Goal: Task Accomplishment & Management: Use online tool/utility

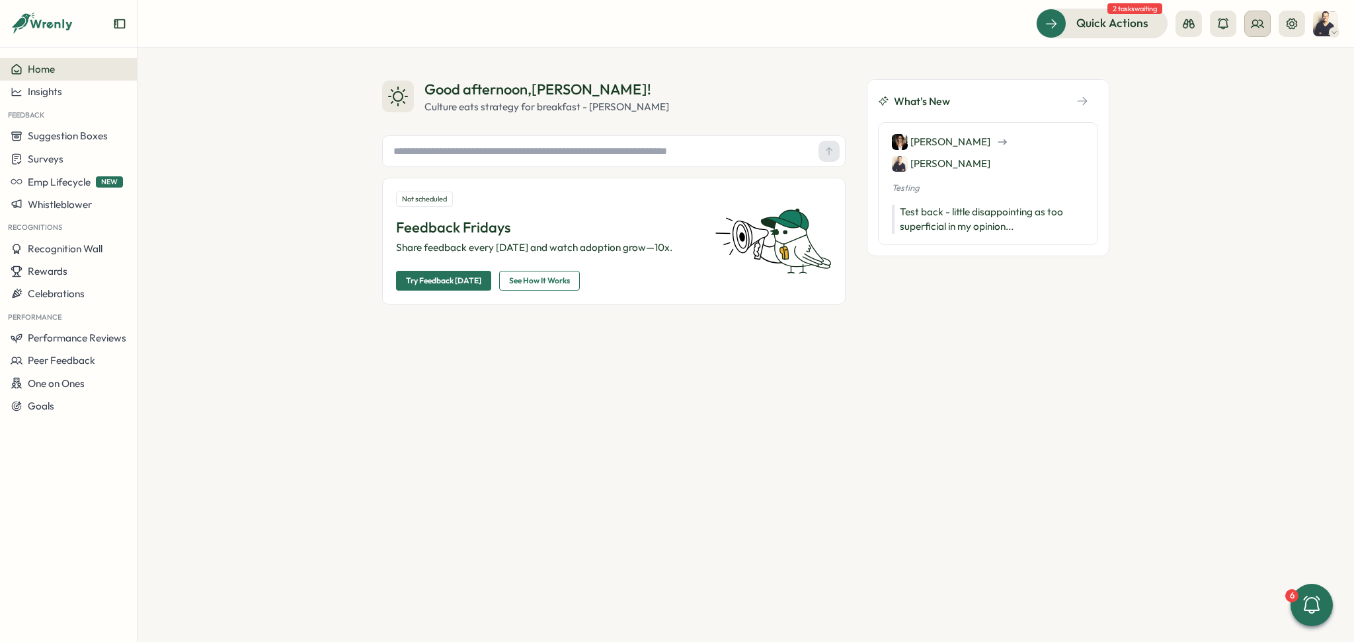
click at [1266, 20] on button at bounding box center [1257, 24] width 26 height 26
click at [1257, 89] on div "User Groups" at bounding box center [1257, 90] width 83 height 15
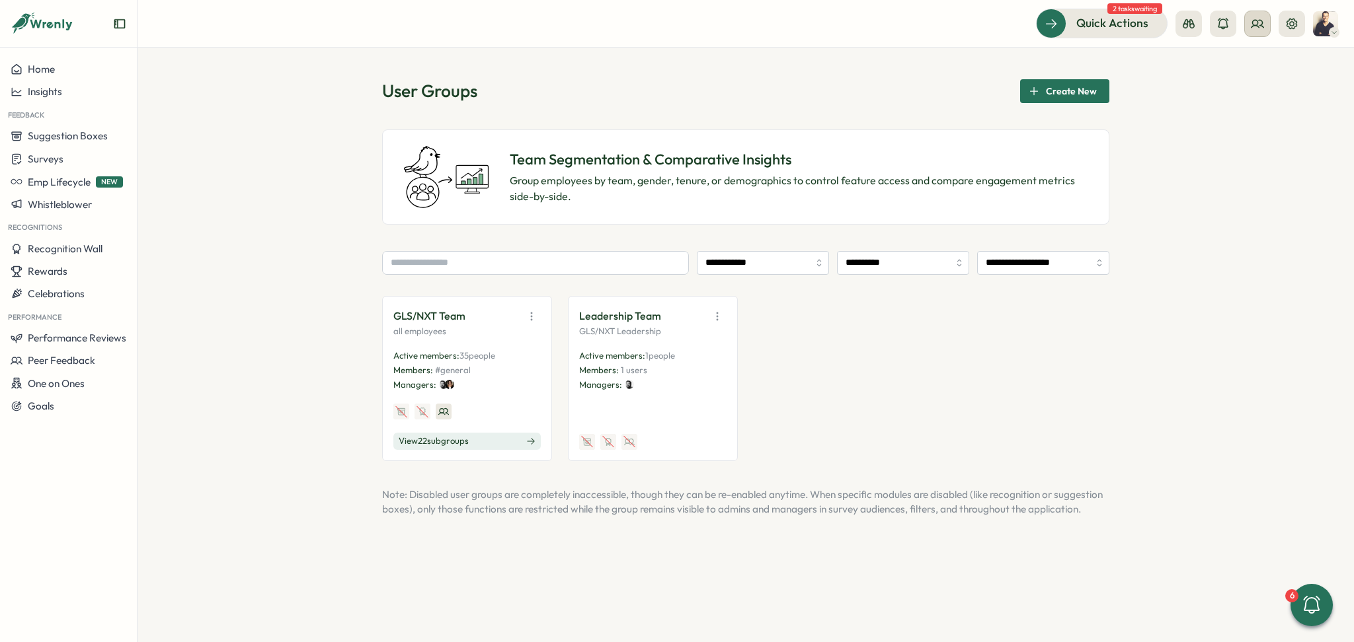
click at [1256, 24] on circle at bounding box center [1255, 22] width 5 height 5
click at [1270, 65] on div "Org Members" at bounding box center [1257, 65] width 83 height 15
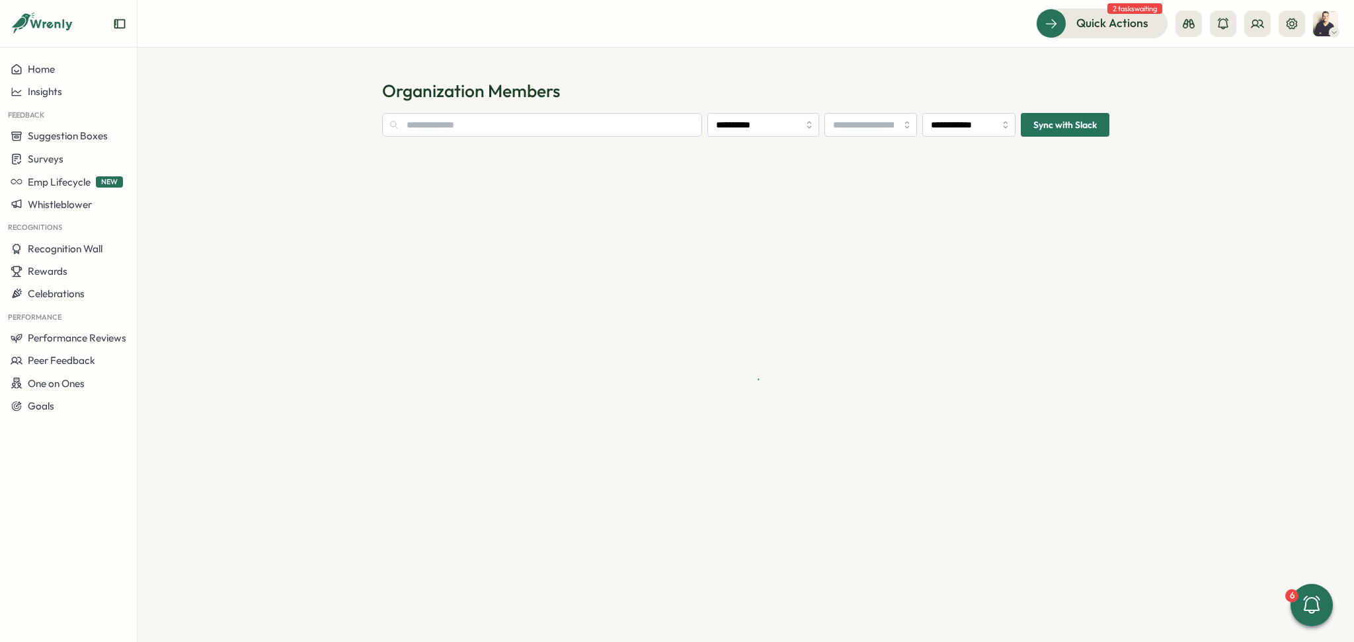
type input "**********"
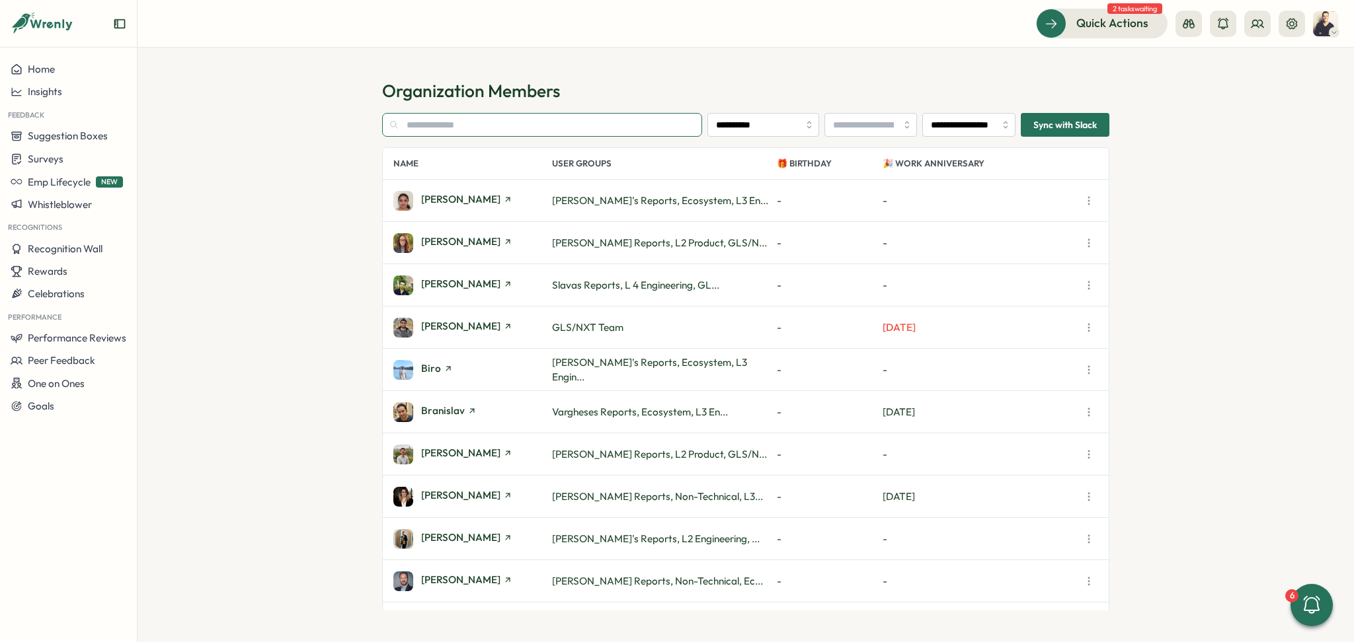
click at [477, 120] on input "text" at bounding box center [542, 125] width 320 height 24
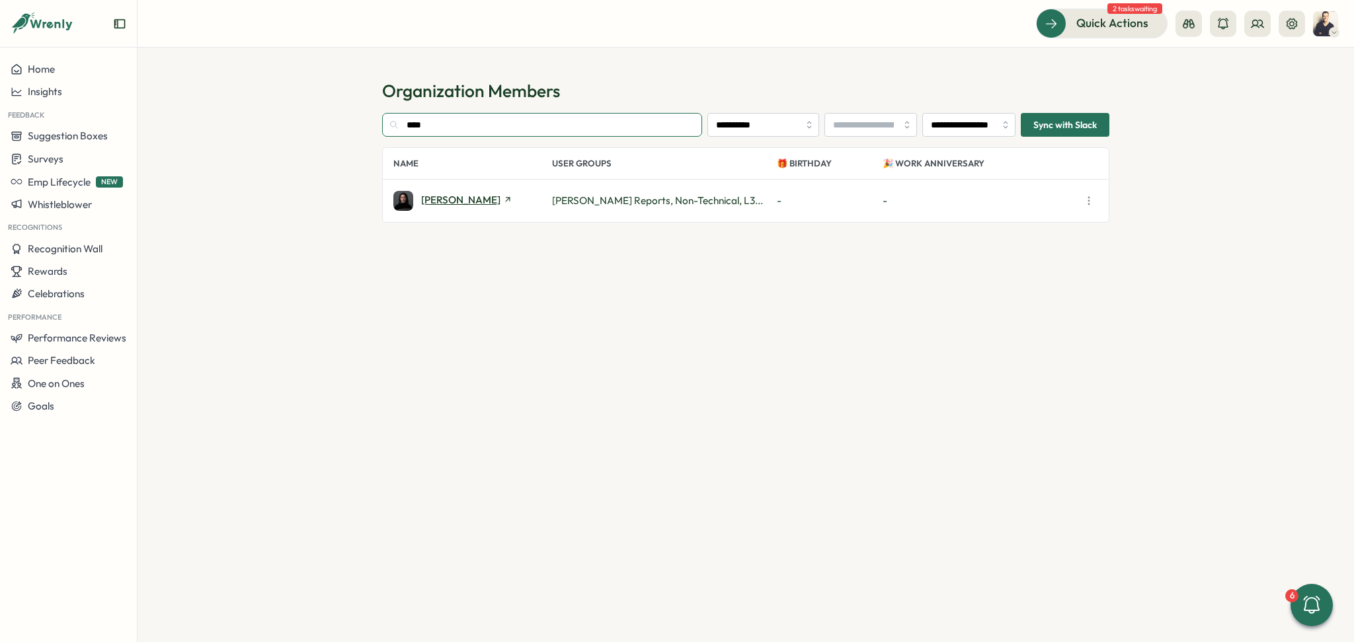
type input "****"
click at [455, 201] on span "[PERSON_NAME]" at bounding box center [460, 200] width 79 height 10
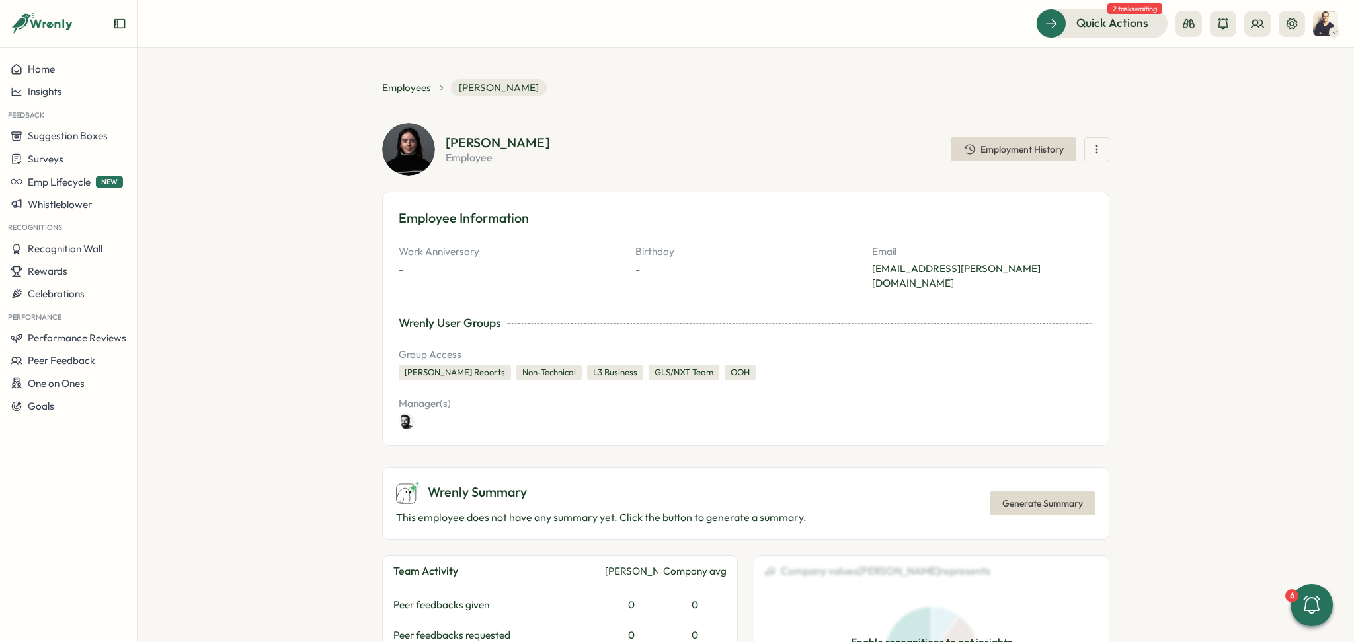
click at [1097, 151] on icon "button" at bounding box center [1096, 149] width 13 height 13
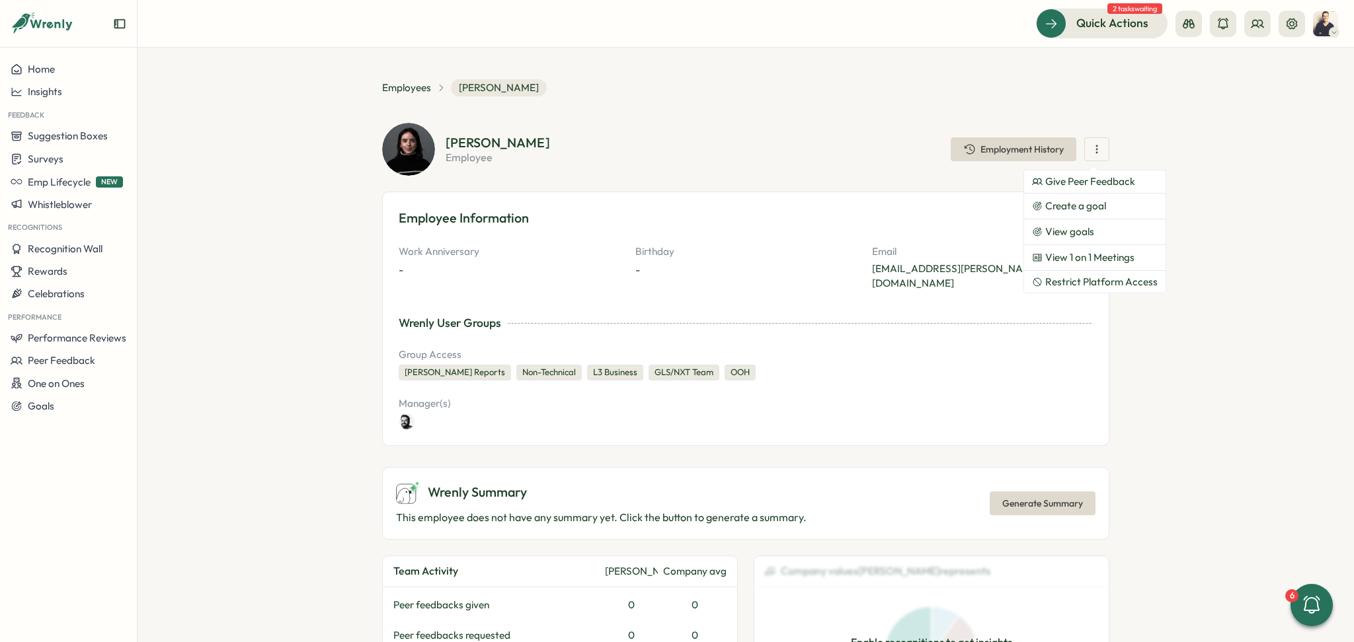
click at [1243, 235] on section "**********" at bounding box center [745, 345] width 1216 height 595
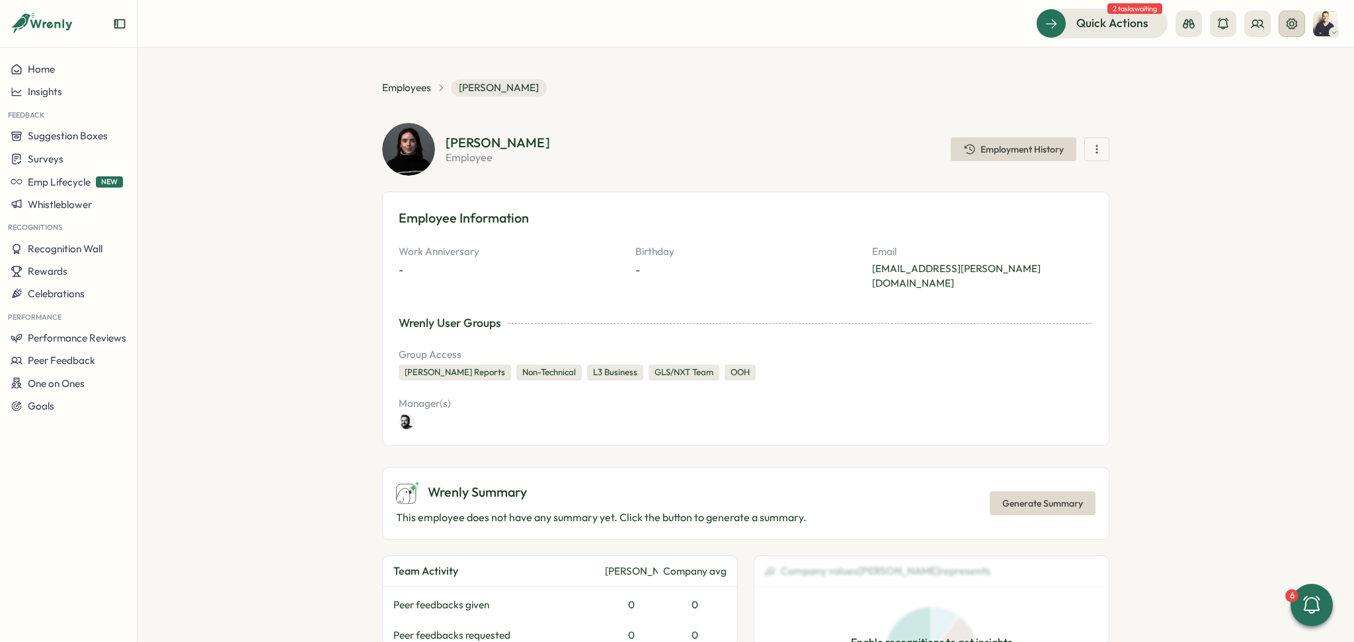
click at [1284, 26] on button at bounding box center [1291, 24] width 26 height 26
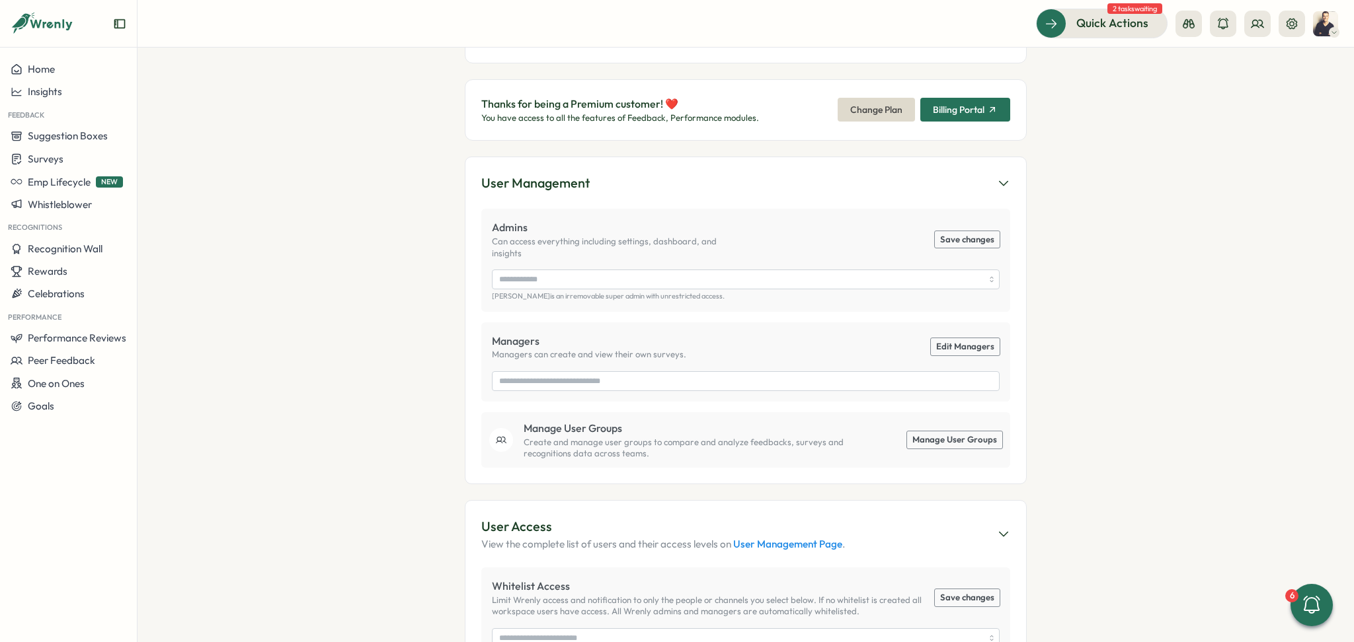
scroll to position [88, 0]
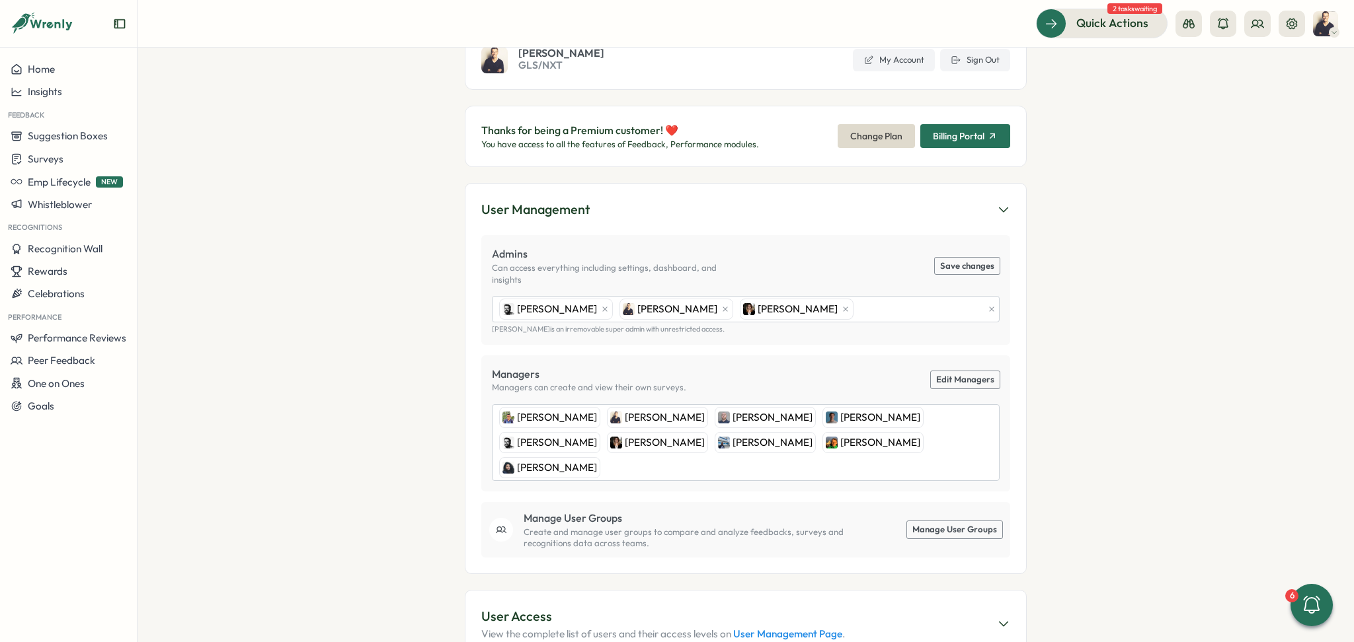
click at [978, 371] on link "Edit Managers" at bounding box center [965, 379] width 69 height 17
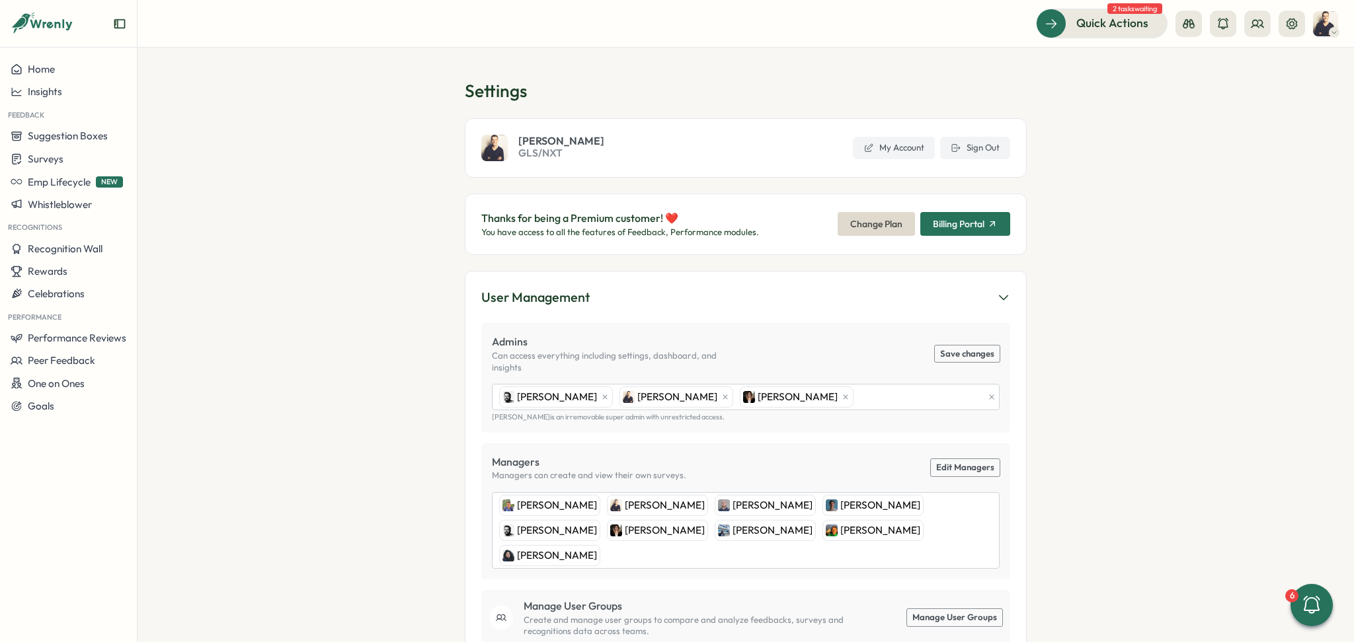
click at [957, 460] on link "Edit Managers" at bounding box center [965, 467] width 69 height 17
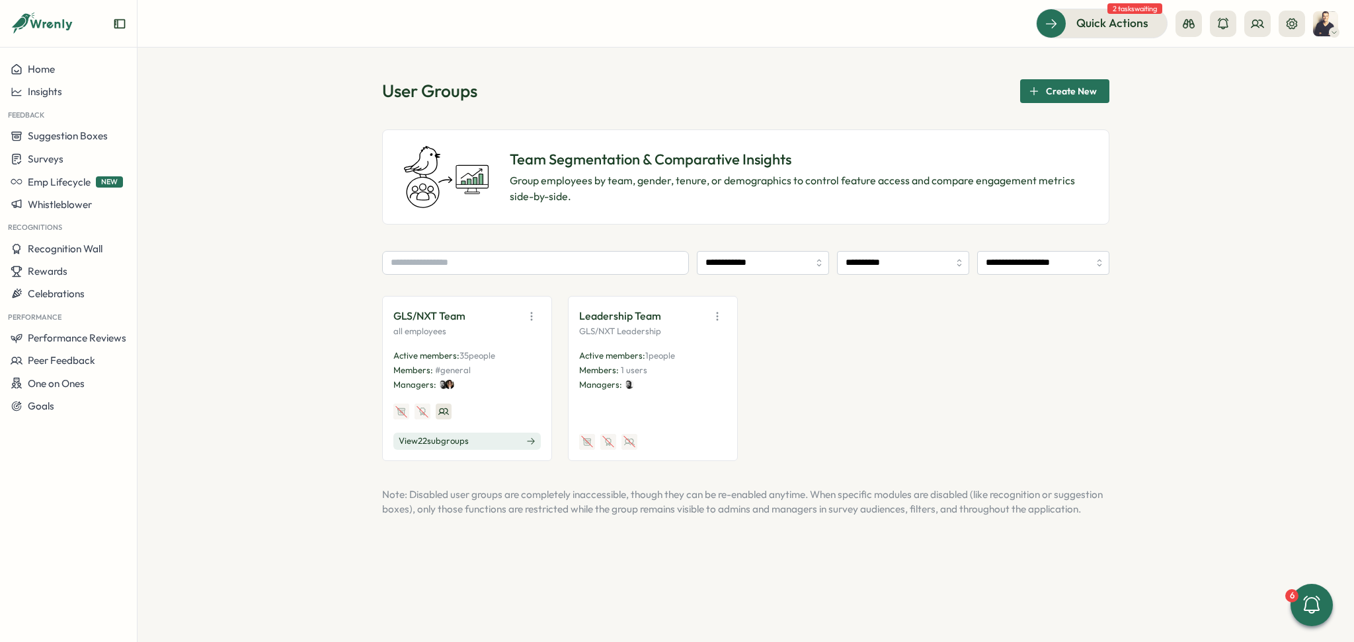
click at [483, 445] on button "View 22 sub groups" at bounding box center [466, 441] width 147 height 17
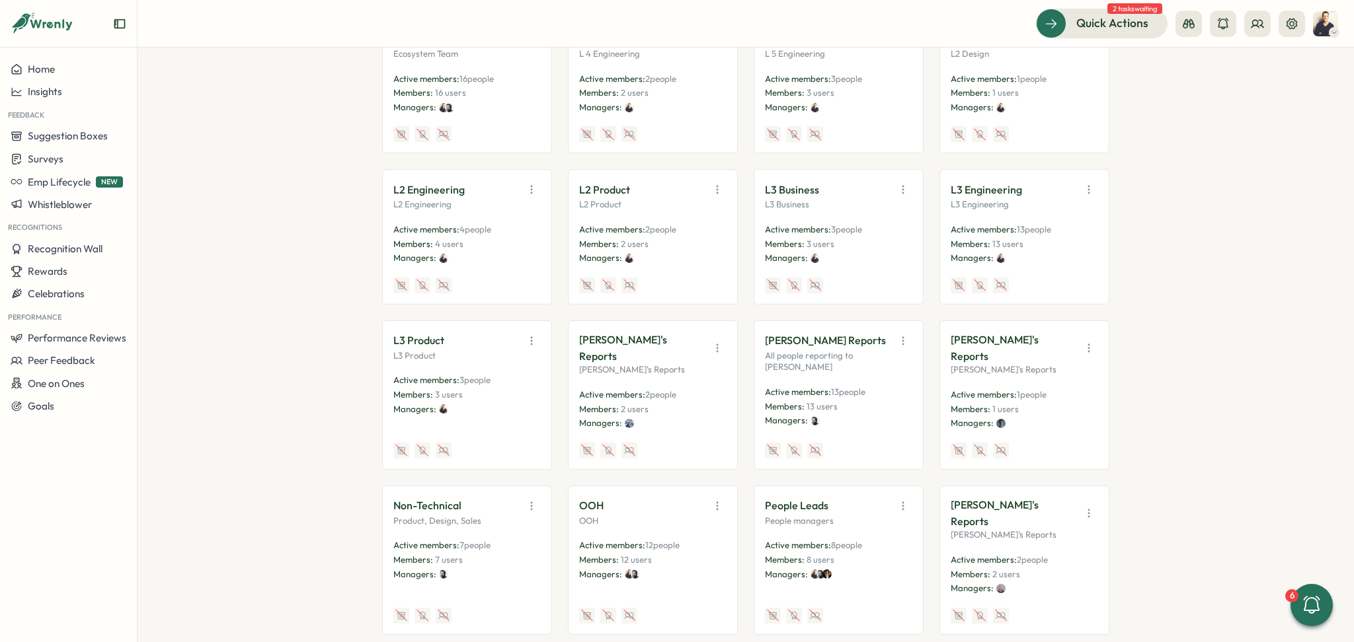
scroll to position [440, 0]
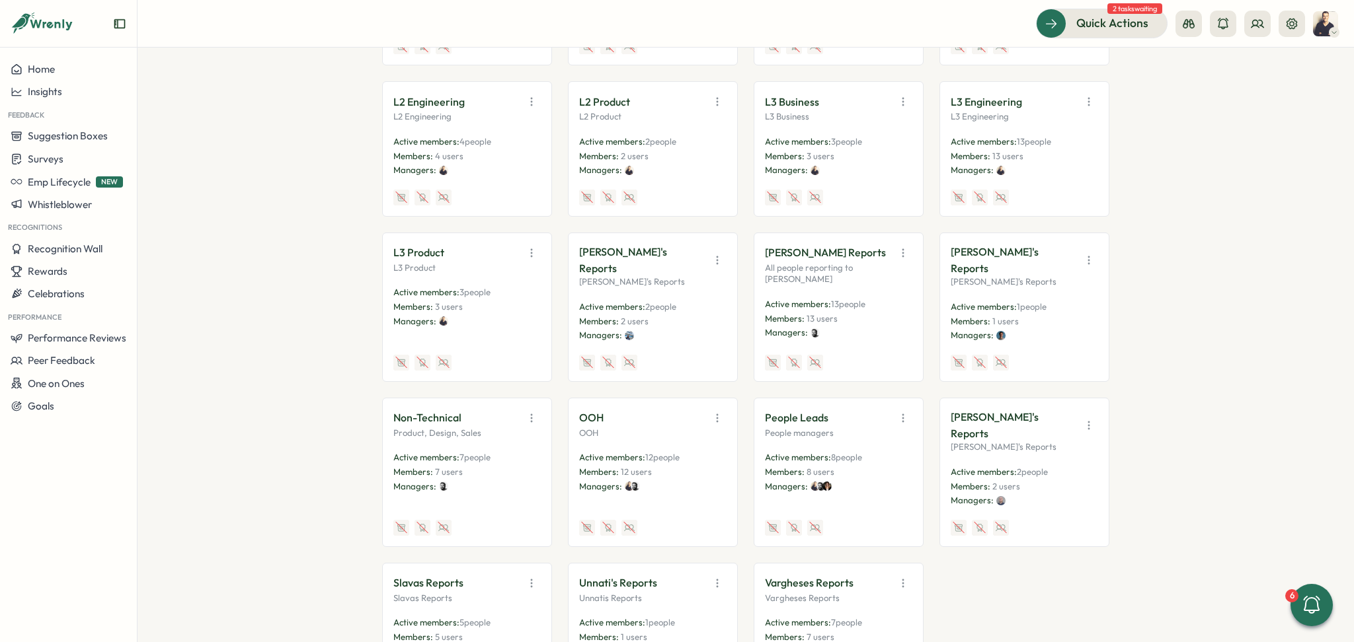
click at [902, 412] on icon "button" at bounding box center [902, 418] width 13 height 13
click at [880, 459] on button "Edit" at bounding box center [869, 470] width 83 height 22
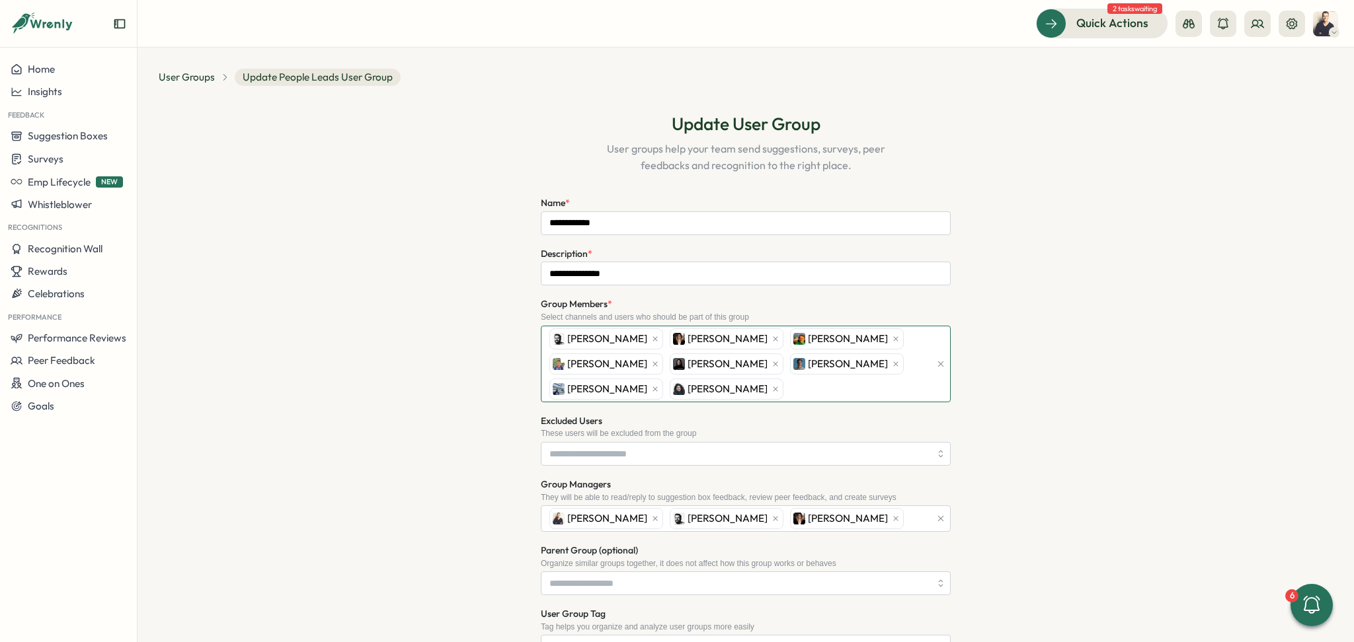
click at [695, 397] on div "[PERSON_NAME] [PERSON_NAME] [PERSON_NAME] [PERSON_NAME] [PERSON_NAME] [PERSON_N…" at bounding box center [738, 364] width 384 height 75
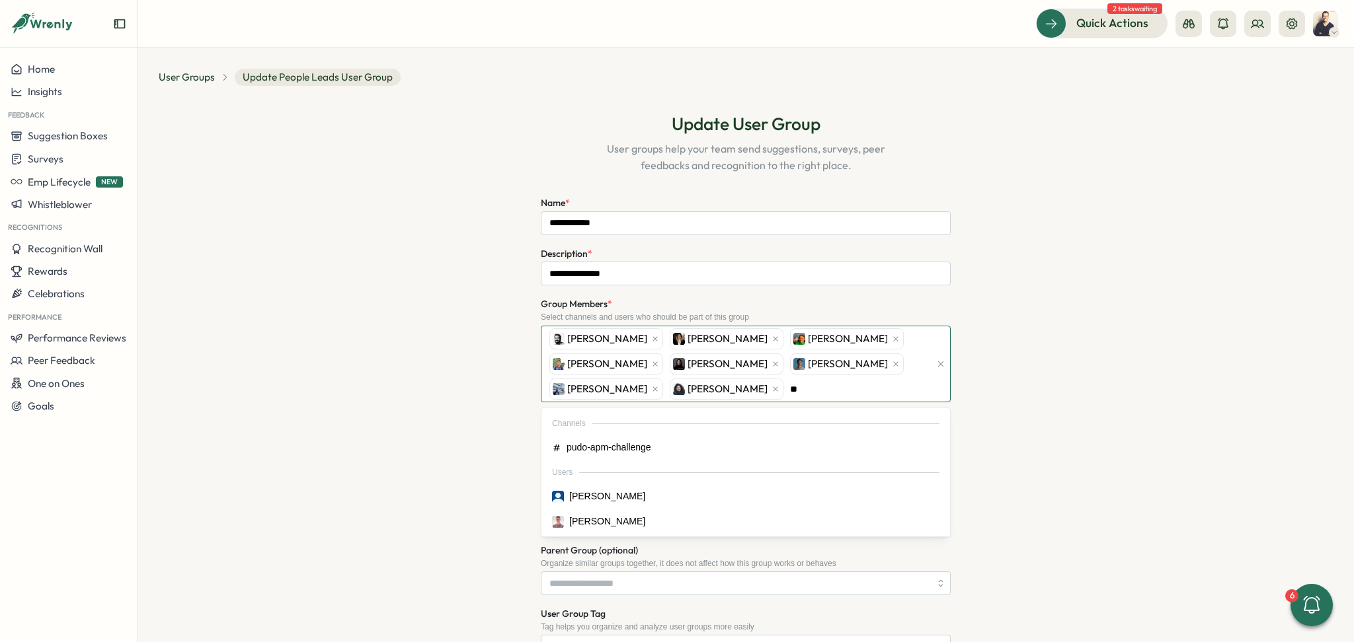
type input "*"
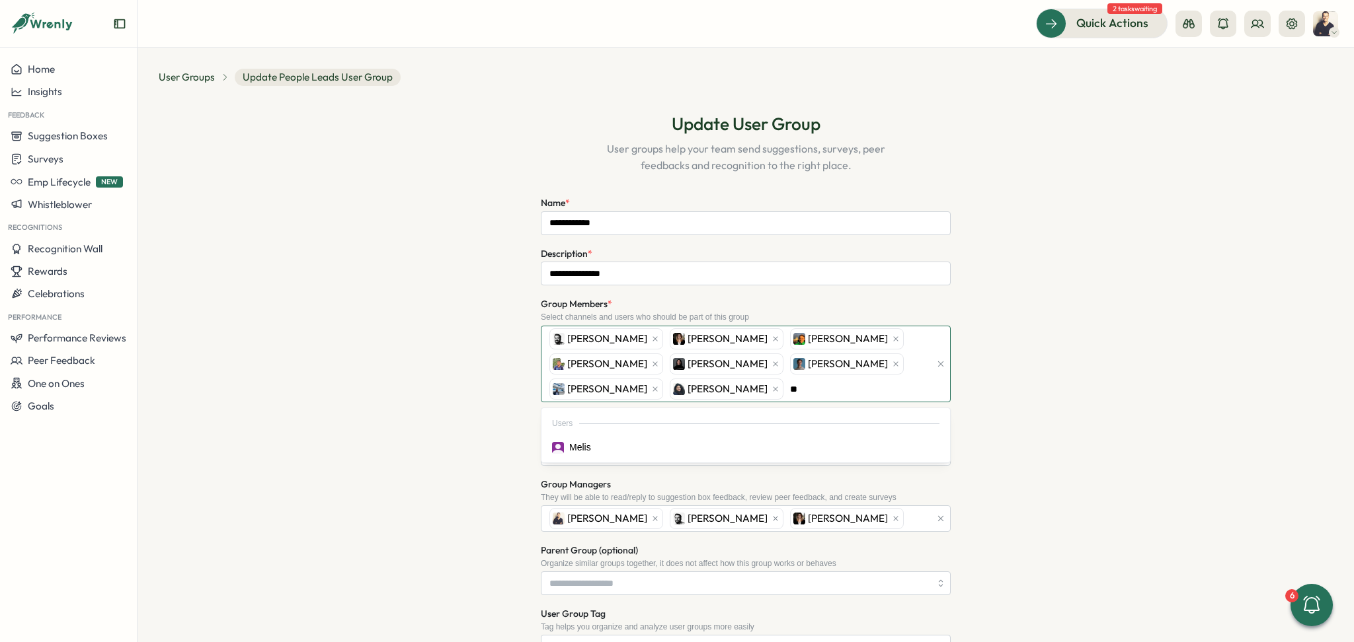
type input "*"
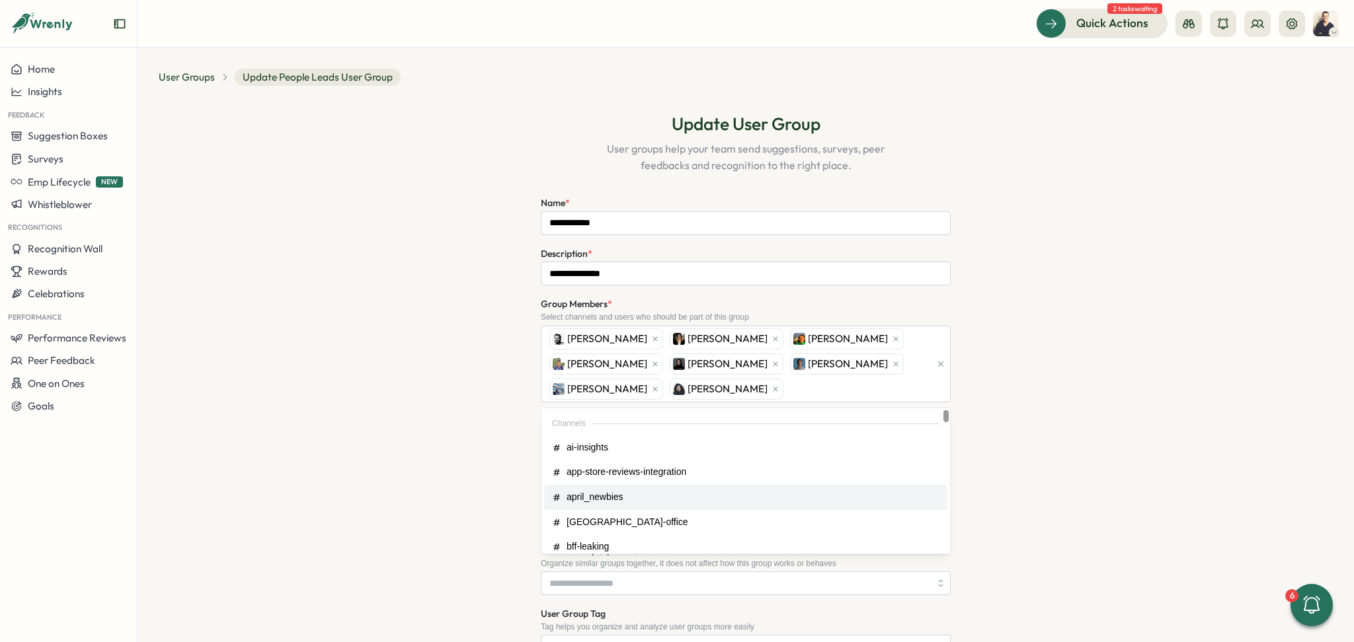
click at [362, 380] on div "**********" at bounding box center [746, 462] width 1174 height 730
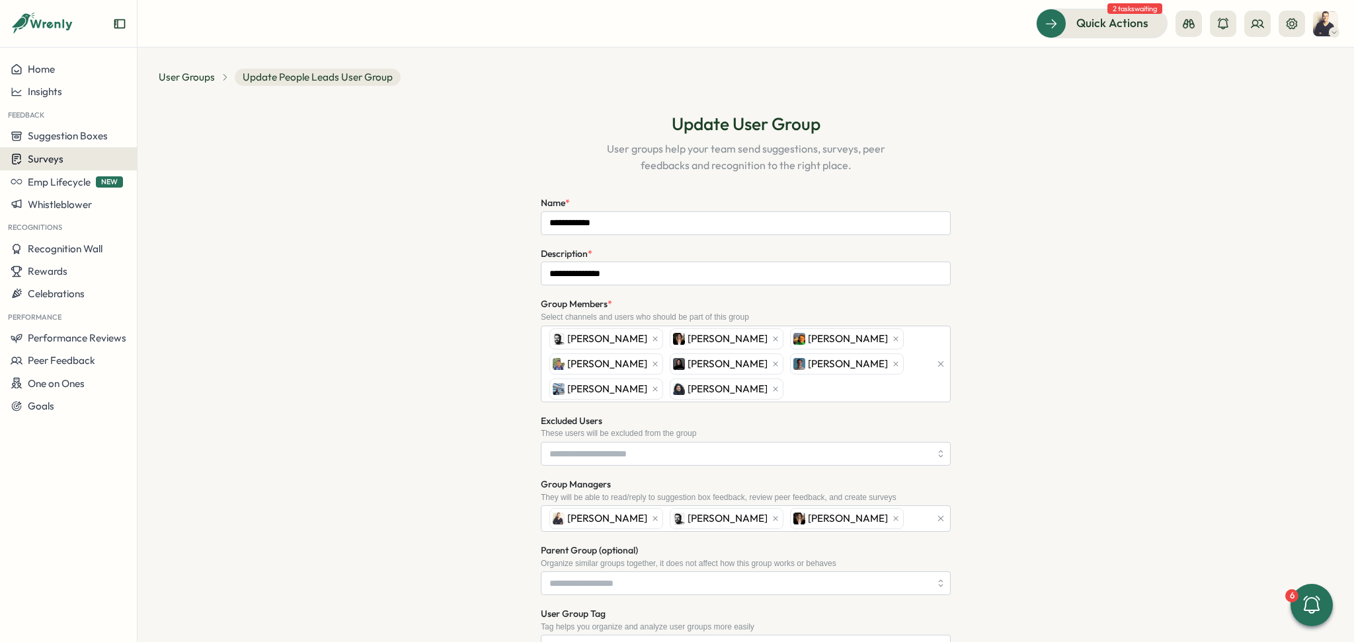
click at [57, 162] on span "Surveys" at bounding box center [46, 159] width 36 height 13
click at [196, 188] on div "Create New Survey" at bounding box center [195, 184] width 87 height 15
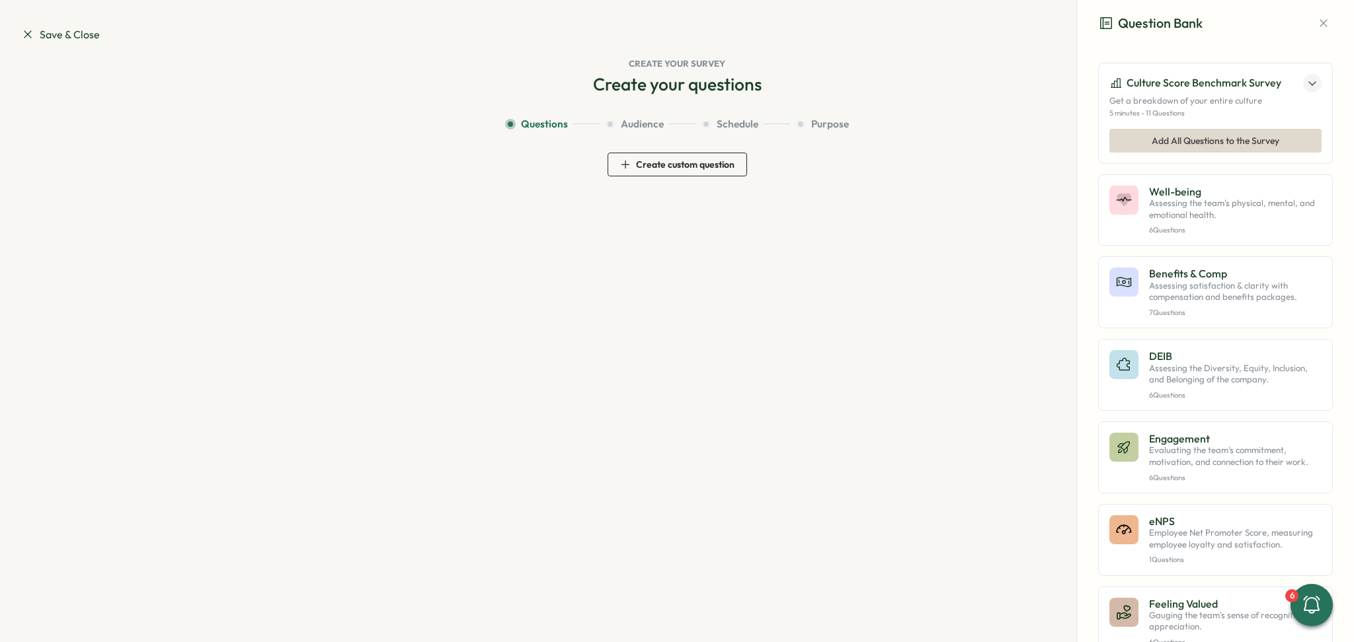
click at [24, 35] on icon at bounding box center [27, 34] width 13 height 13
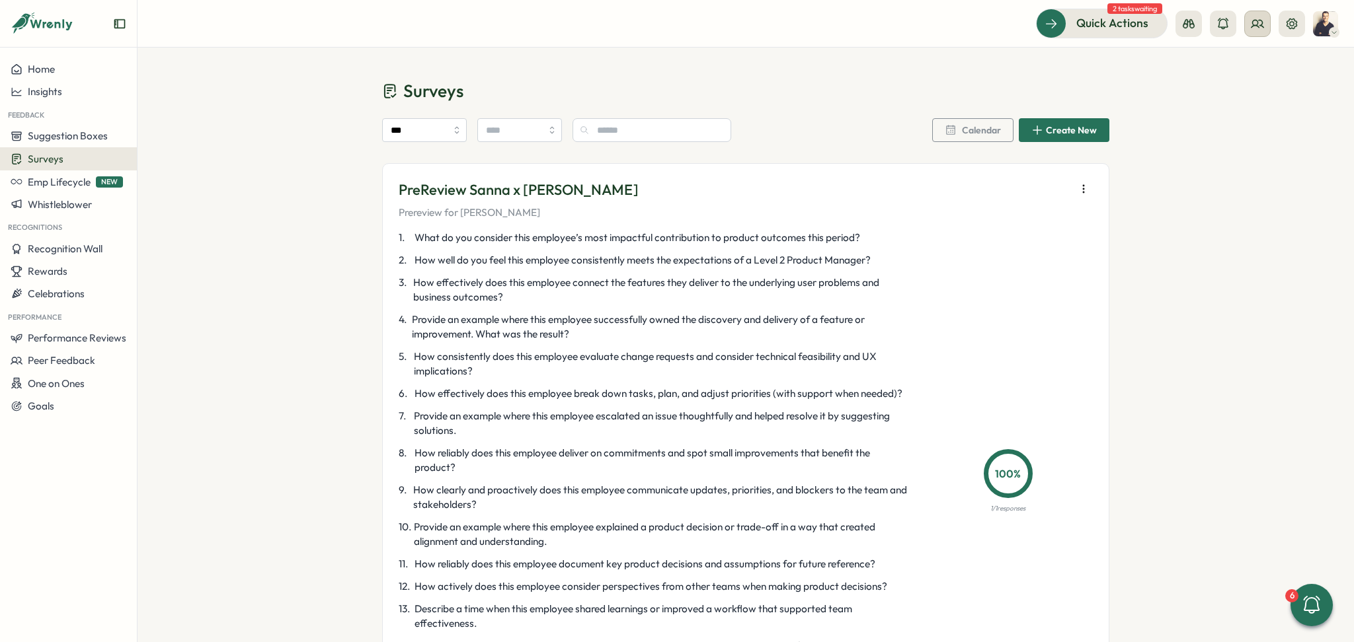
click at [1262, 23] on icon at bounding box center [1257, 23] width 12 height 7
click at [1259, 66] on div "Org Members" at bounding box center [1257, 65] width 83 height 15
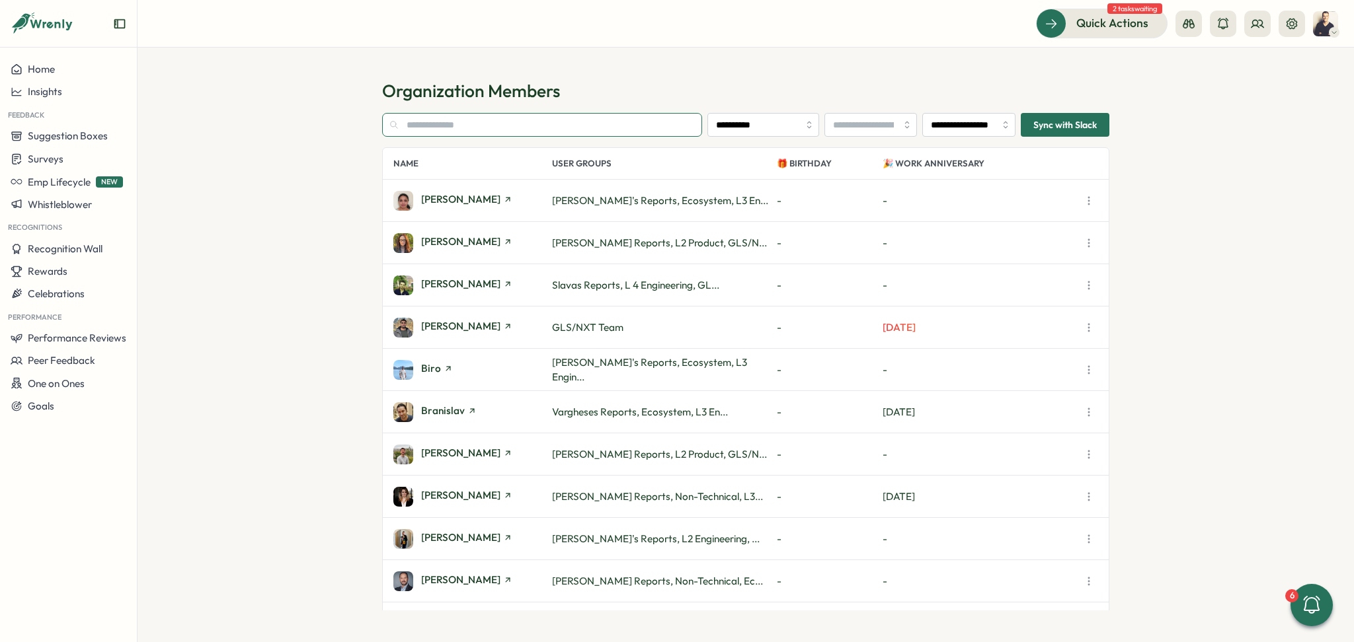
click at [469, 130] on input "text" at bounding box center [542, 125] width 320 height 24
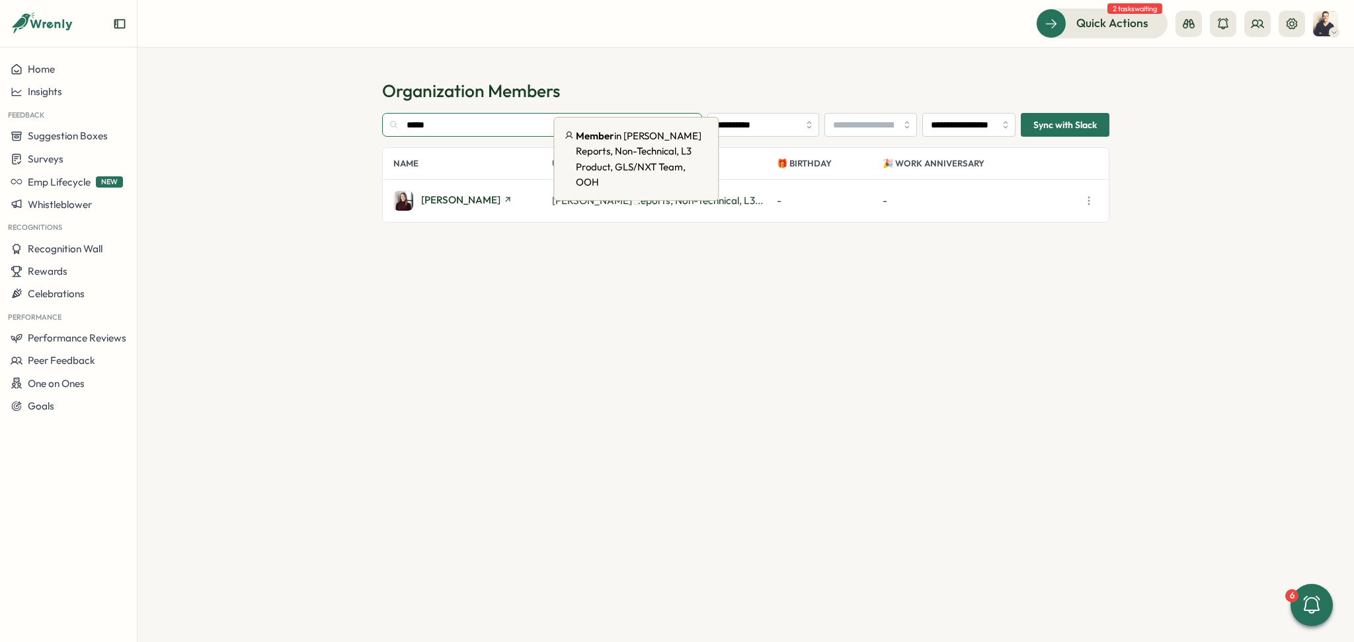
type input "*****"
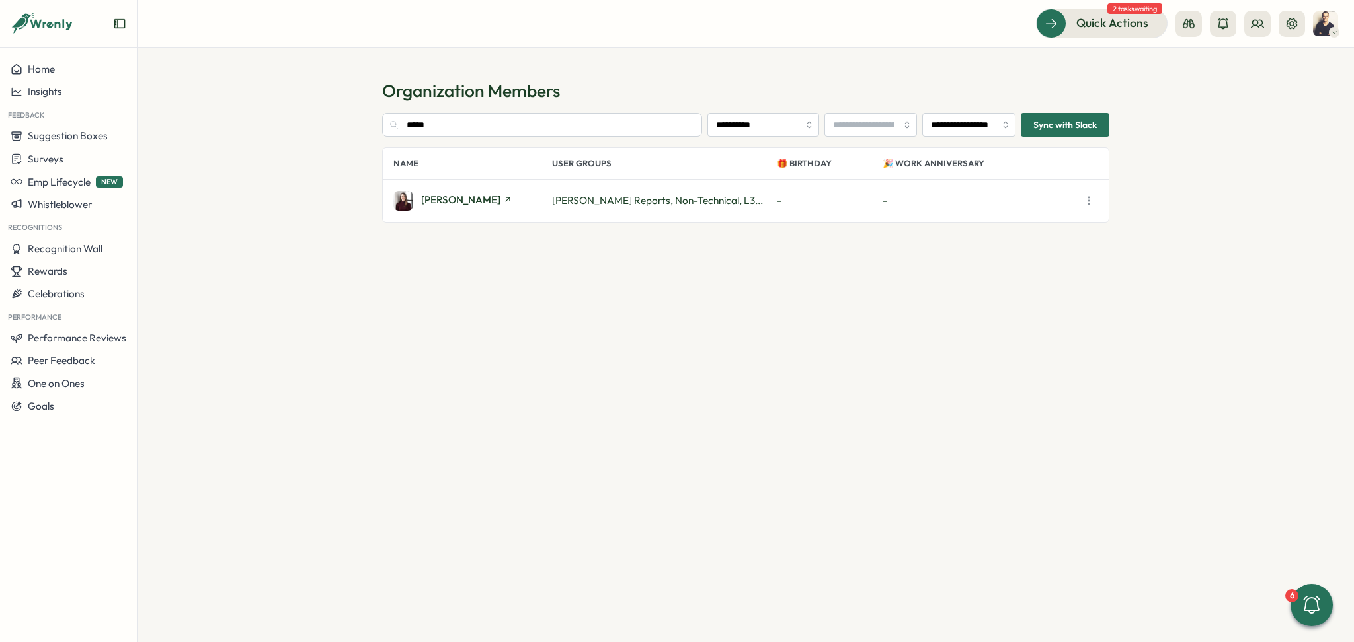
click at [637, 199] on span "[PERSON_NAME] Reports, Non-Technical, L3..." at bounding box center [657, 200] width 211 height 13
click at [471, 196] on span "[PERSON_NAME]" at bounding box center [460, 200] width 79 height 10
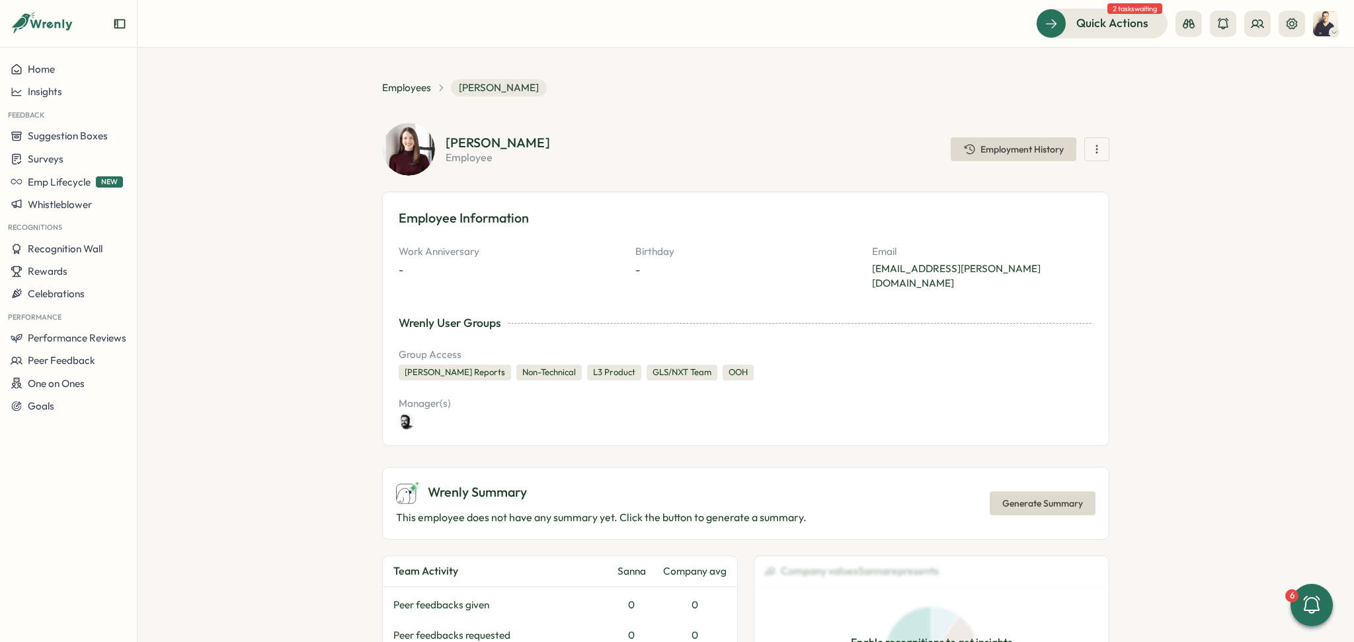
click at [1095, 146] on icon "button" at bounding box center [1096, 149] width 13 height 13
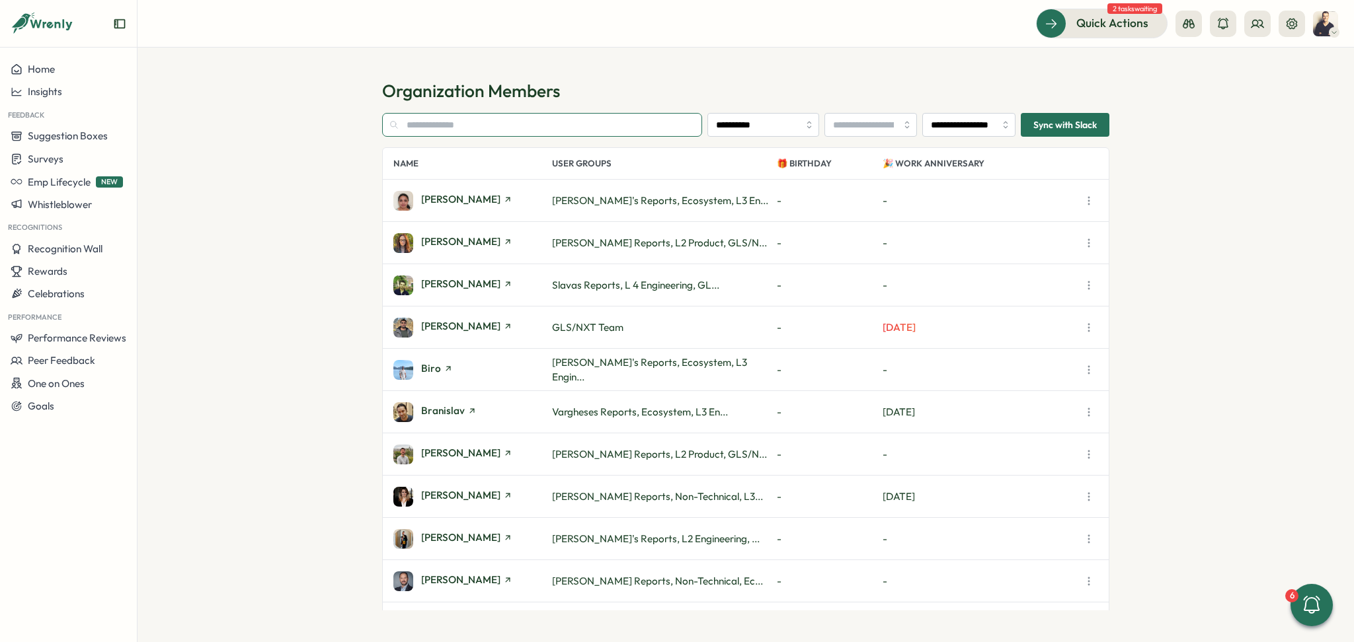
click at [555, 127] on input "text" at bounding box center [542, 125] width 320 height 24
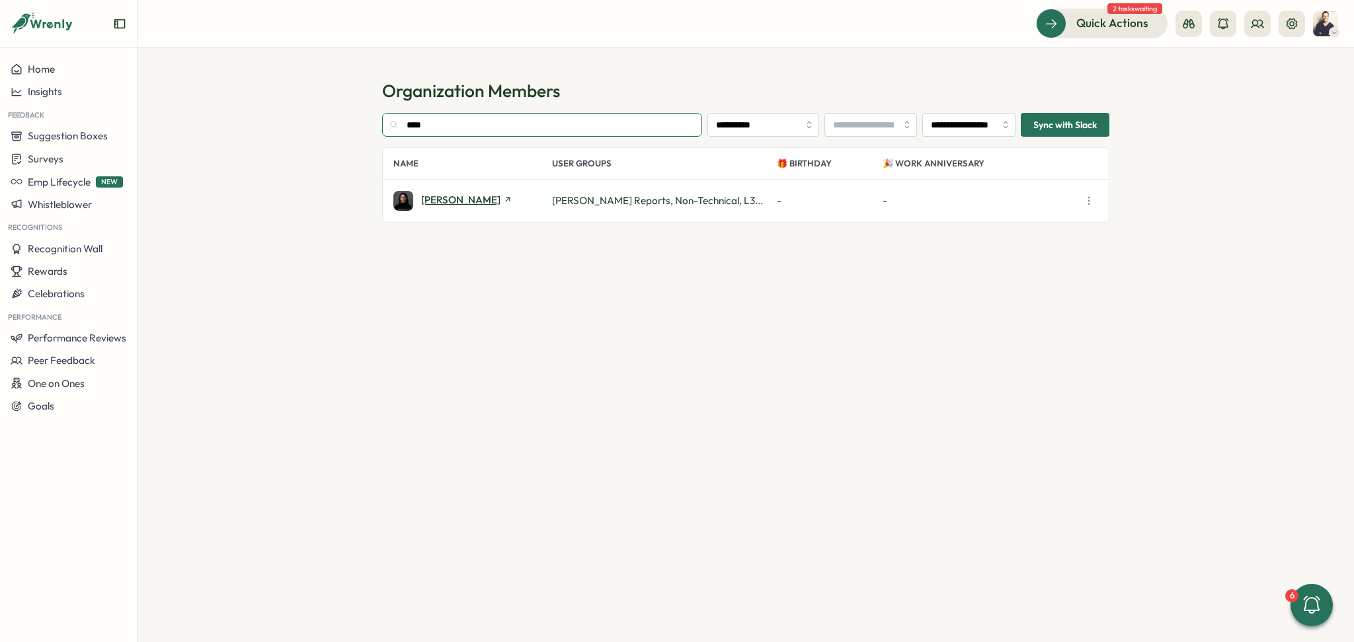
type input "****"
click at [459, 199] on span "[PERSON_NAME]" at bounding box center [460, 200] width 79 height 10
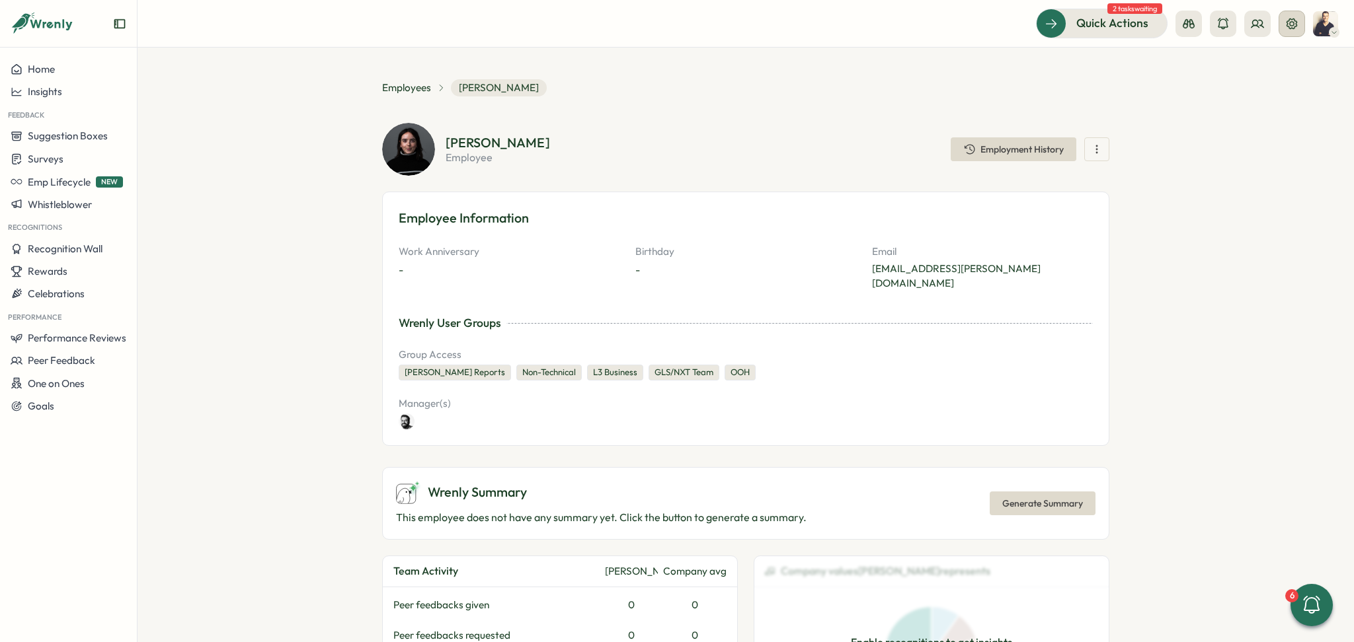
click at [1290, 25] on icon at bounding box center [1291, 23] width 13 height 13
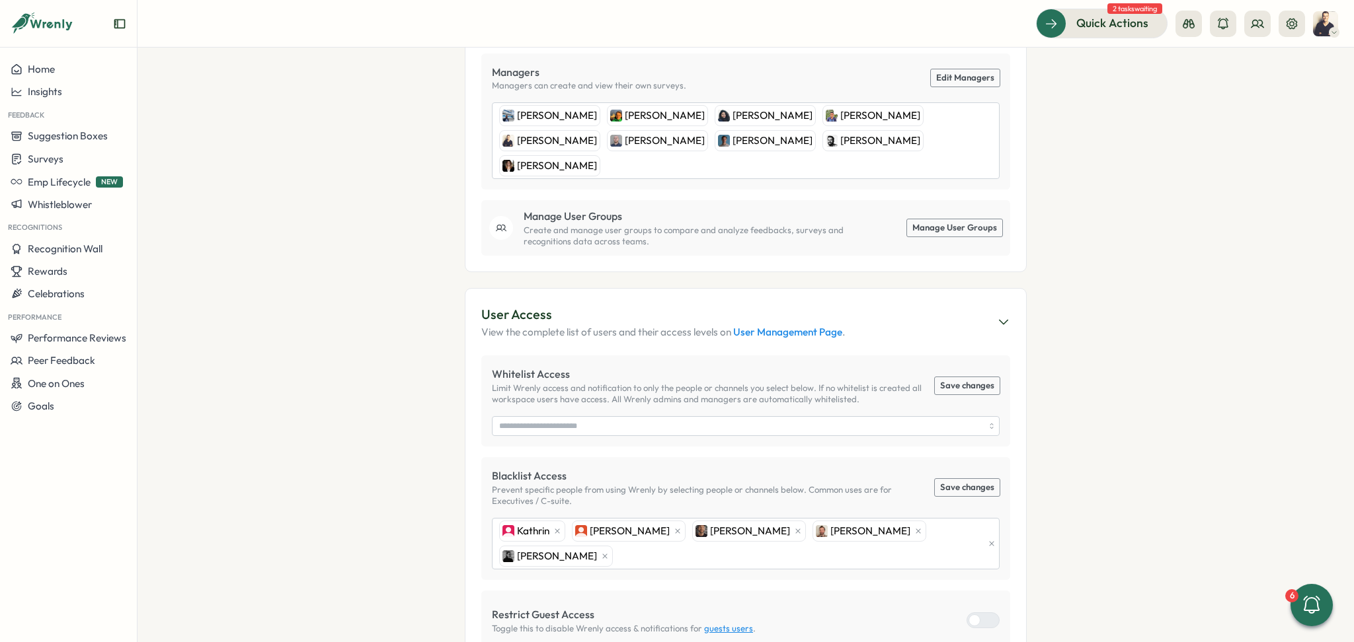
scroll to position [529, 0]
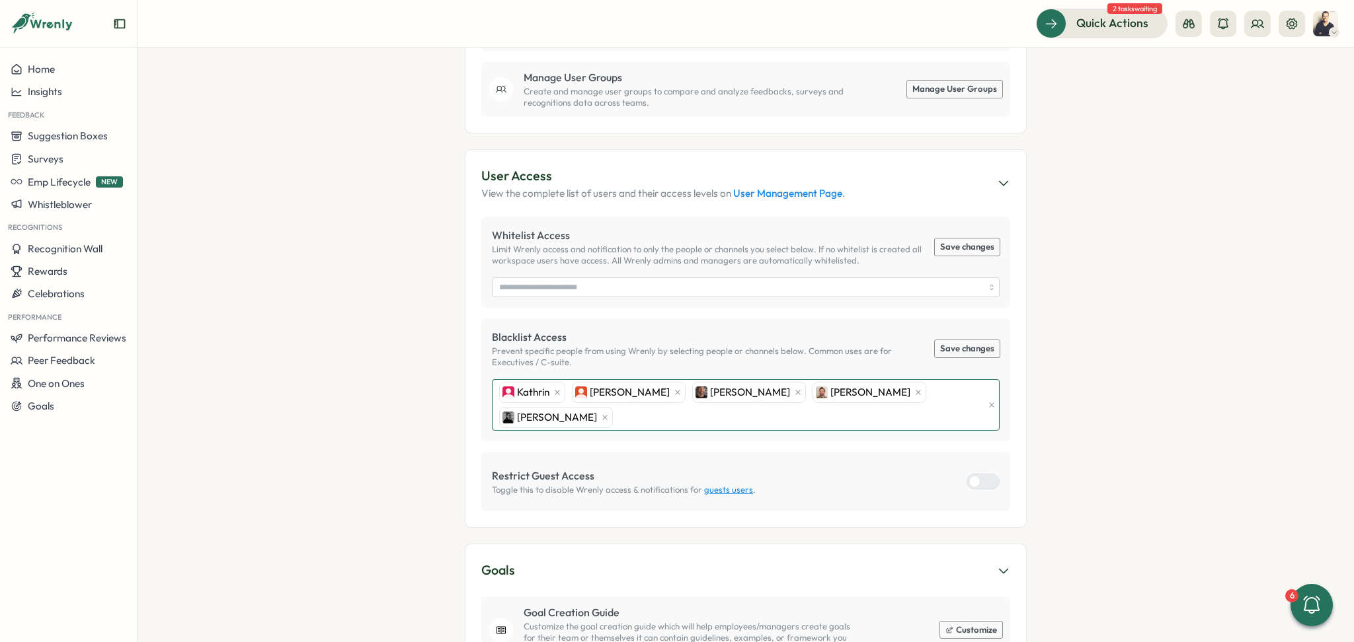
click at [728, 385] on div "[PERSON_NAME] [PERSON_NAME] [PERSON_NAME] [PERSON_NAME] [PERSON_NAME]" at bounding box center [739, 405] width 487 height 50
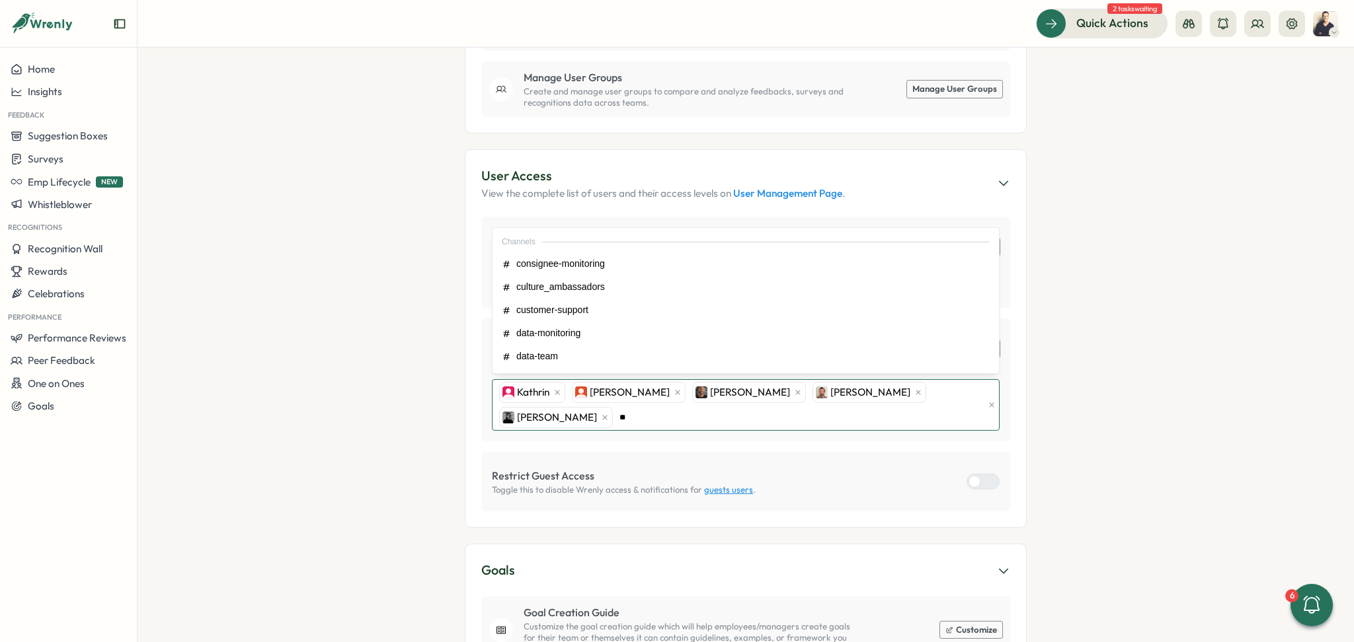
type input "***"
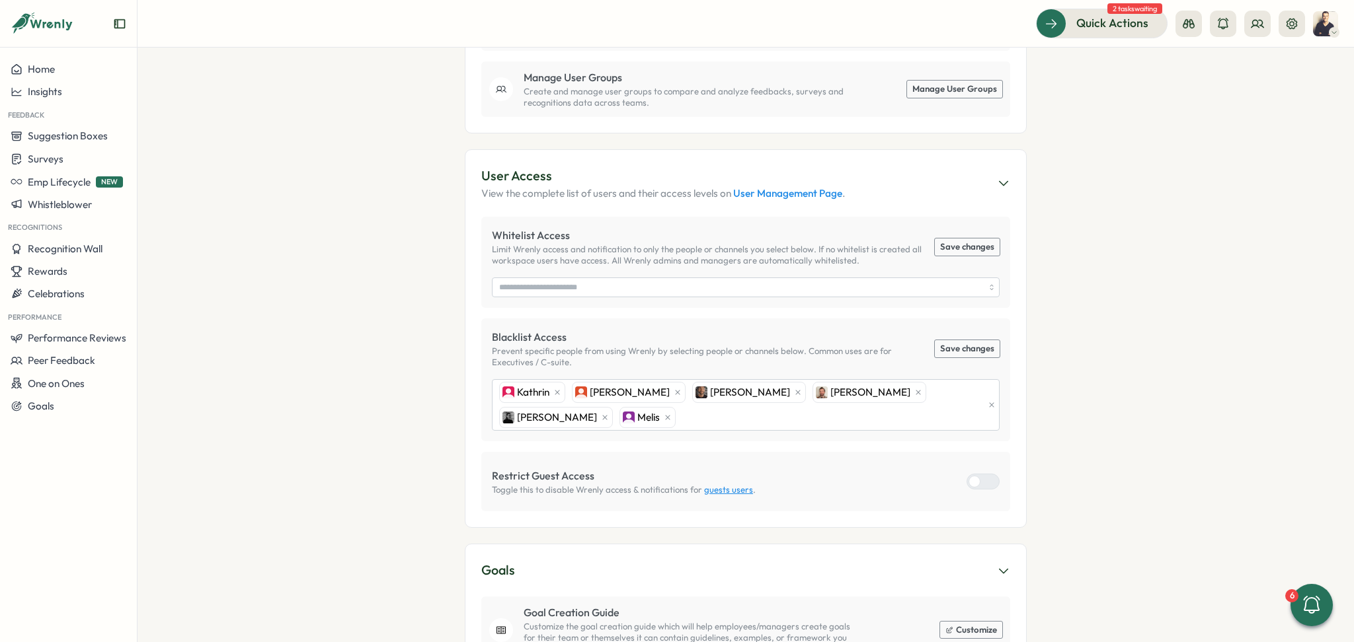
click at [457, 415] on section "Settings [PERSON_NAME] GLS/NXT My Account Sign Out Thanks for being a Premium c…" at bounding box center [745, 345] width 1216 height 595
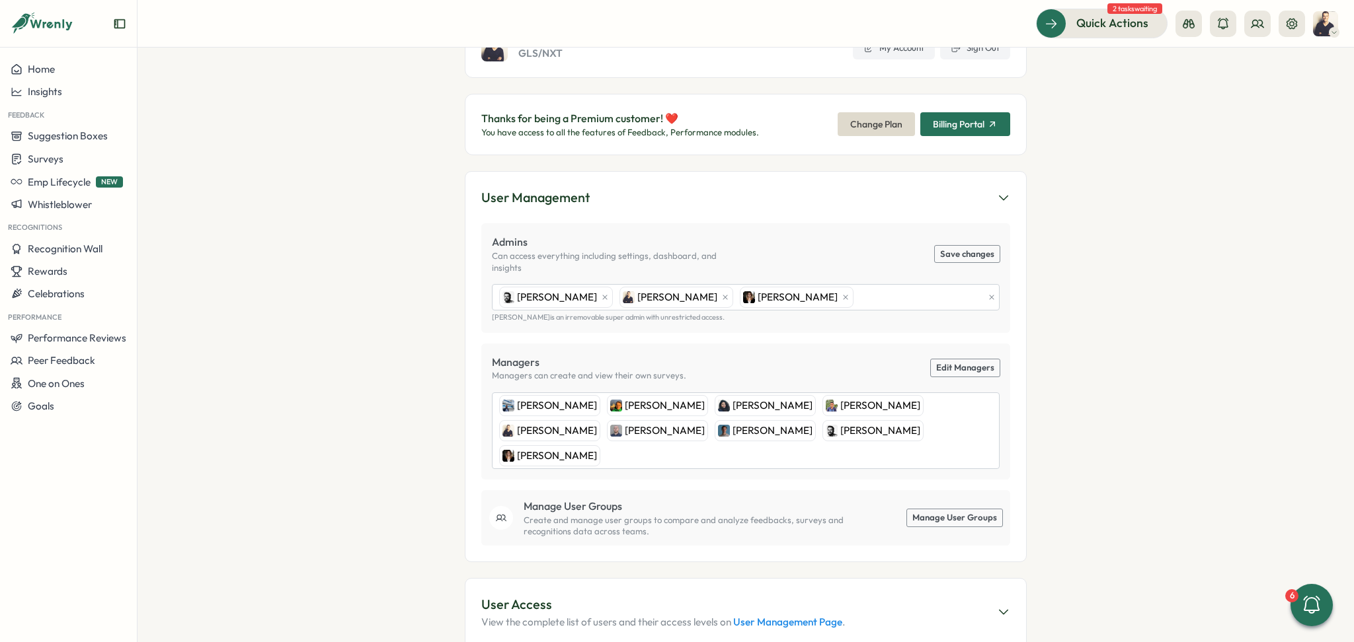
scroll to position [12, 0]
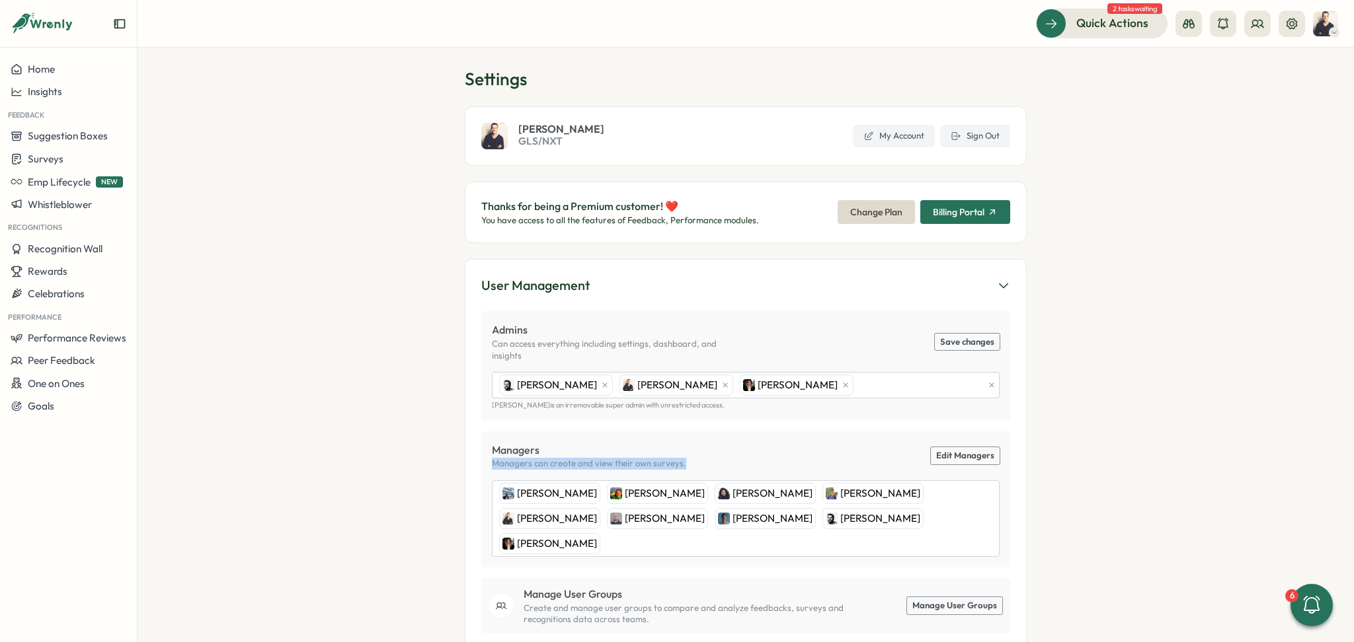
drag, startPoint x: 683, startPoint y: 453, endPoint x: 442, endPoint y: 453, distance: 240.6
click at [442, 453] on section "Settings [PERSON_NAME] GLS/NXT My Account Sign Out Thanks for being a Premium c…" at bounding box center [745, 345] width 1216 height 595
click at [895, 508] on div "[PERSON_NAME] [PERSON_NAME] [PERSON_NAME] [PERSON_NAME] Christenhuss [PERSON_NA…" at bounding box center [744, 518] width 496 height 75
click at [971, 447] on link "Edit Managers" at bounding box center [965, 455] width 69 height 17
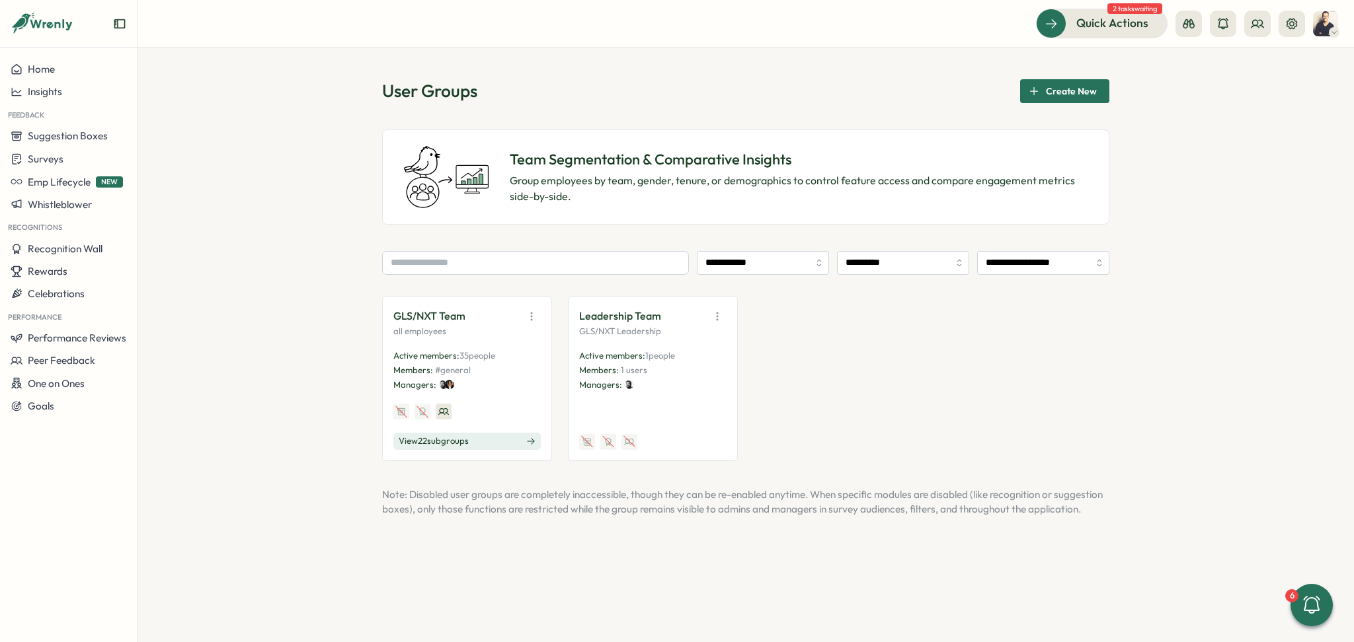
click at [722, 312] on icon "button" at bounding box center [717, 316] width 13 height 13
click at [676, 365] on button "Edit" at bounding box center [683, 368] width 83 height 22
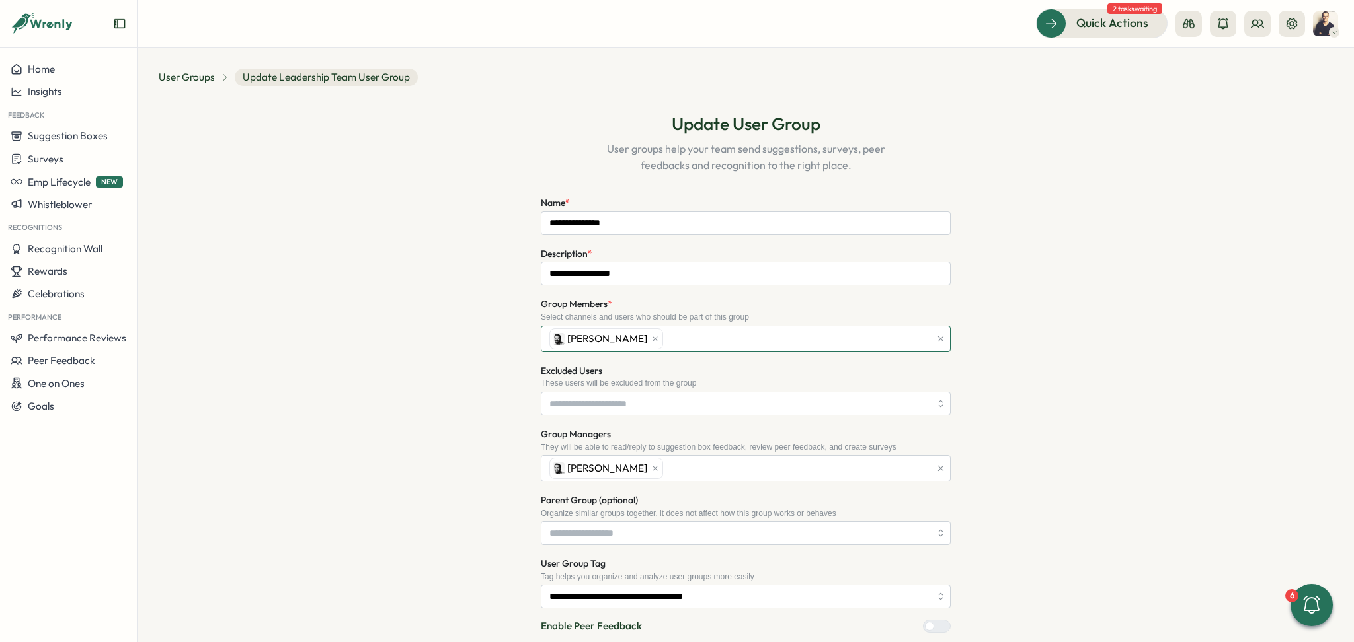
click at [628, 338] on div "[PERSON_NAME]" at bounding box center [738, 339] width 384 height 25
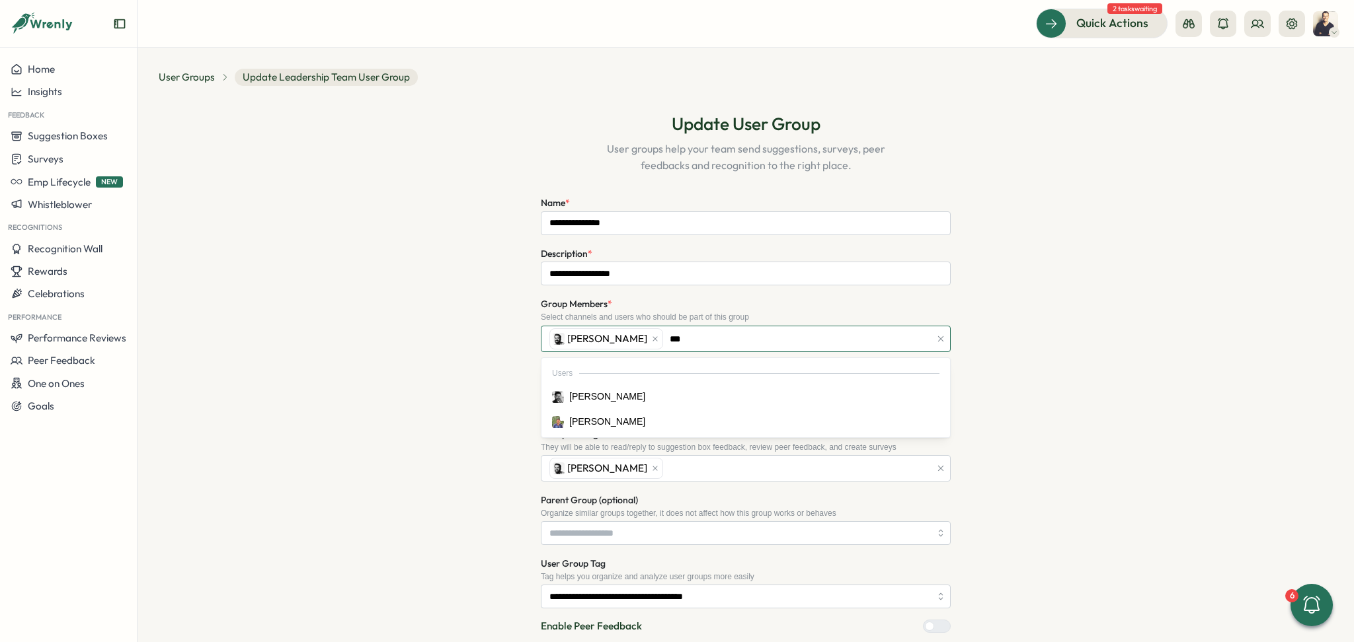
type input "****"
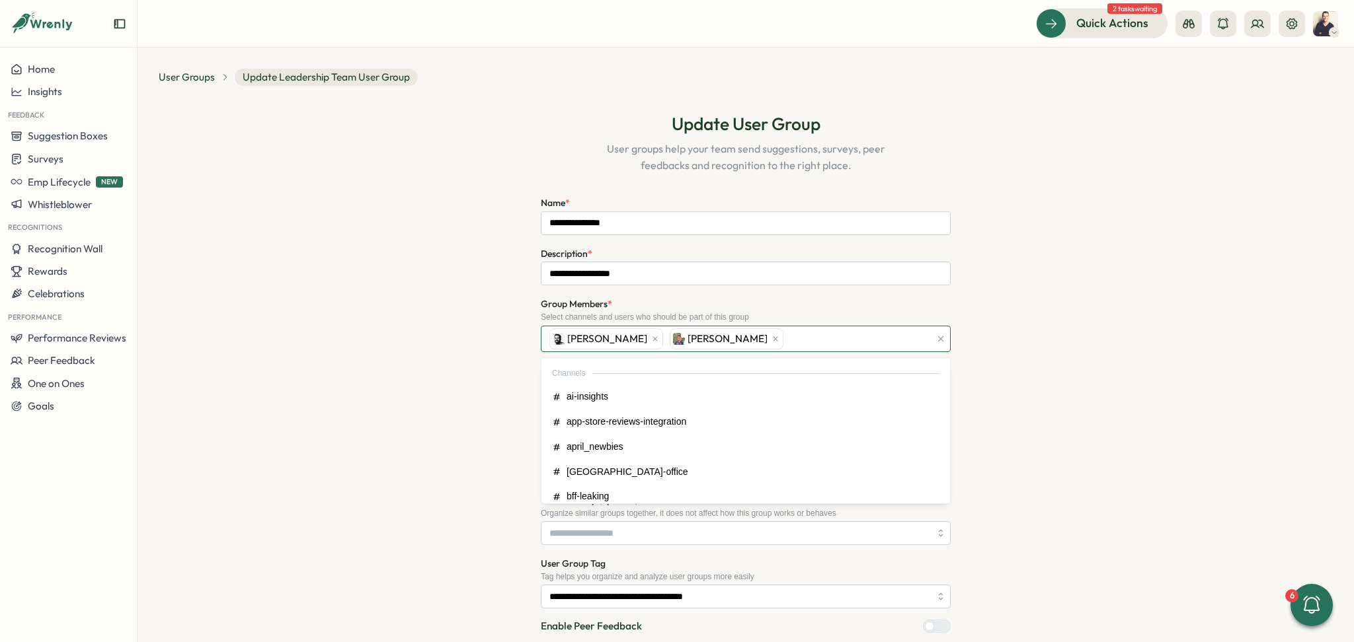
click at [718, 332] on div "[PERSON_NAME]" at bounding box center [738, 339] width 384 height 25
click at [730, 333] on div "[PERSON_NAME]" at bounding box center [738, 339] width 384 height 25
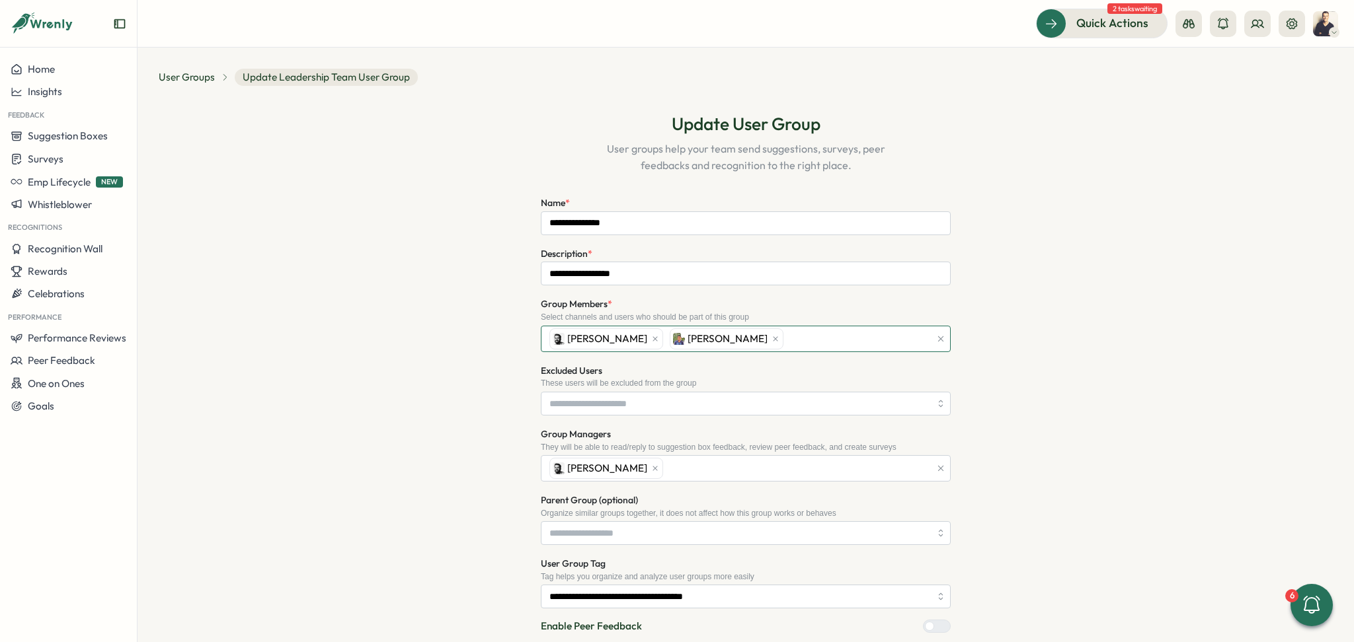
click at [728, 334] on div "[PERSON_NAME]" at bounding box center [738, 339] width 384 height 25
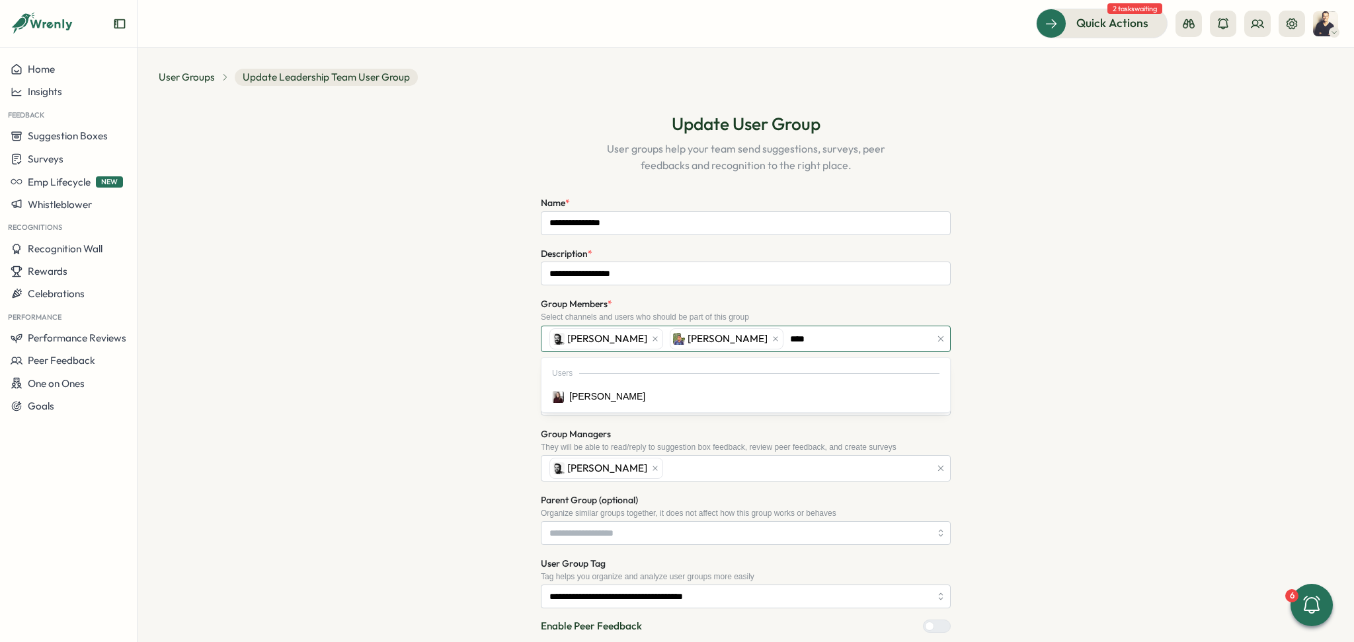
type input "*****"
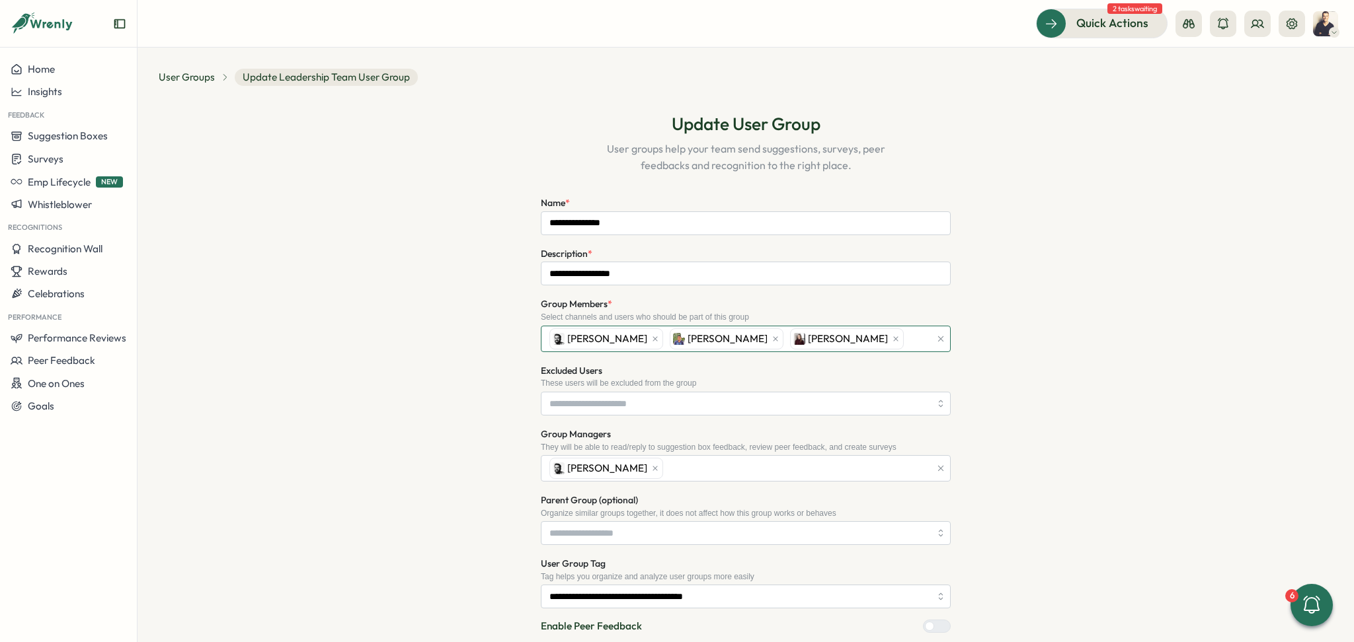
click at [861, 338] on div "[PERSON_NAME] [PERSON_NAME]" at bounding box center [738, 339] width 384 height 25
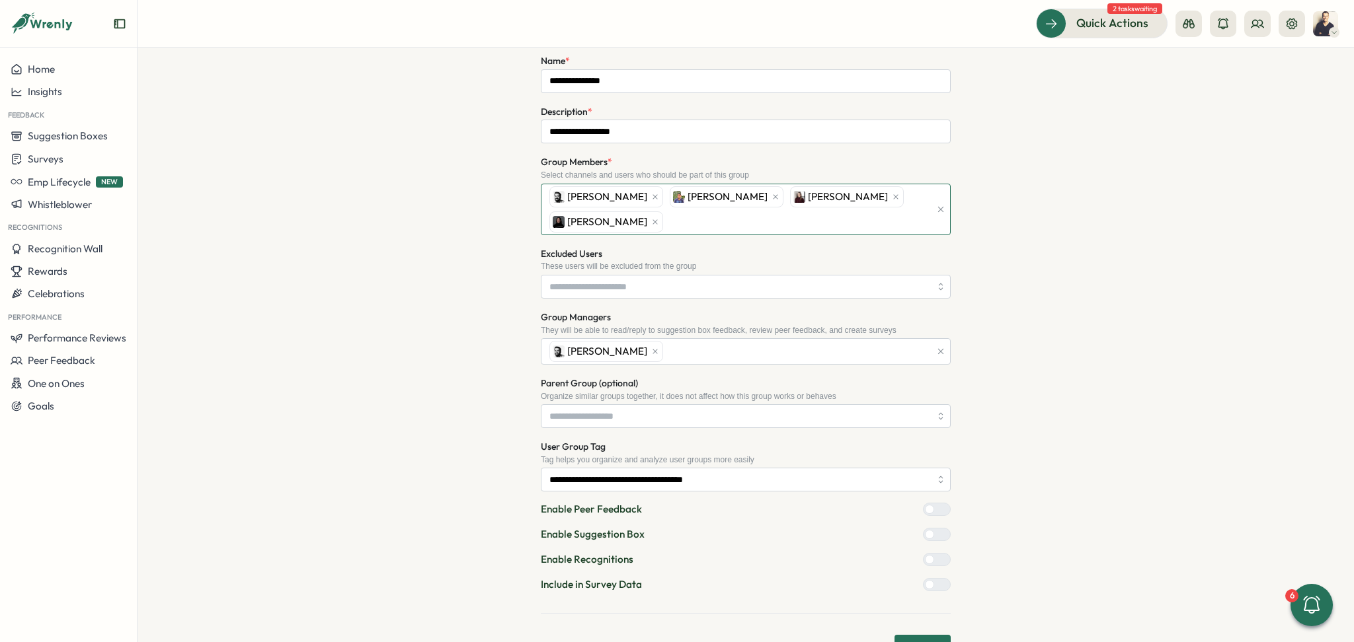
scroll to position [154, 0]
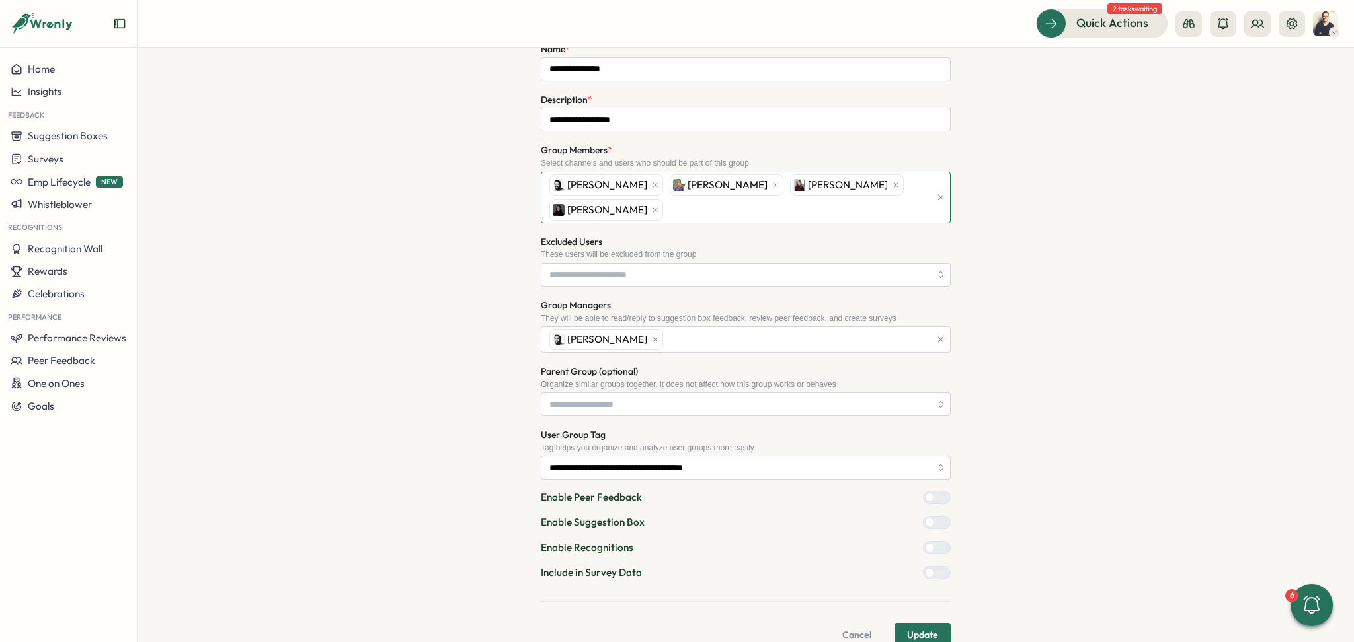
click at [912, 183] on div "[PERSON_NAME] [PERSON_NAME] [PERSON_NAME]" at bounding box center [738, 198] width 384 height 50
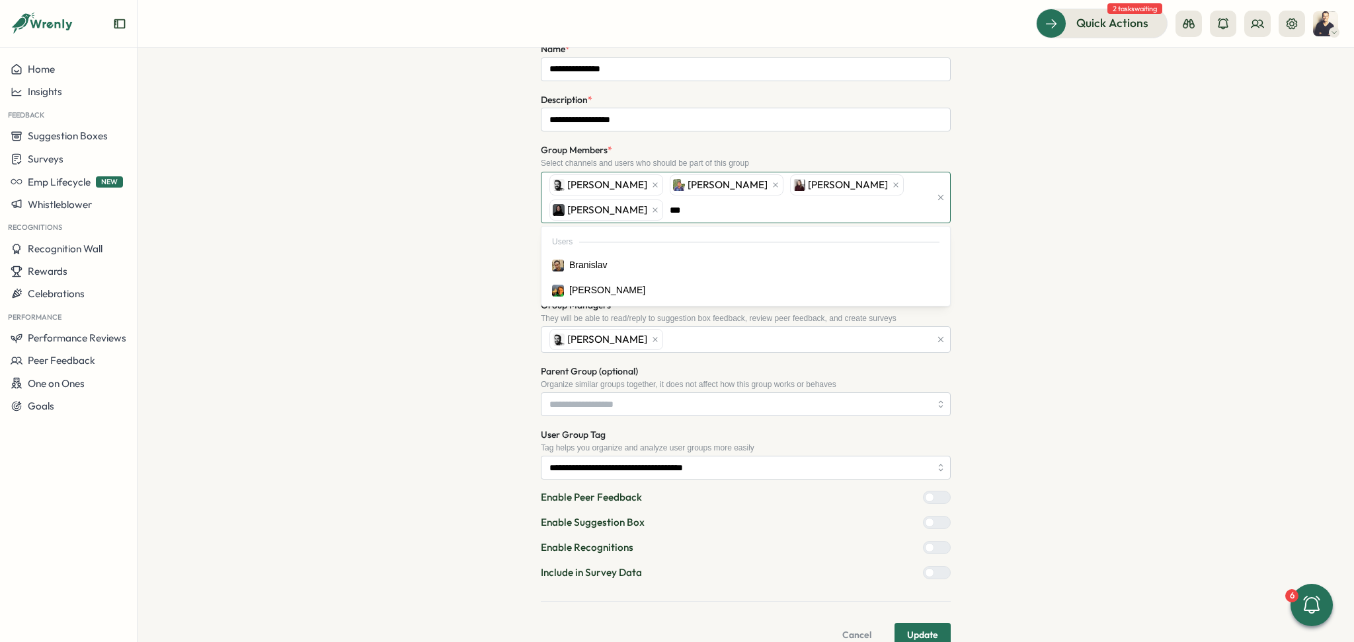
type input "****"
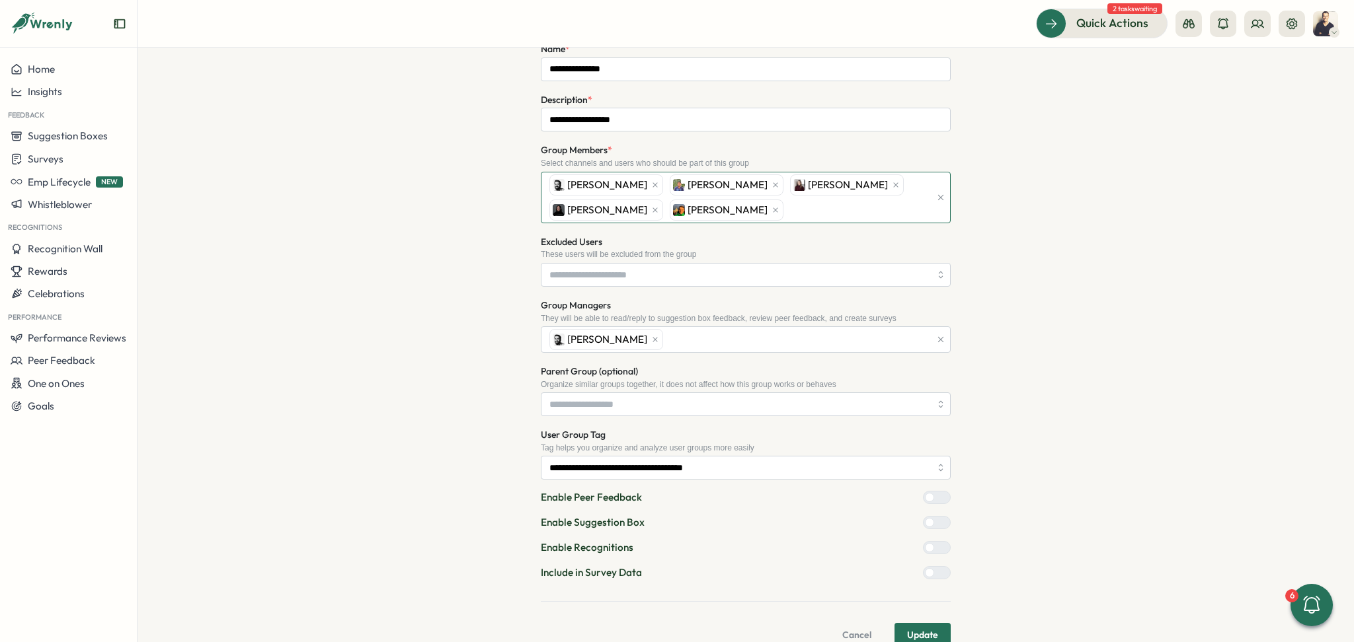
click at [678, 213] on div "[PERSON_NAME] [PERSON_NAME] [PERSON_NAME] [PERSON_NAME]" at bounding box center [738, 198] width 384 height 50
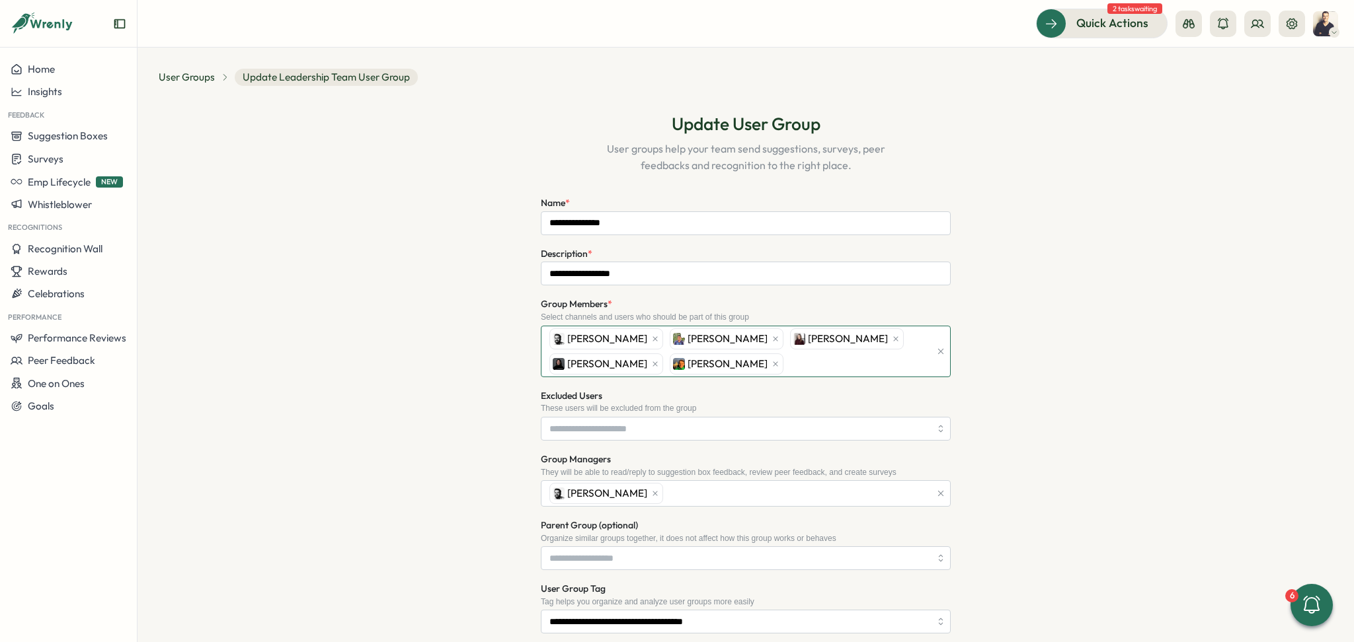
scroll to position [180, 0]
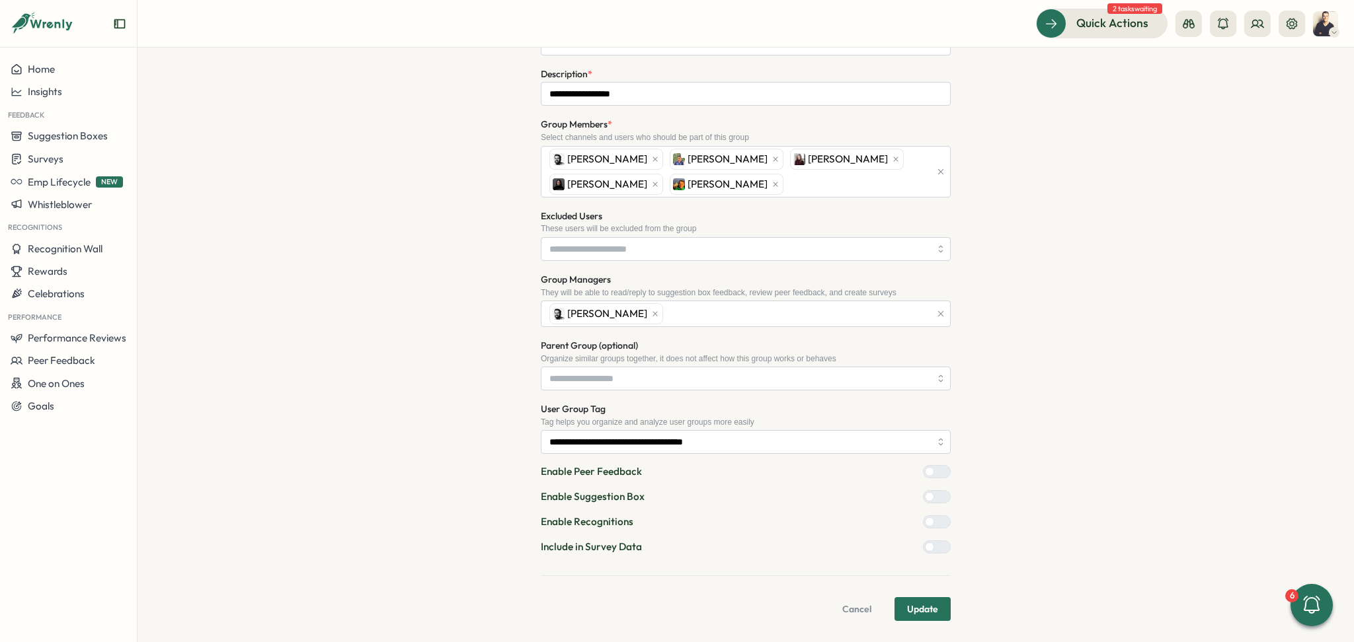
click at [931, 608] on span "Update" at bounding box center [922, 609] width 31 height 22
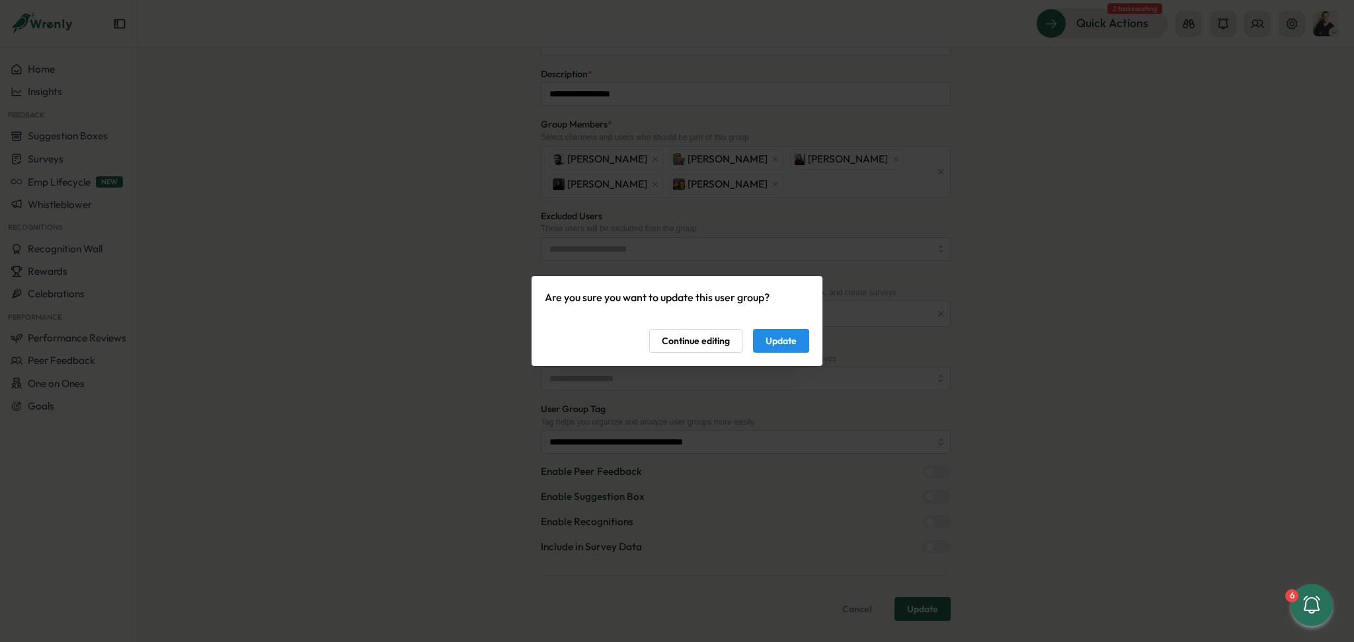
click at [780, 345] on span "Update" at bounding box center [780, 341] width 31 height 22
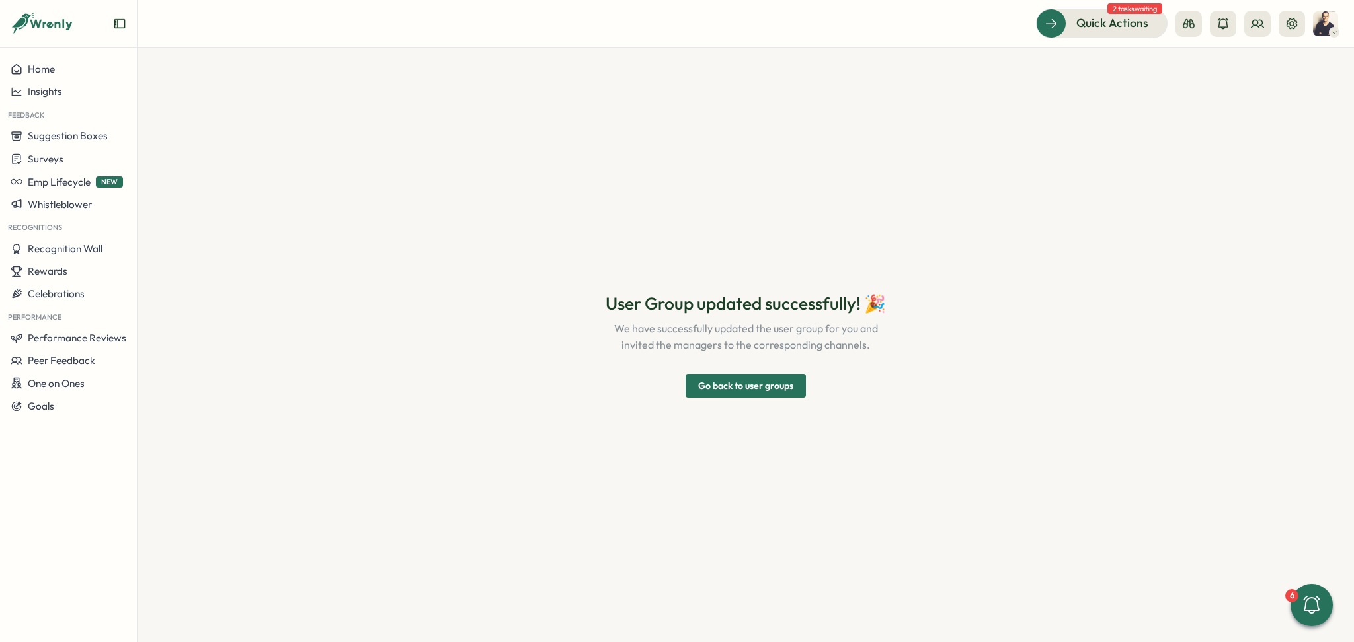
scroll to position [0, 0]
click at [1292, 22] on icon at bounding box center [1291, 23] width 13 height 13
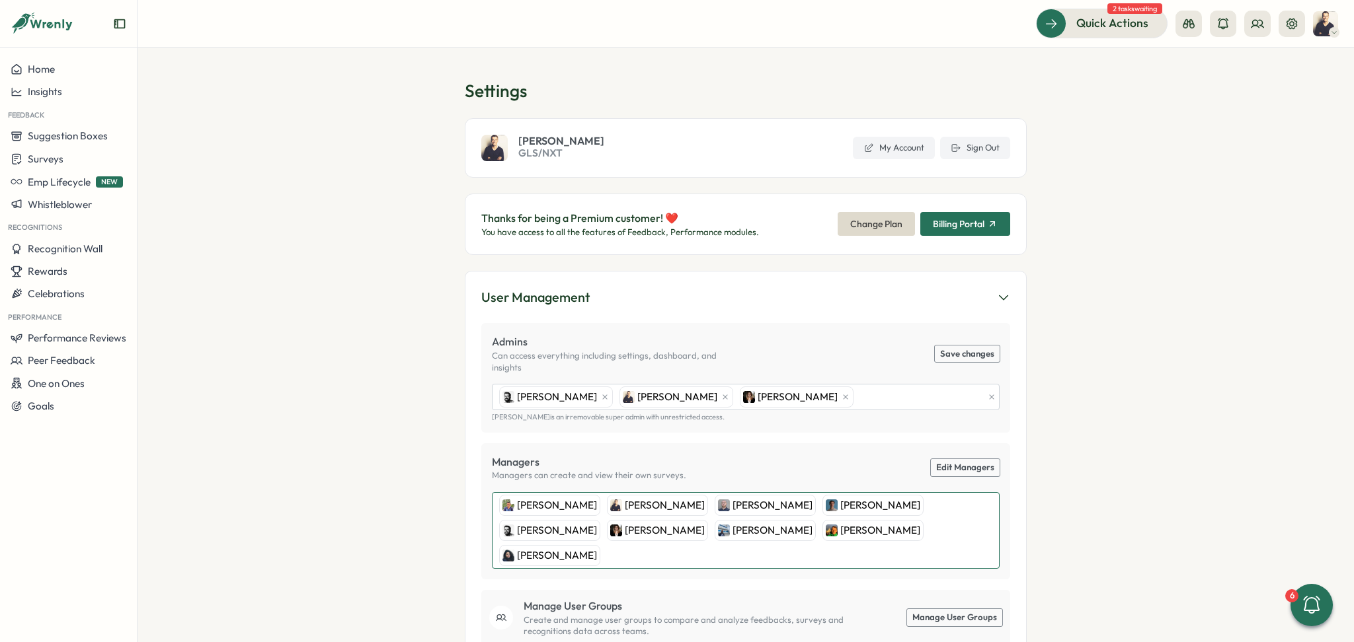
click at [887, 522] on div "[PERSON_NAME] Christenhuss [PERSON_NAME] [PERSON_NAME] [PERSON_NAME] [PERSON_NA…" at bounding box center [744, 530] width 496 height 75
click at [952, 459] on link "Edit Managers" at bounding box center [965, 467] width 69 height 17
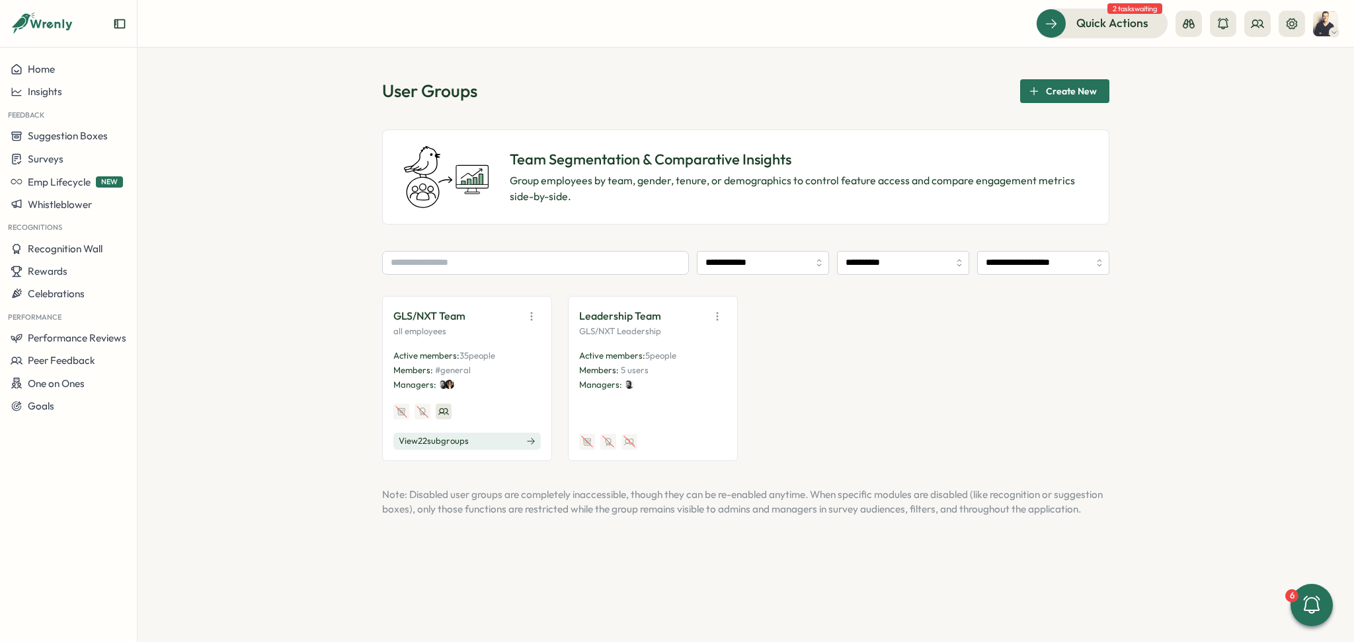
click at [452, 444] on span "View 22 sub groups" at bounding box center [434, 442] width 70 height 12
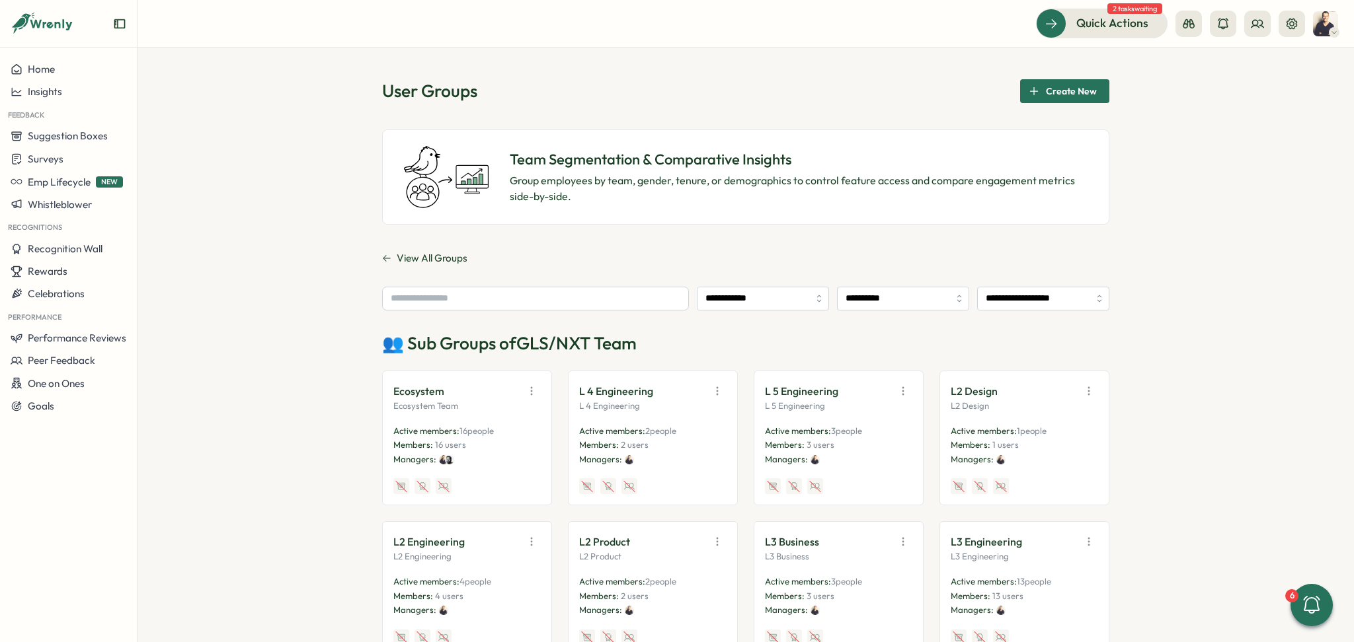
click at [1066, 87] on span "Create New" at bounding box center [1071, 91] width 51 height 22
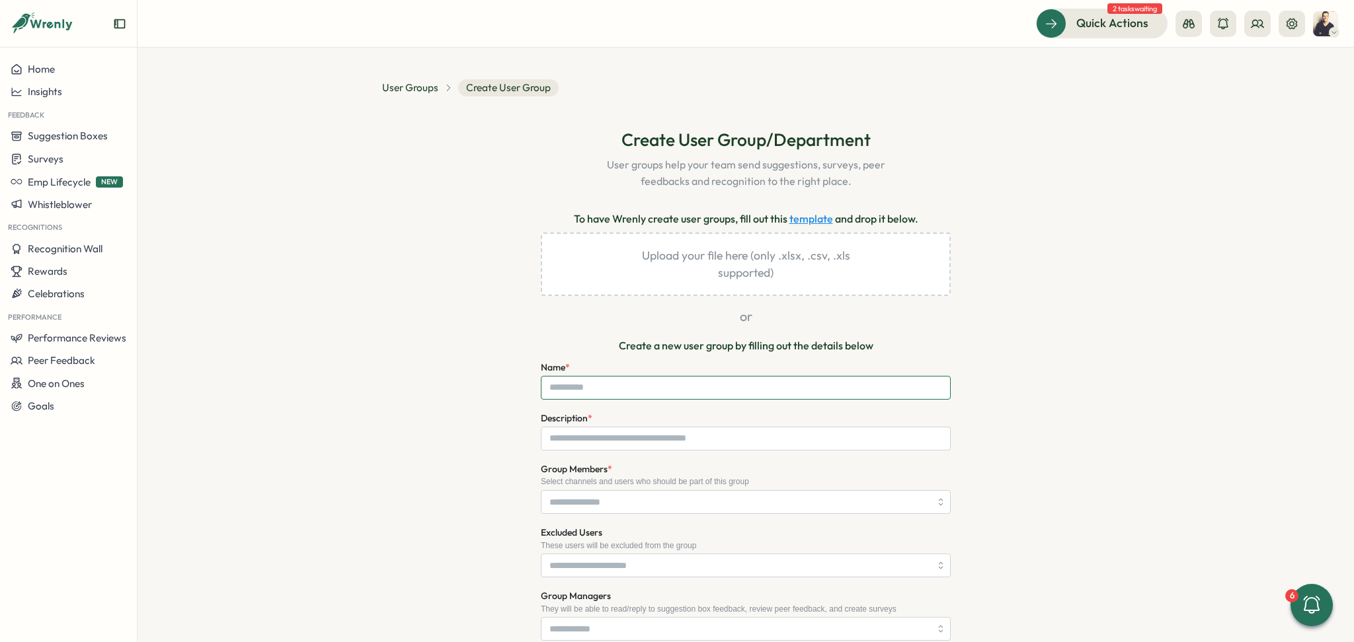
click at [636, 386] on input "Name *" at bounding box center [746, 388] width 410 height 24
type input "**********"
type input "****"
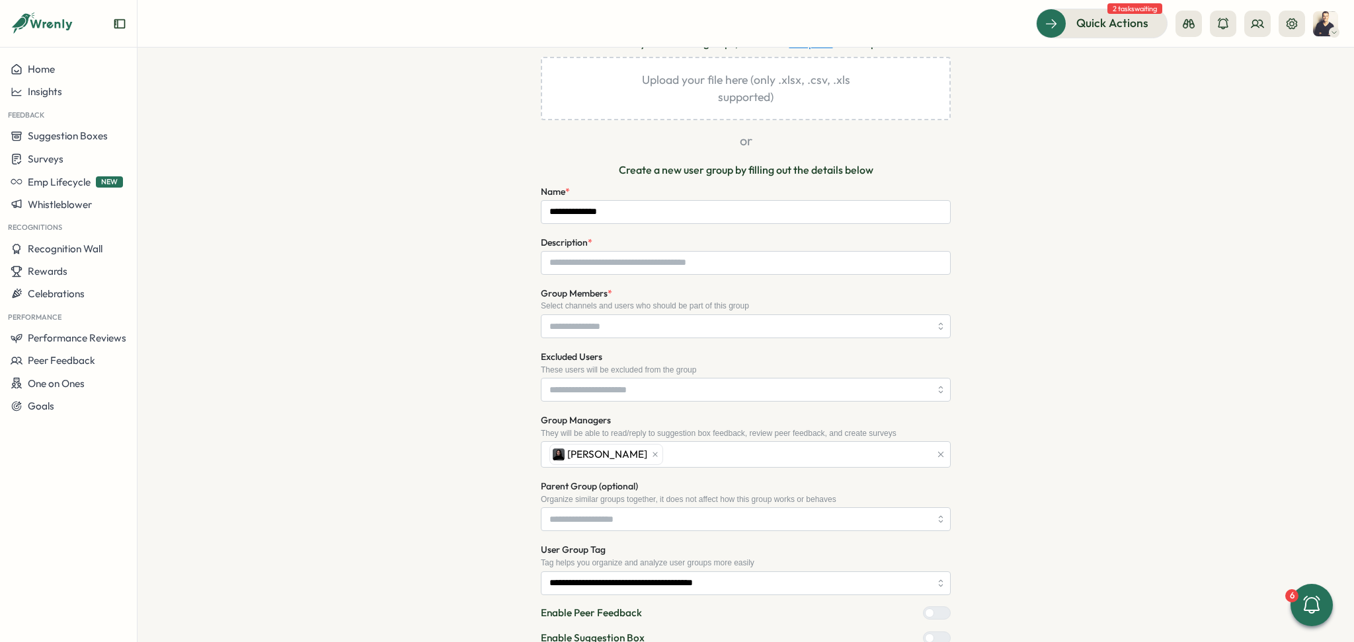
click at [1105, 419] on div "**********" at bounding box center [745, 357] width 727 height 810
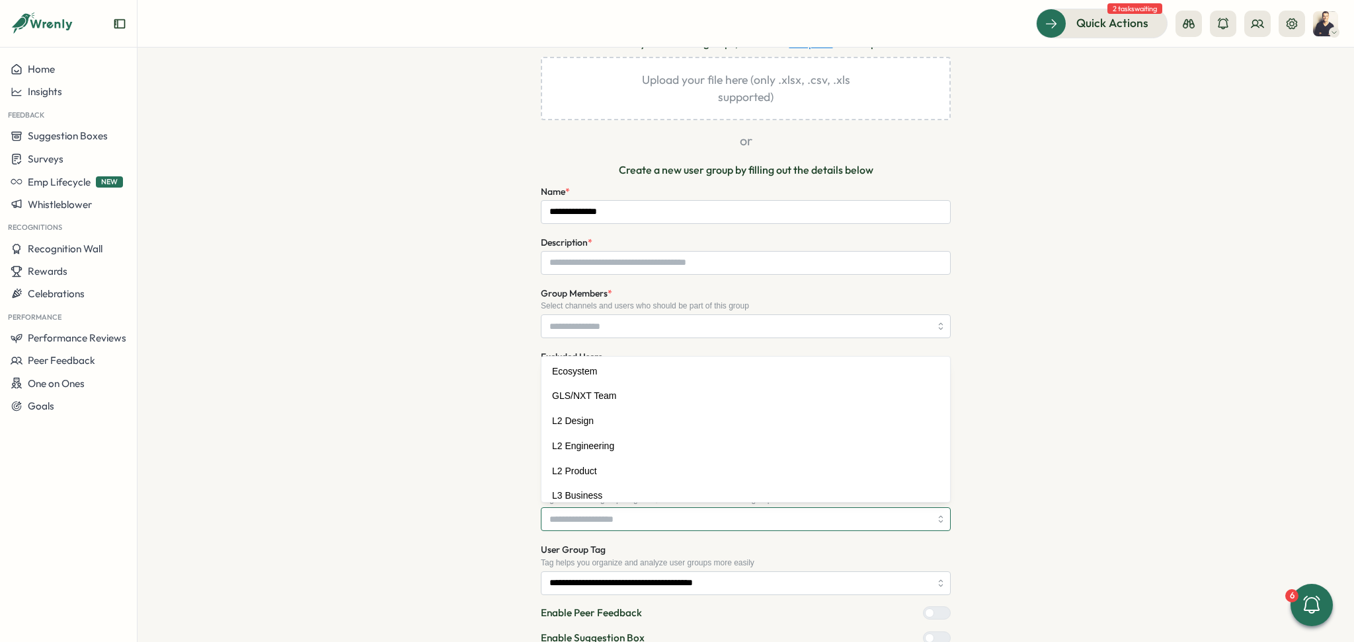
click at [575, 522] on input "Parent Group (optional)" at bounding box center [746, 520] width 410 height 24
type input "**********"
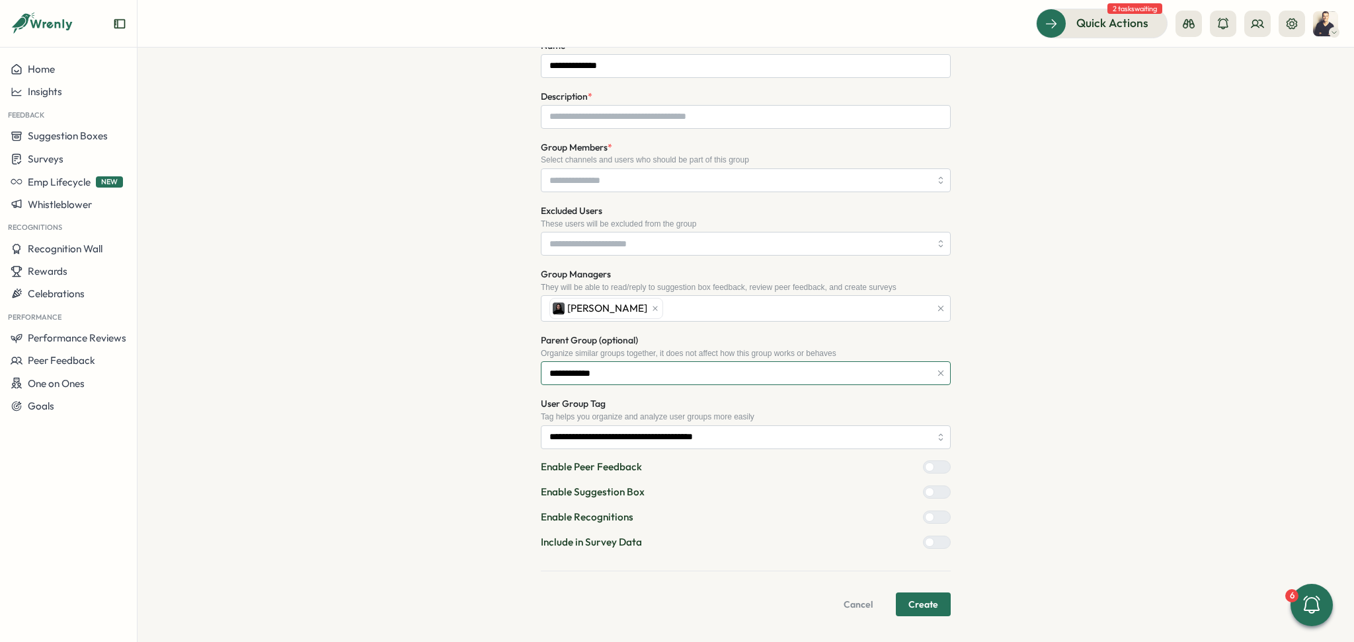
scroll to position [325, 0]
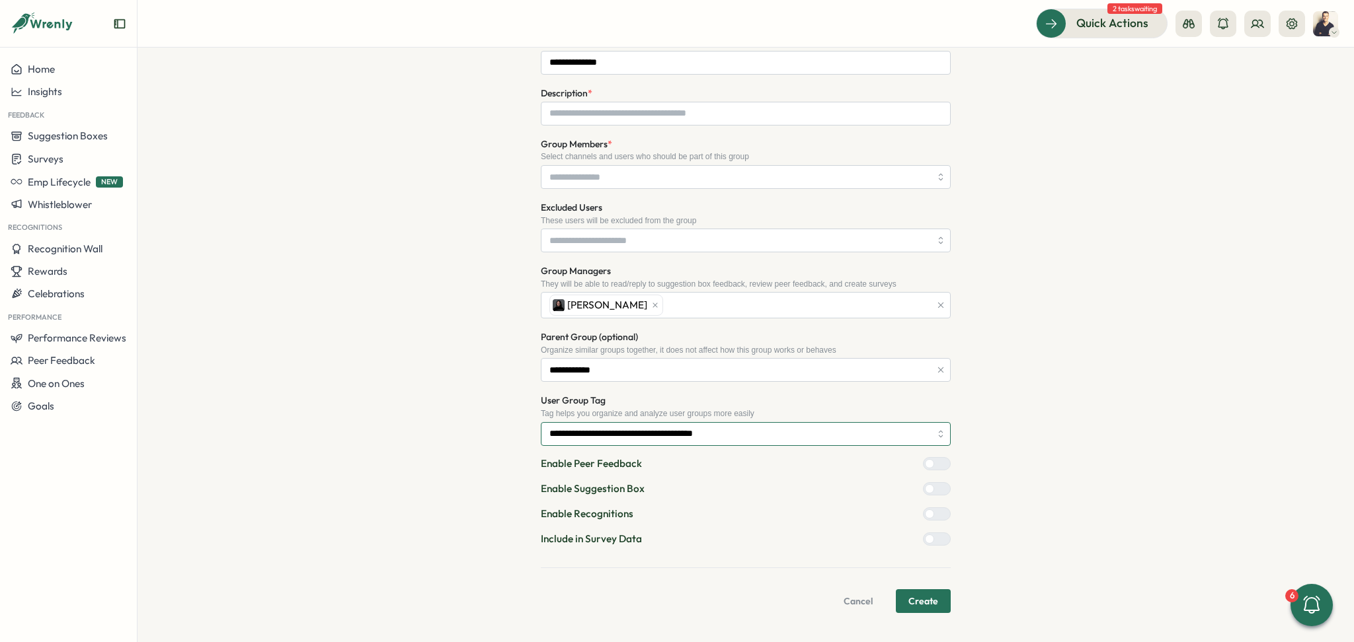
click at [654, 432] on input "**********" at bounding box center [746, 434] width 410 height 24
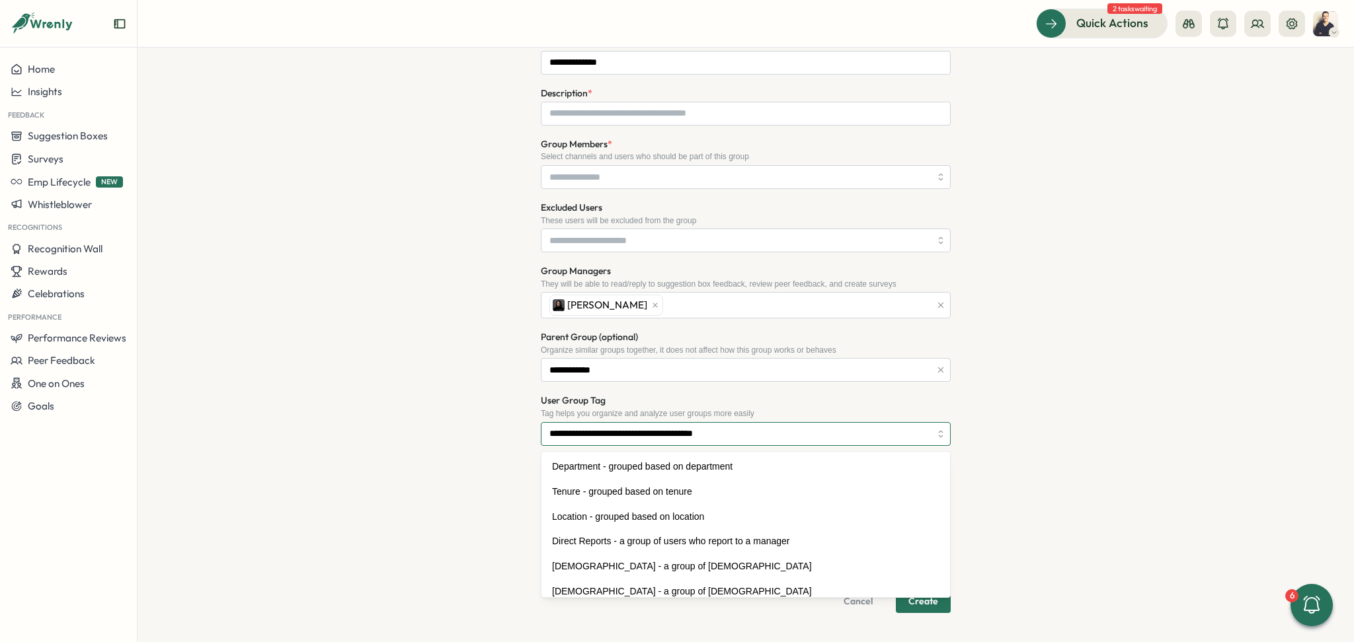
scroll to position [98, 0]
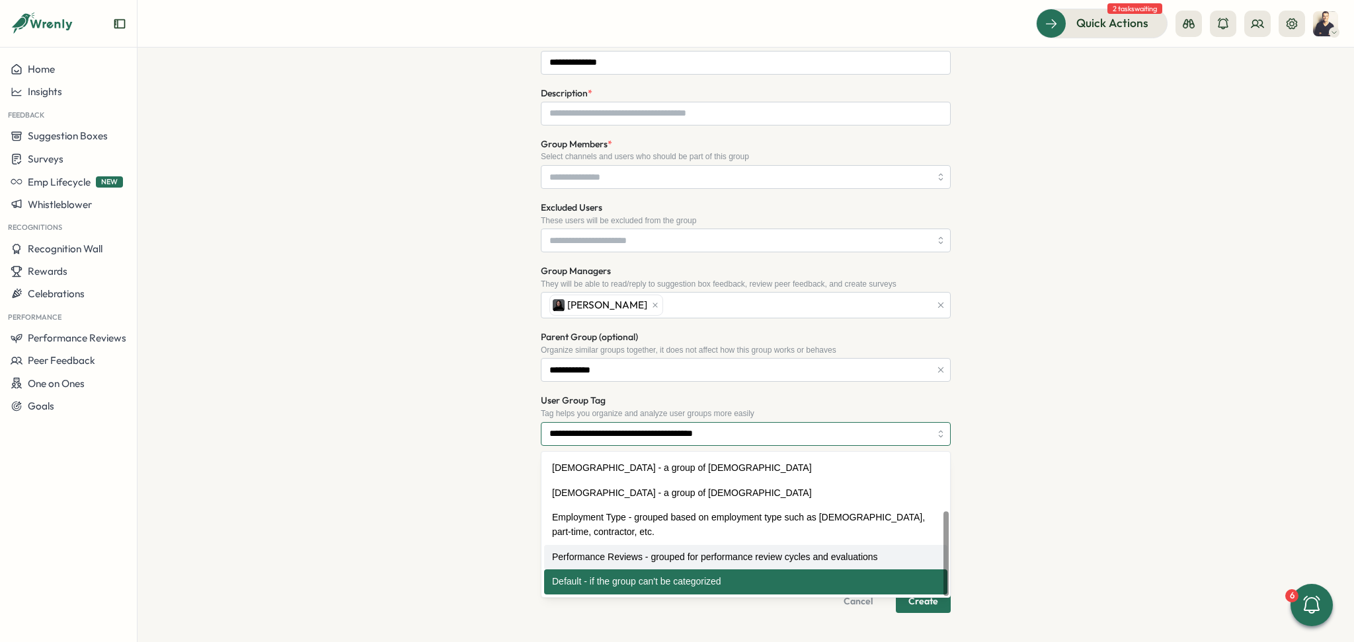
type input "**********"
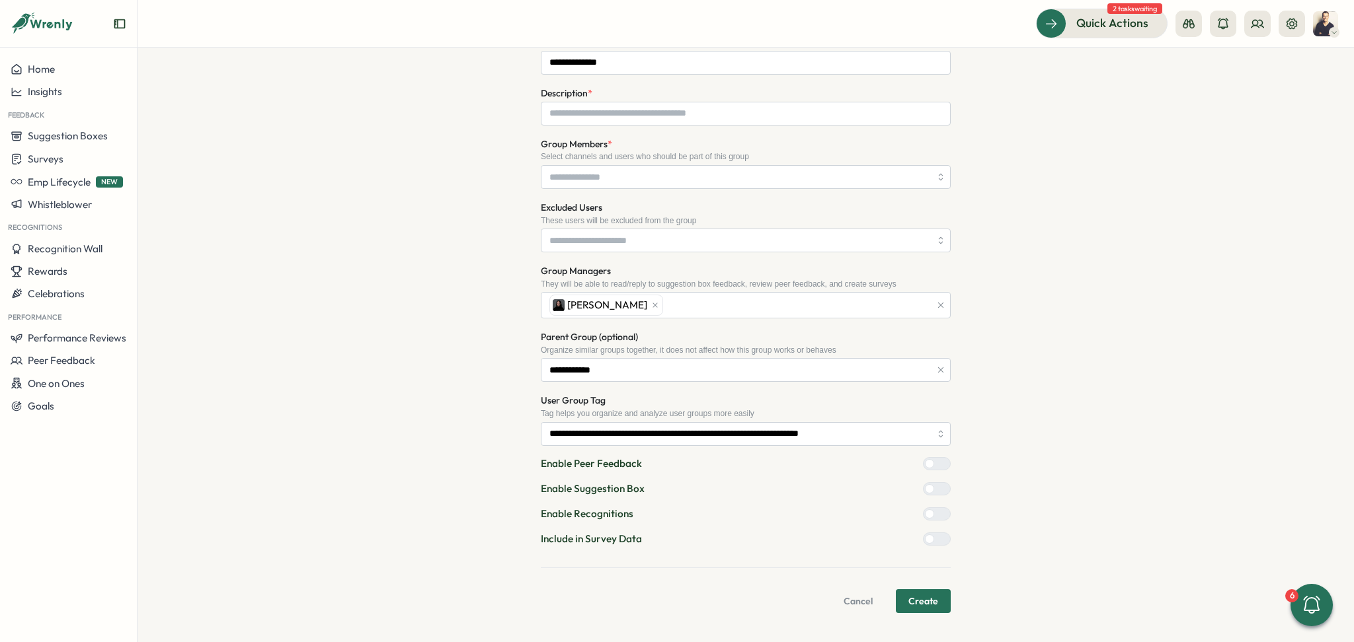
click at [935, 533] on div at bounding box center [942, 539] width 16 height 12
click at [918, 603] on span "Create" at bounding box center [923, 601] width 30 height 22
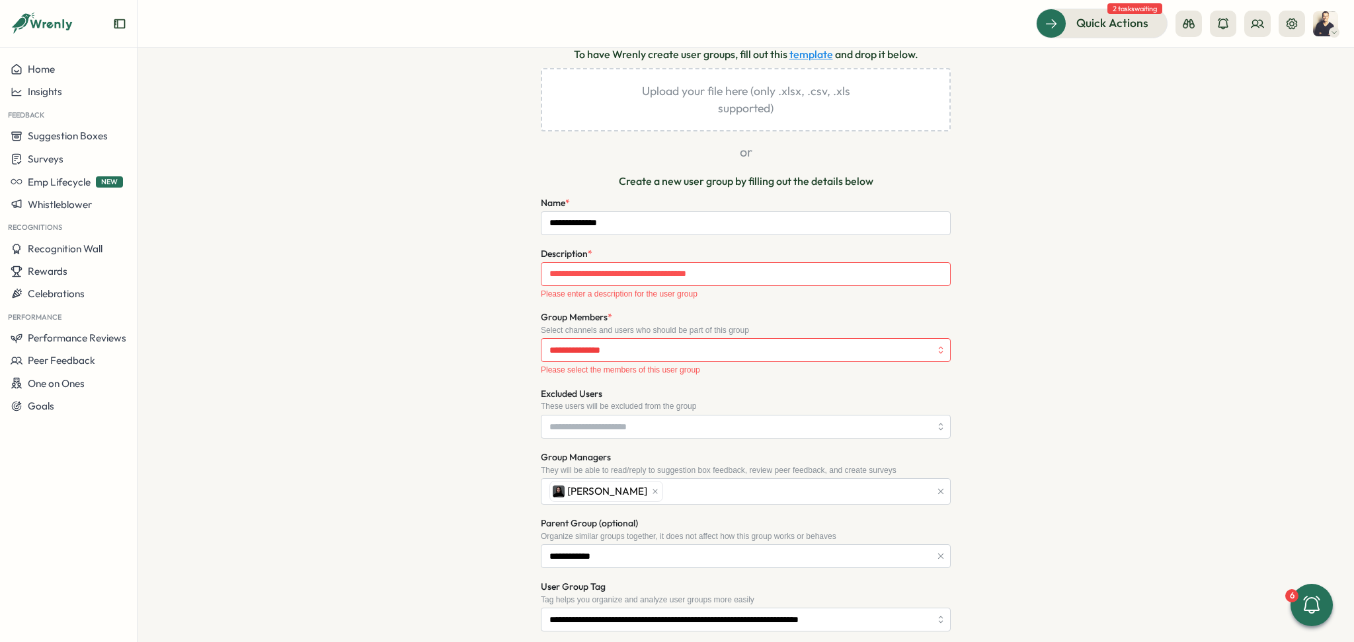
scroll to position [149, 0]
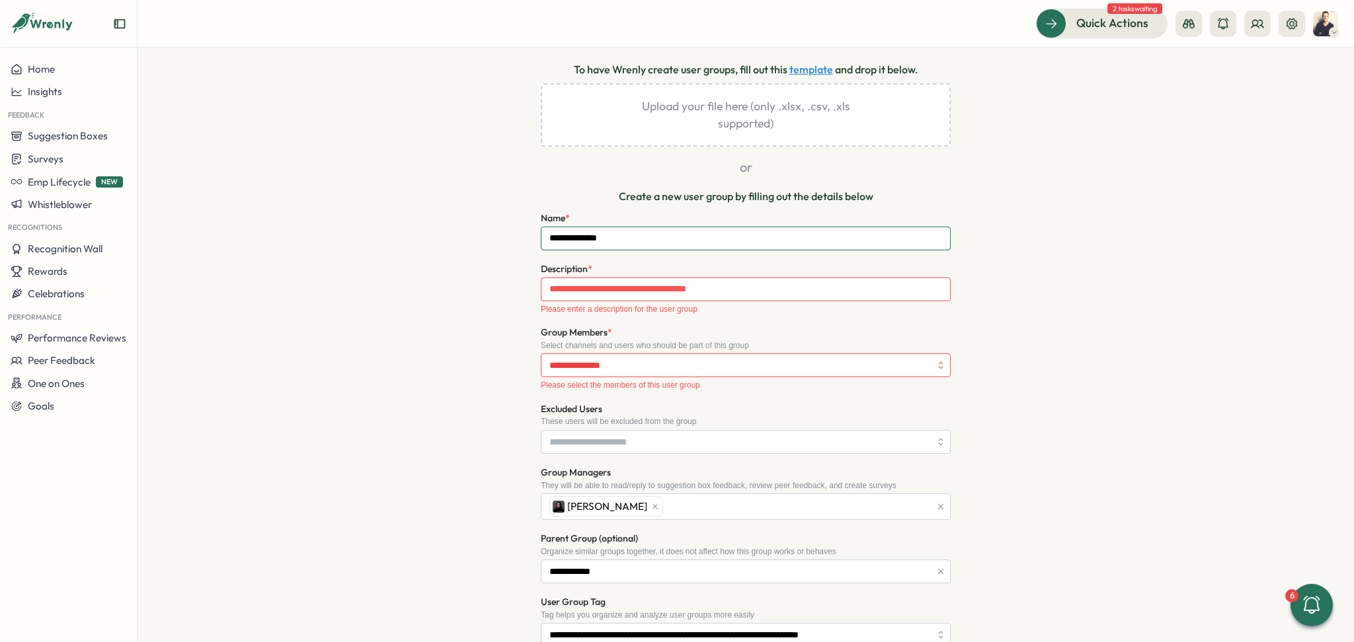
drag, startPoint x: 624, startPoint y: 243, endPoint x: 416, endPoint y: 252, distance: 208.4
click at [416, 252] on div "**********" at bounding box center [745, 396] width 727 height 835
click at [582, 288] on input "Description *" at bounding box center [746, 290] width 410 height 24
paste input "**********"
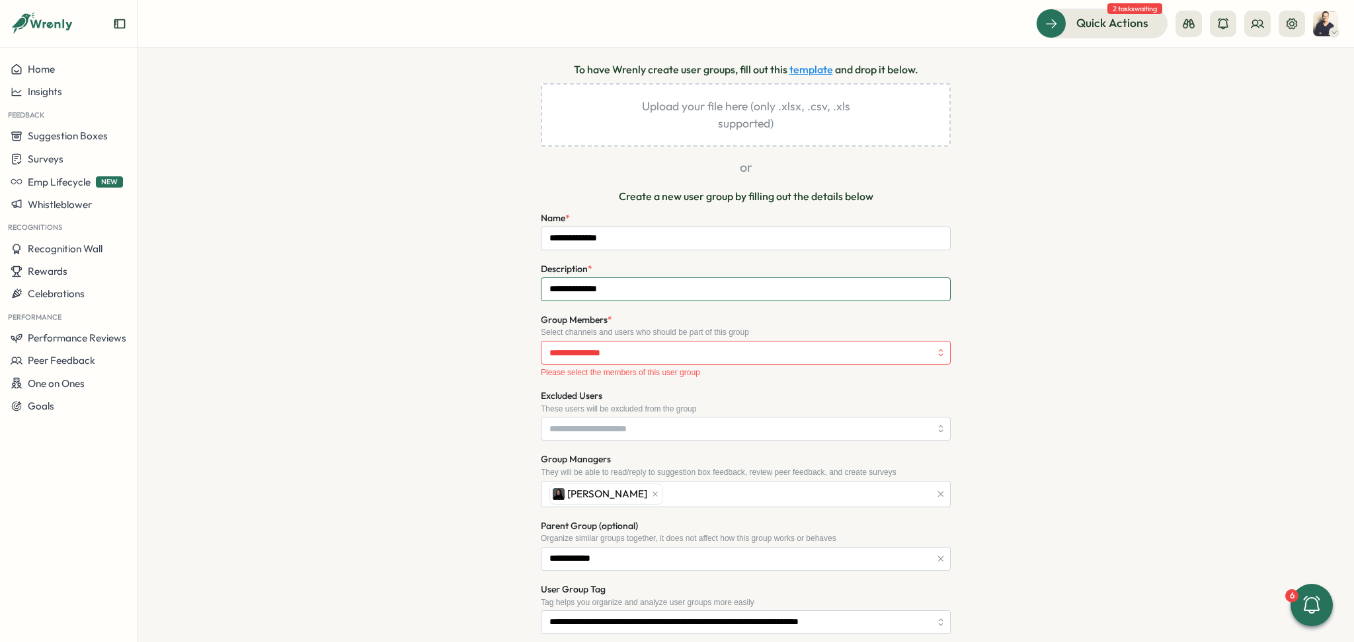
type input "**********"
click at [598, 354] on input "Group Members *" at bounding box center [739, 353] width 381 height 22
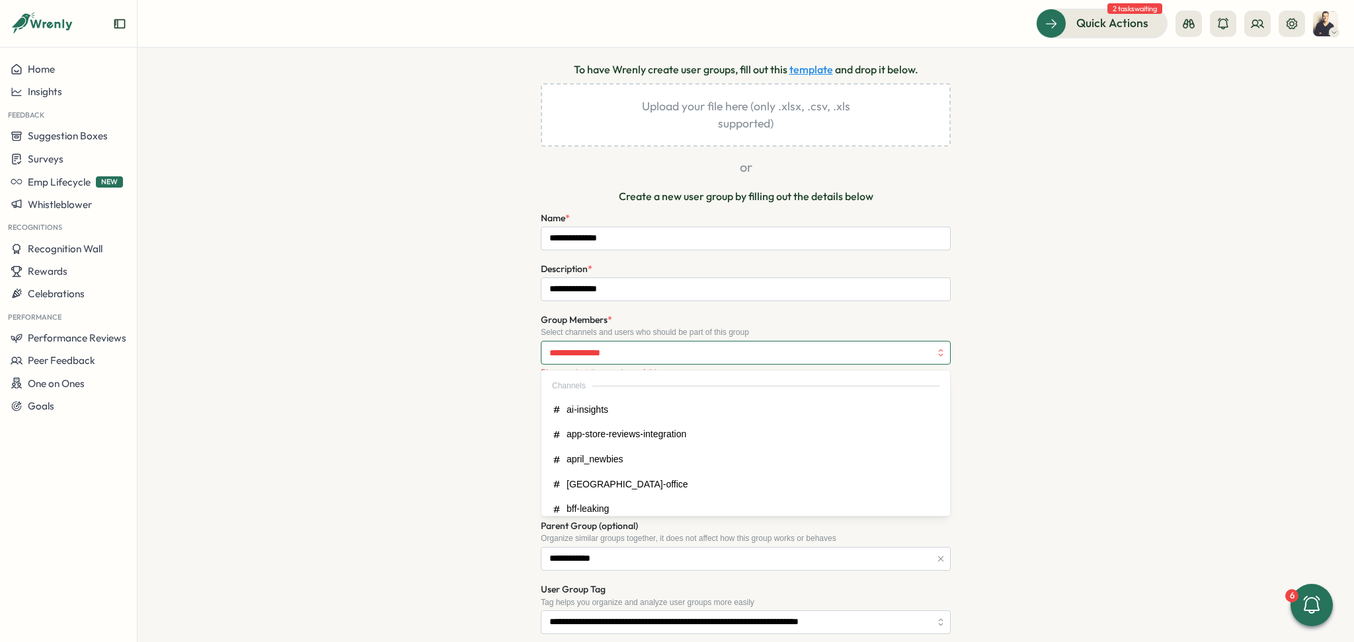
type input "*"
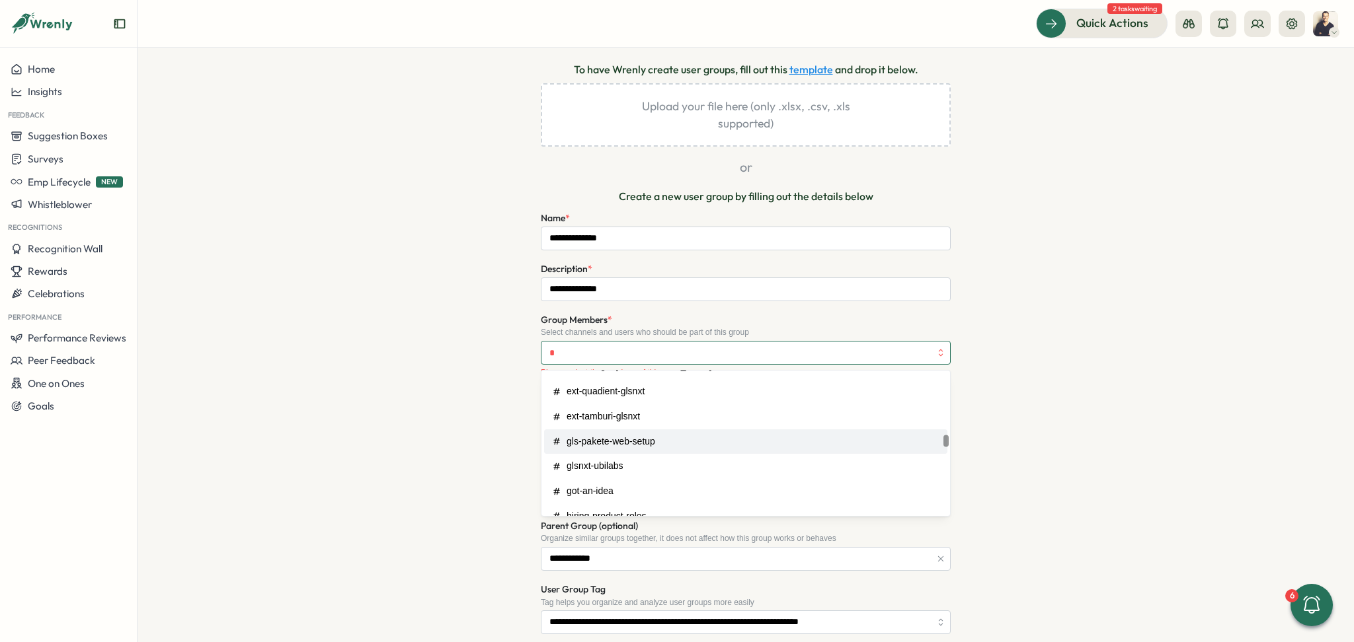
scroll to position [1145, 0]
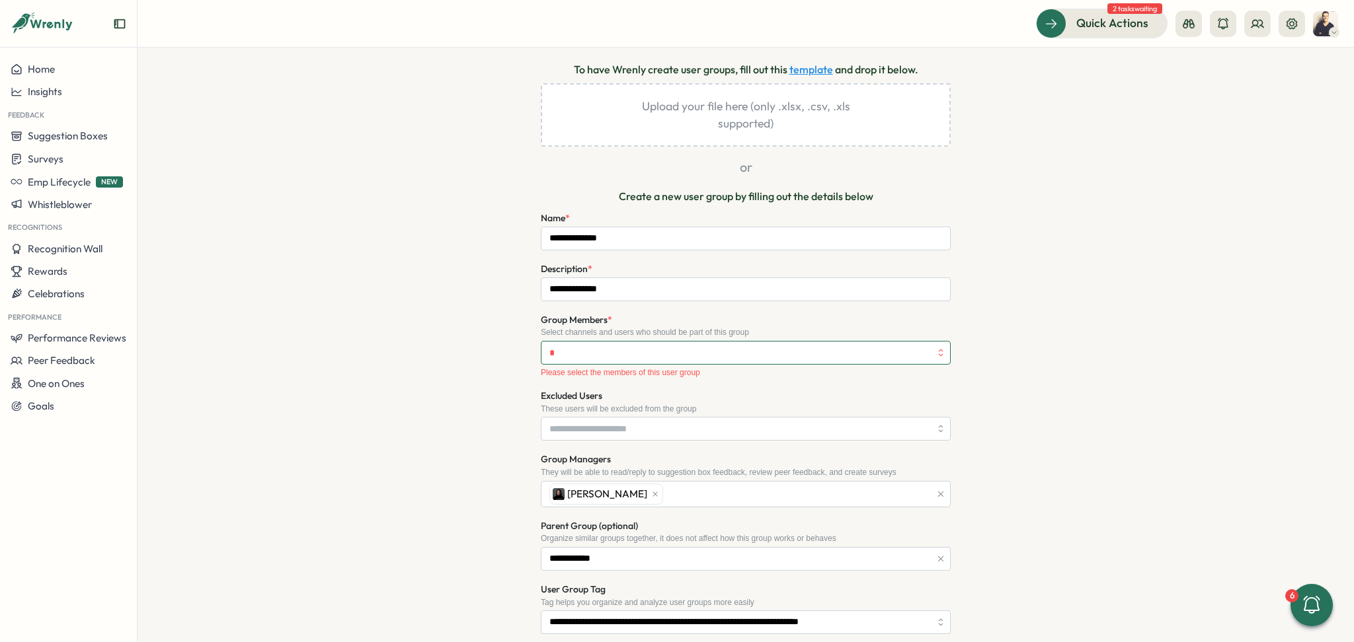
drag, startPoint x: 574, startPoint y: 352, endPoint x: 497, endPoint y: 342, distance: 78.0
click at [497, 342] on div "**********" at bounding box center [745, 390] width 727 height 823
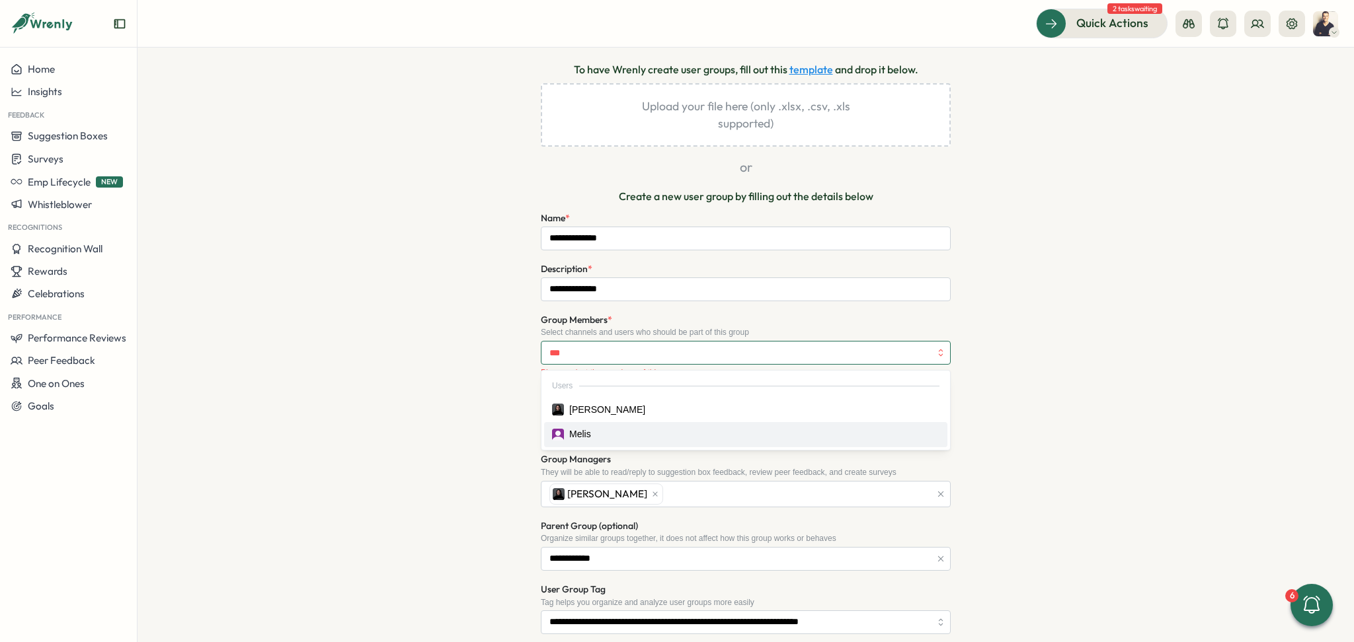
scroll to position [0, 0]
type input "****"
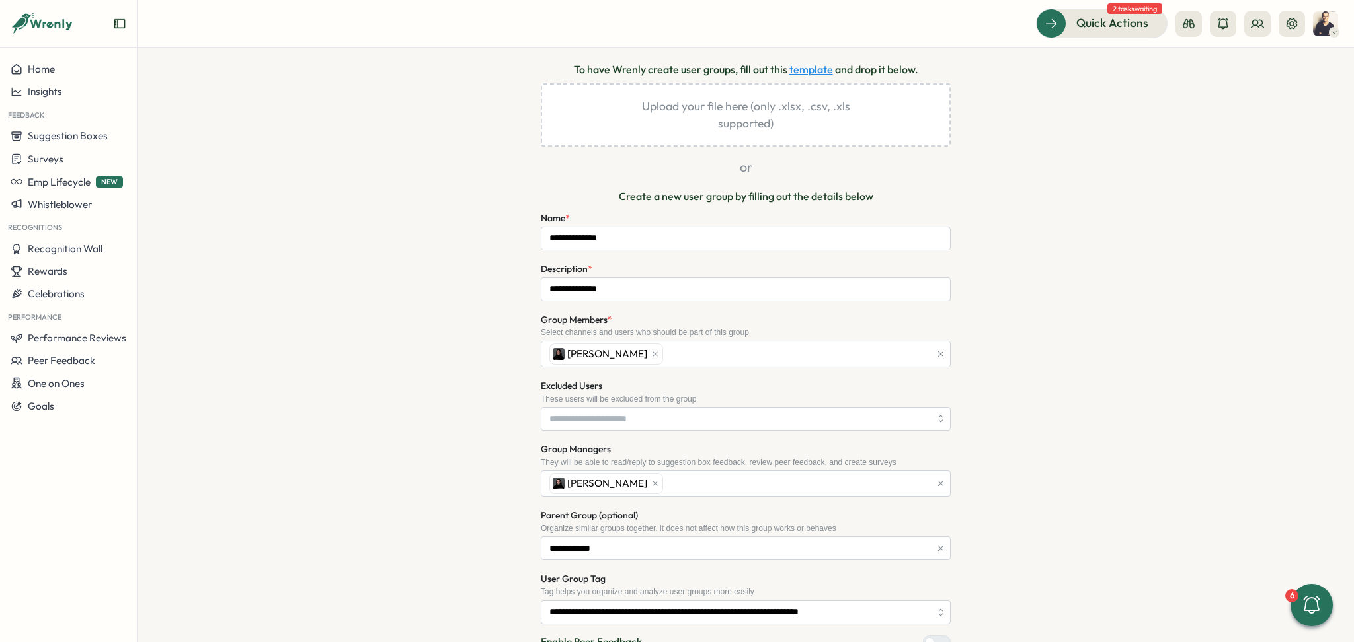
click at [471, 329] on div "**********" at bounding box center [745, 385] width 727 height 813
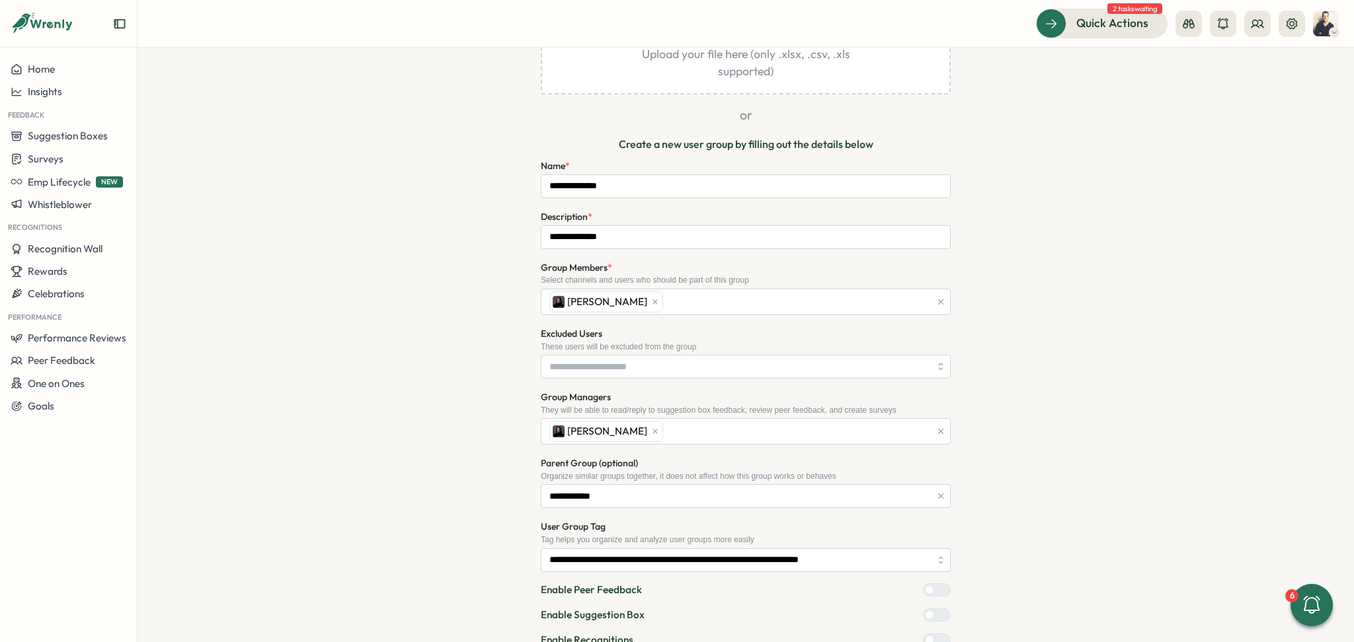
scroll to position [329, 0]
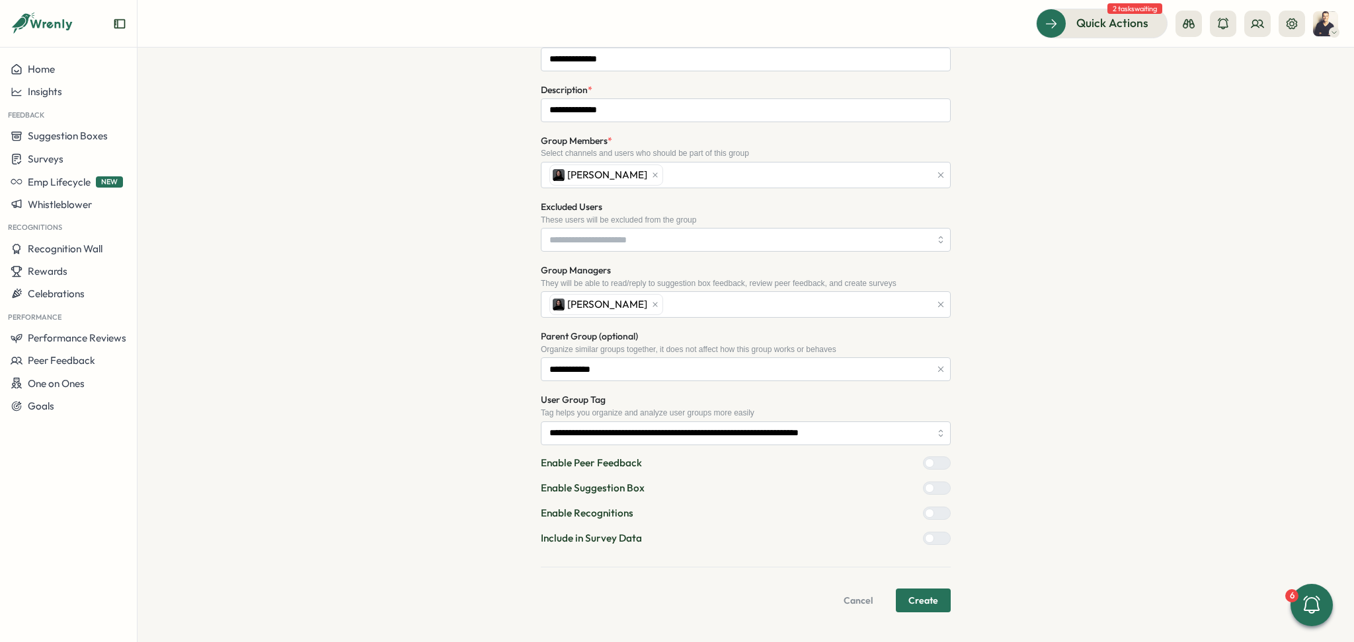
click at [925, 597] on span "Create" at bounding box center [923, 601] width 30 height 22
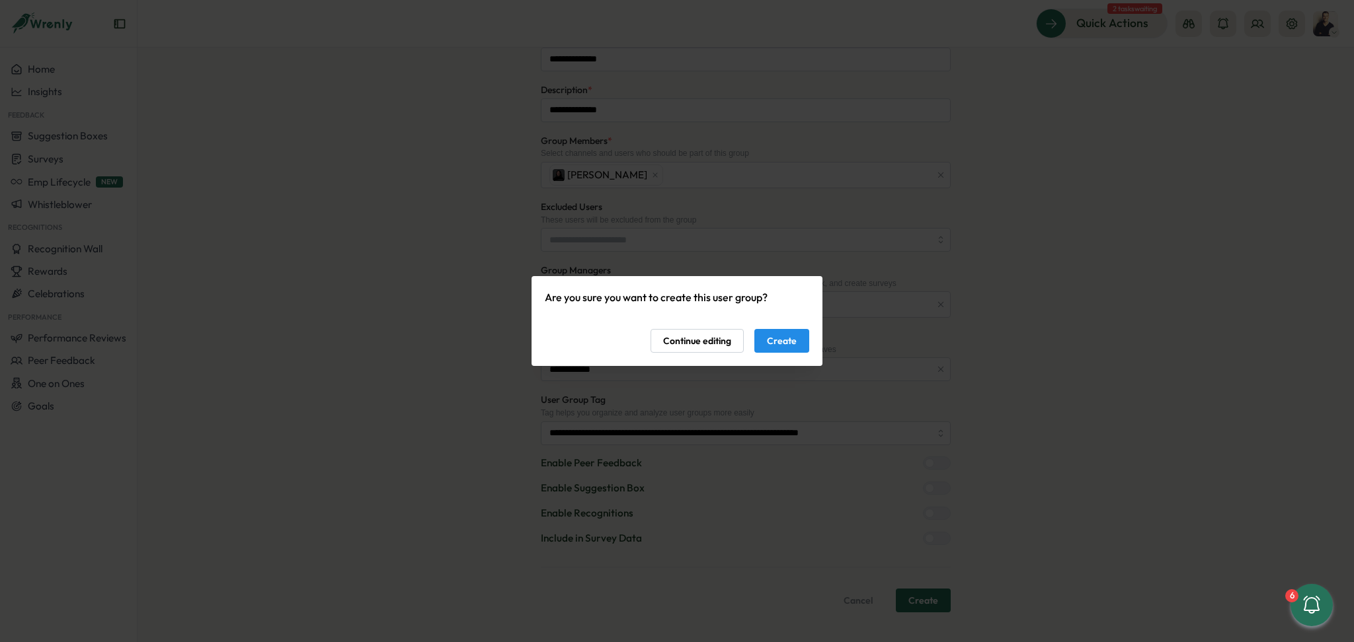
click at [783, 344] on span "Create" at bounding box center [782, 341] width 30 height 22
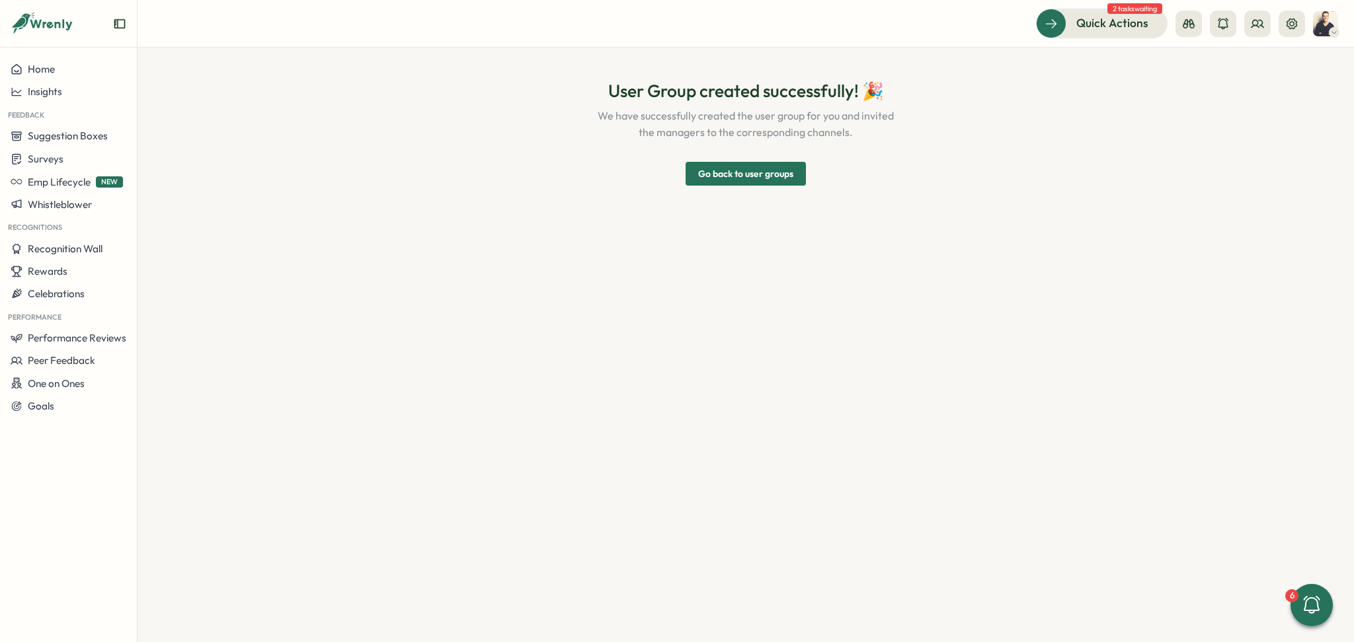
scroll to position [0, 0]
click at [754, 171] on span "Go back to user groups" at bounding box center [745, 174] width 95 height 22
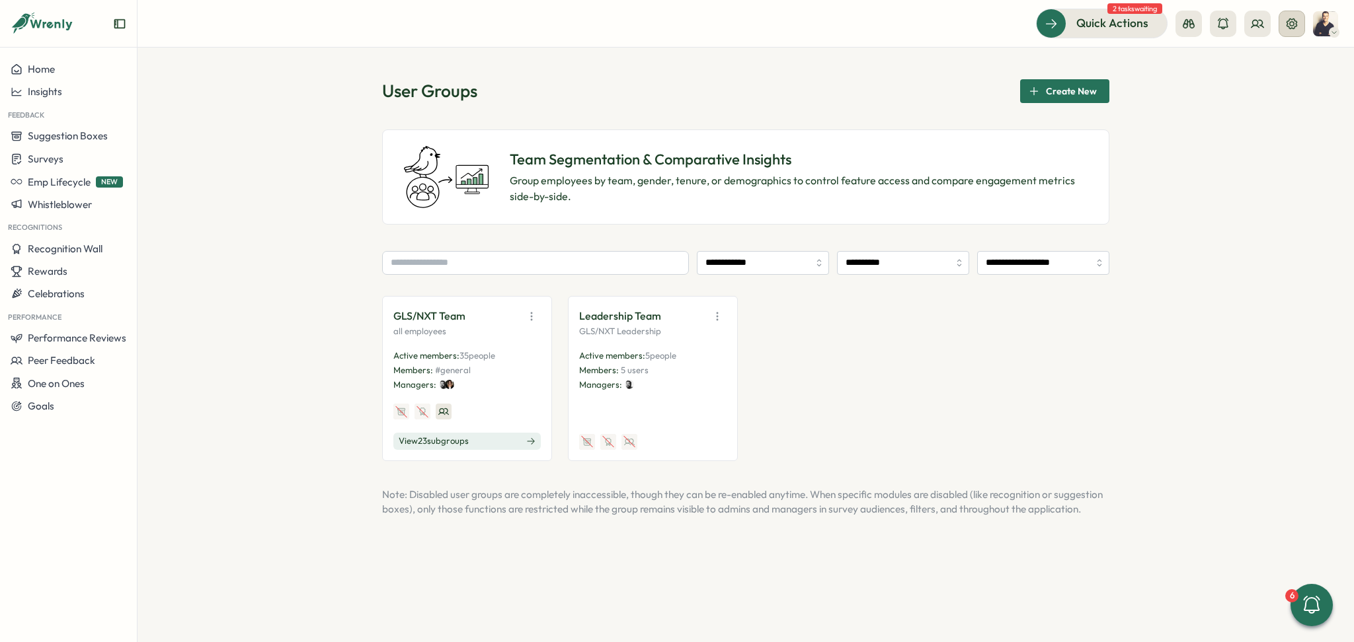
click at [1293, 26] on icon at bounding box center [1291, 23] width 13 height 13
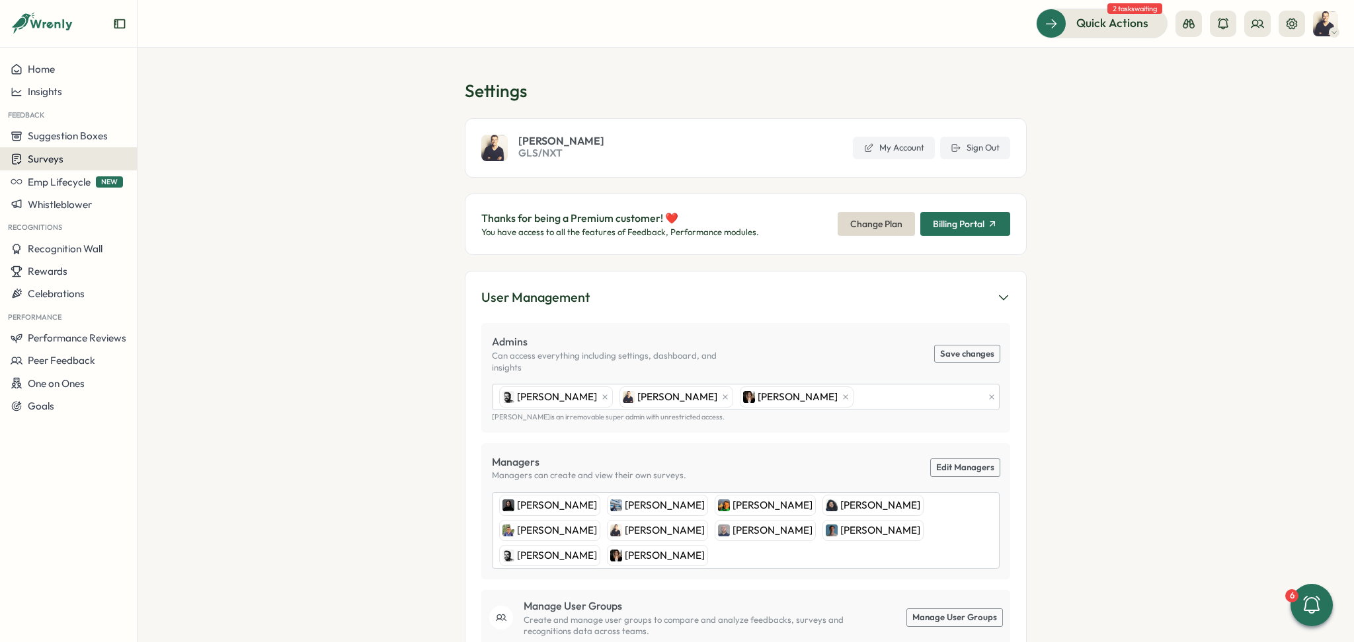
click at [64, 158] on div "Surveys" at bounding box center [69, 159] width 116 height 13
click at [177, 135] on div "Insights" at bounding box center [189, 134] width 98 height 15
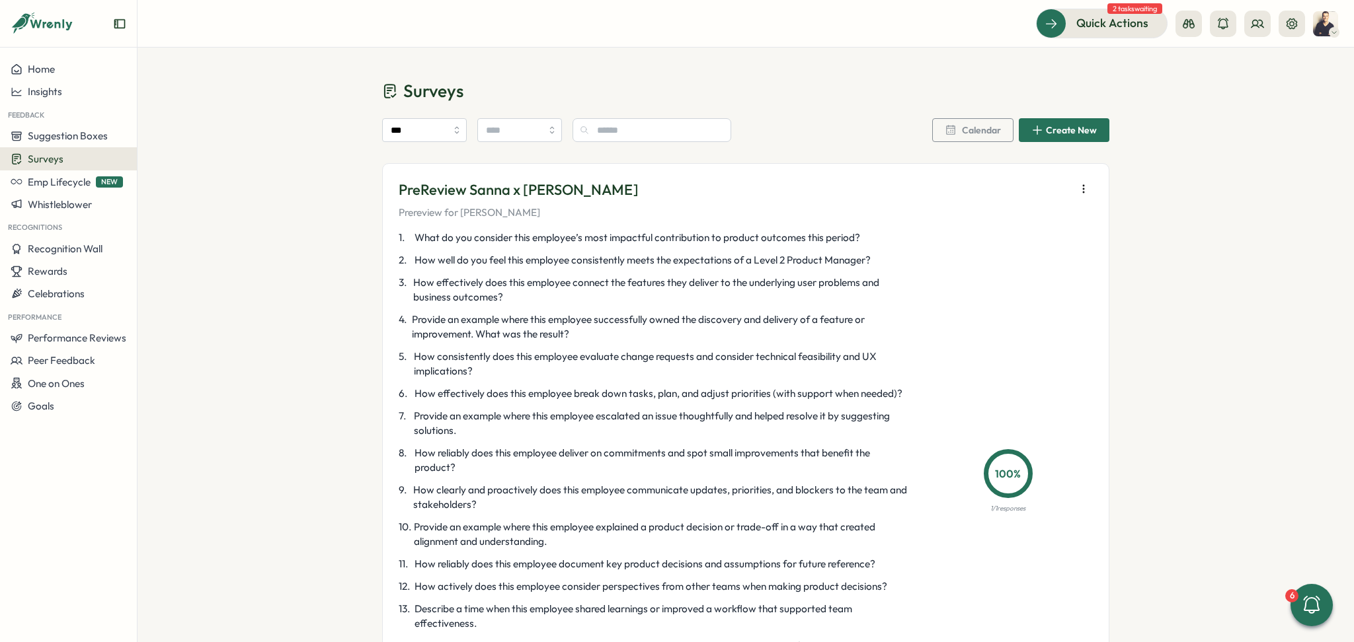
click at [1077, 192] on icon "button" at bounding box center [1083, 188] width 13 height 13
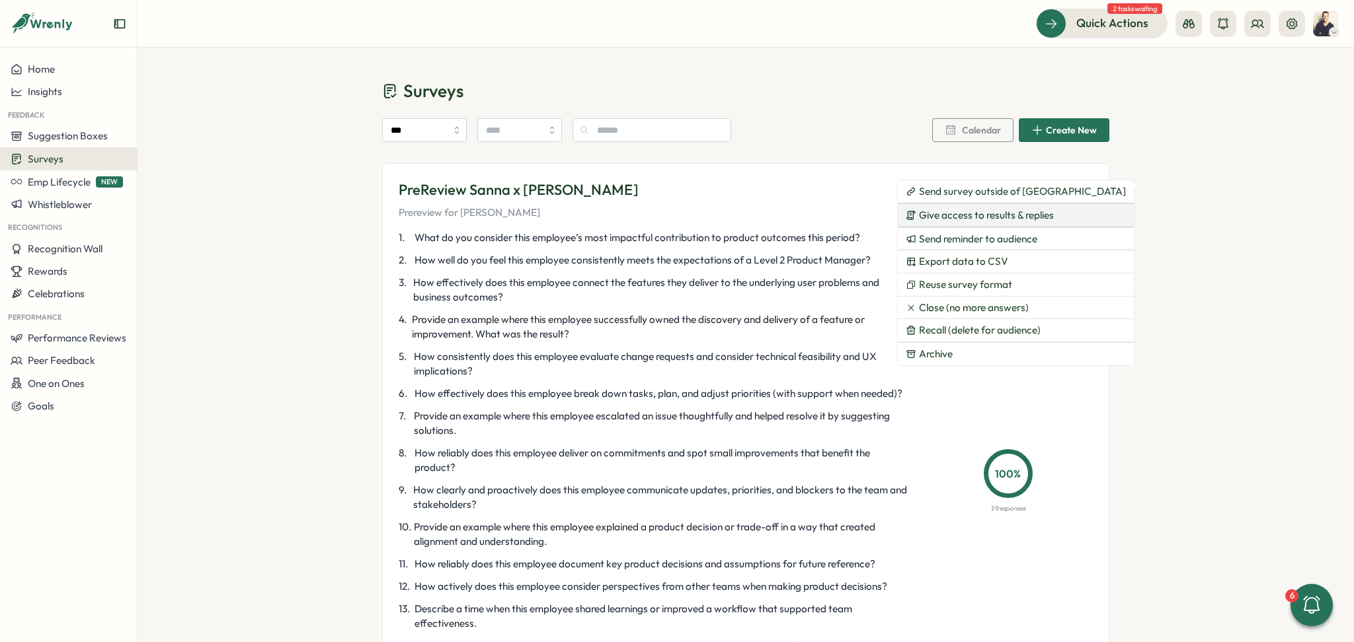
click at [986, 220] on span "Give access to results & replies" at bounding box center [986, 216] width 135 height 12
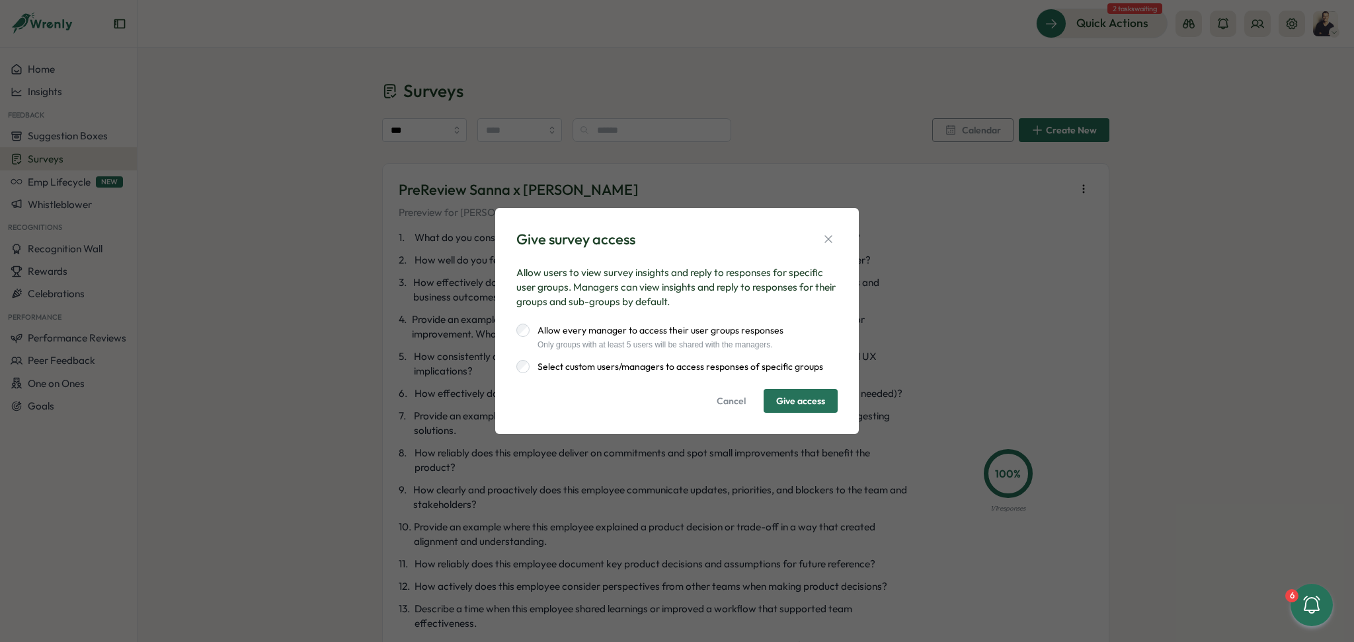
click at [629, 364] on label "Select custom users/managers to access responses of specific groups" at bounding box center [675, 366] width 293 height 13
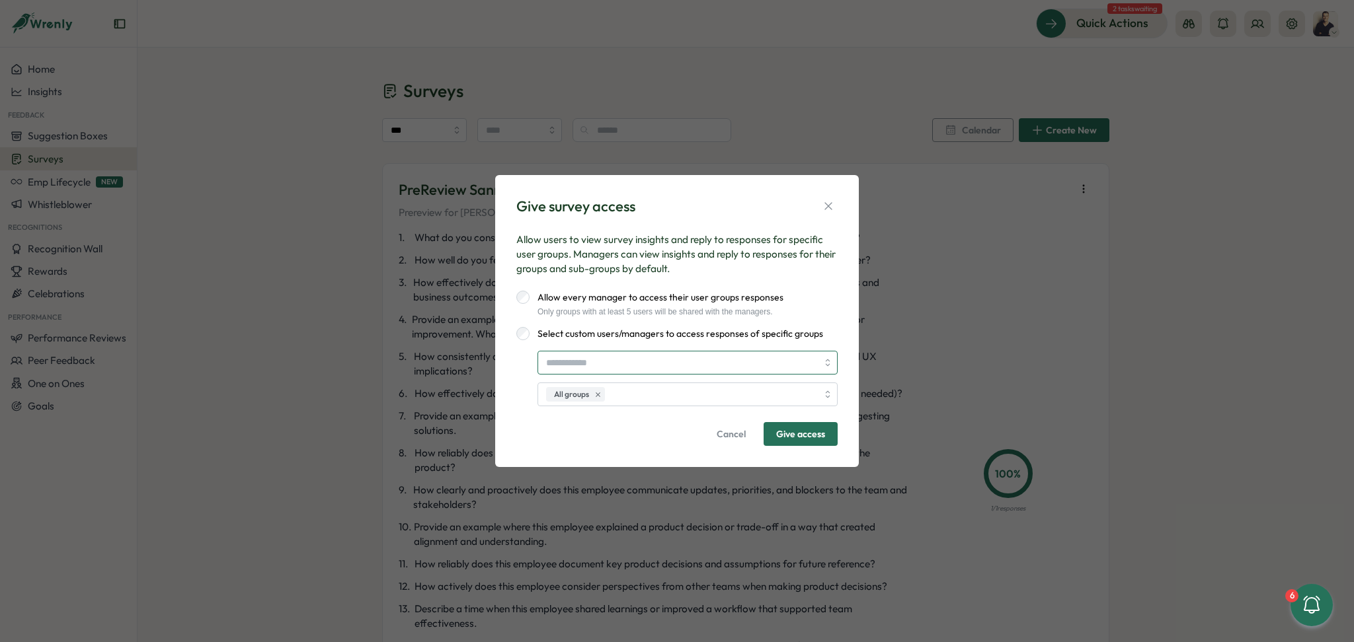
click at [687, 366] on input "search" at bounding box center [681, 363] width 271 height 22
type input "*****"
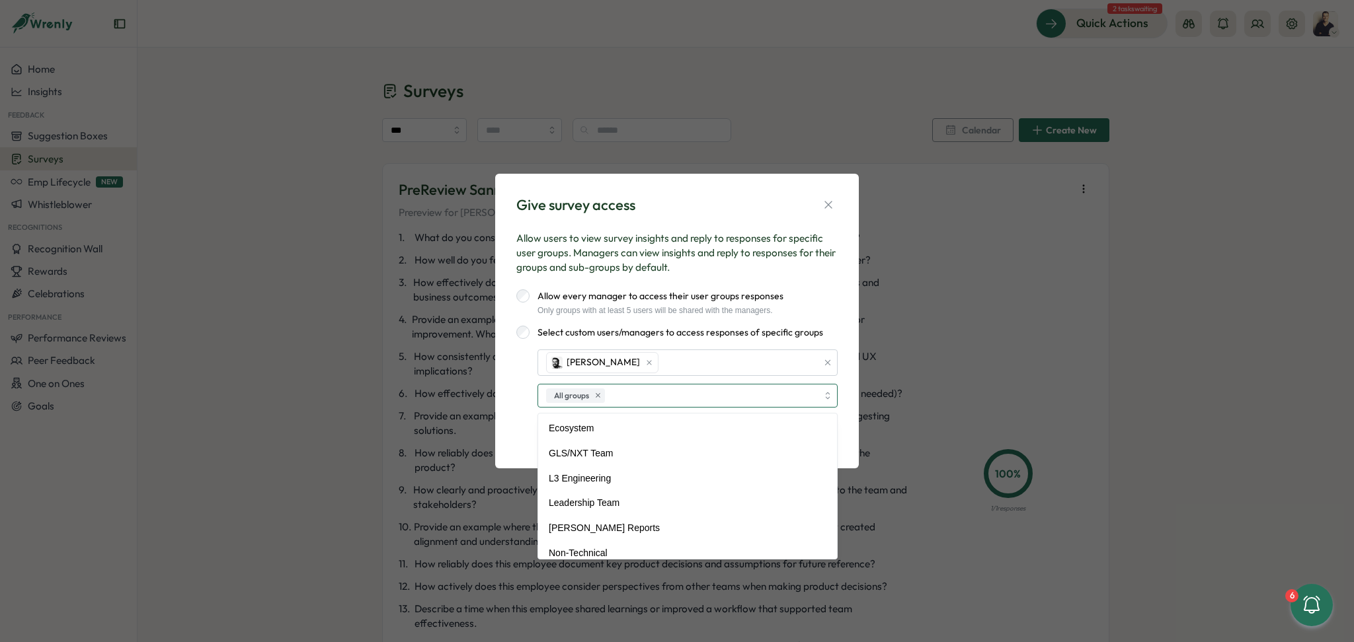
click at [789, 395] on div "All groups" at bounding box center [680, 396] width 274 height 22
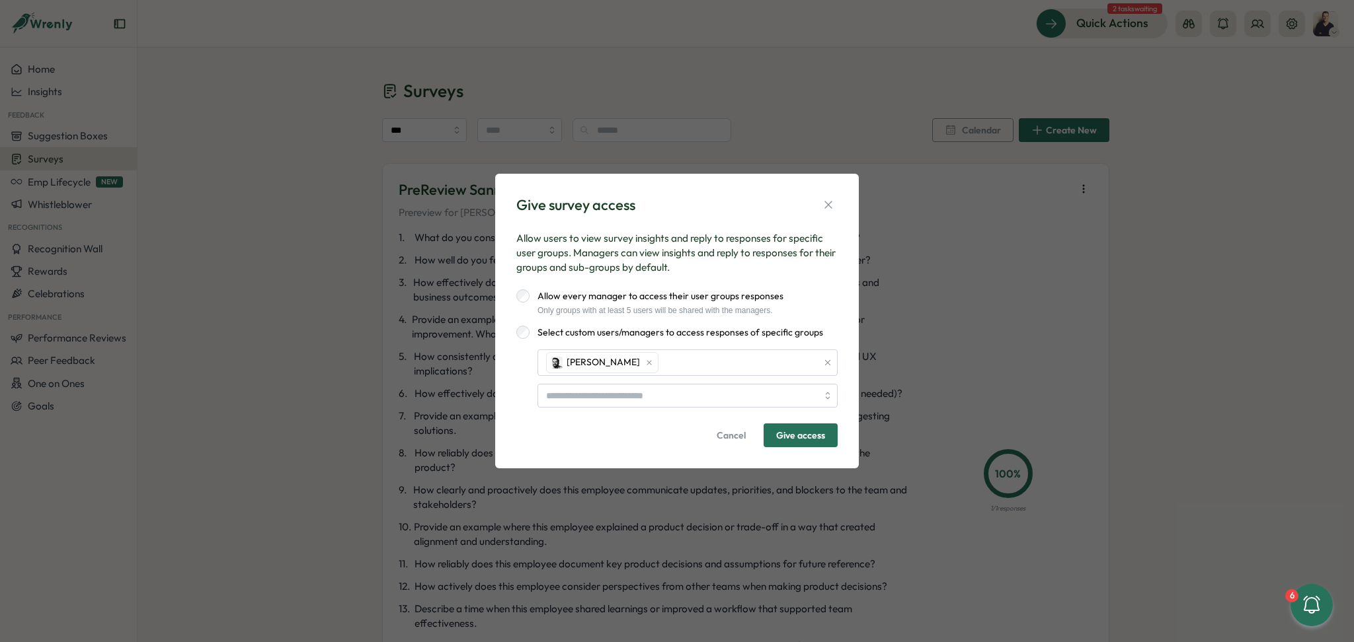
click at [527, 381] on div "[PERSON_NAME]" at bounding box center [676, 379] width 321 height 58
click at [823, 202] on icon "button" at bounding box center [828, 204] width 13 height 13
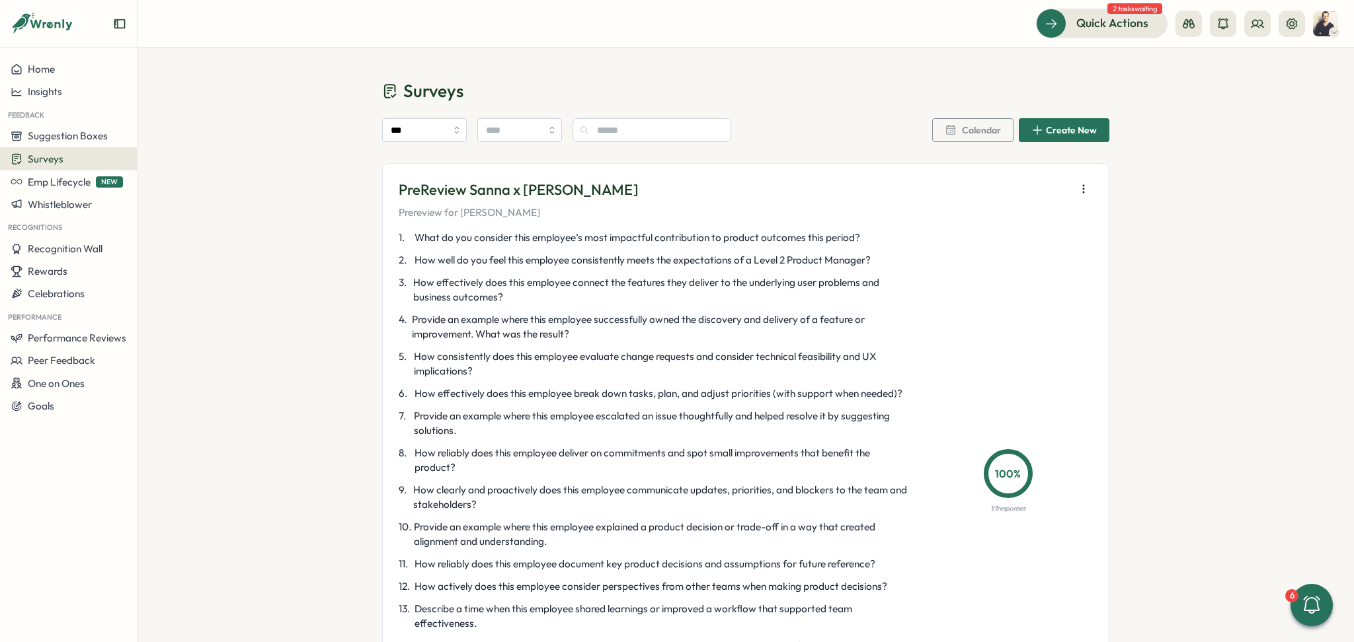
click at [1080, 188] on icon "button" at bounding box center [1083, 188] width 13 height 13
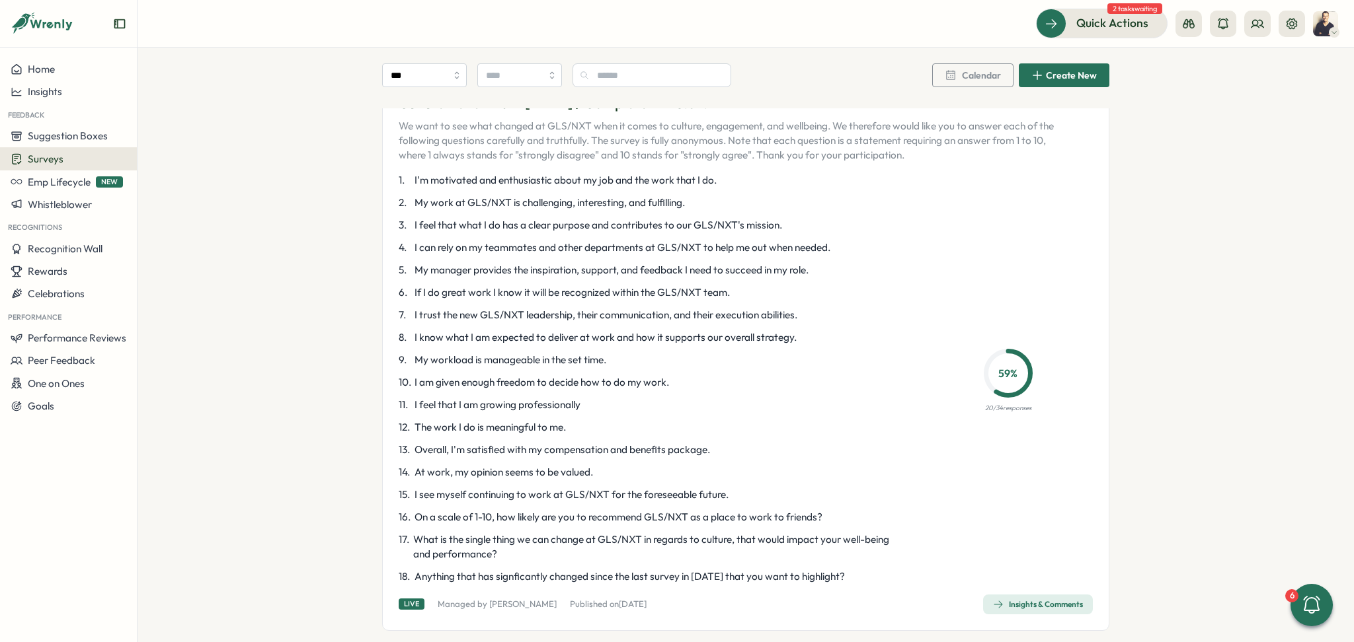
scroll to position [1322, 0]
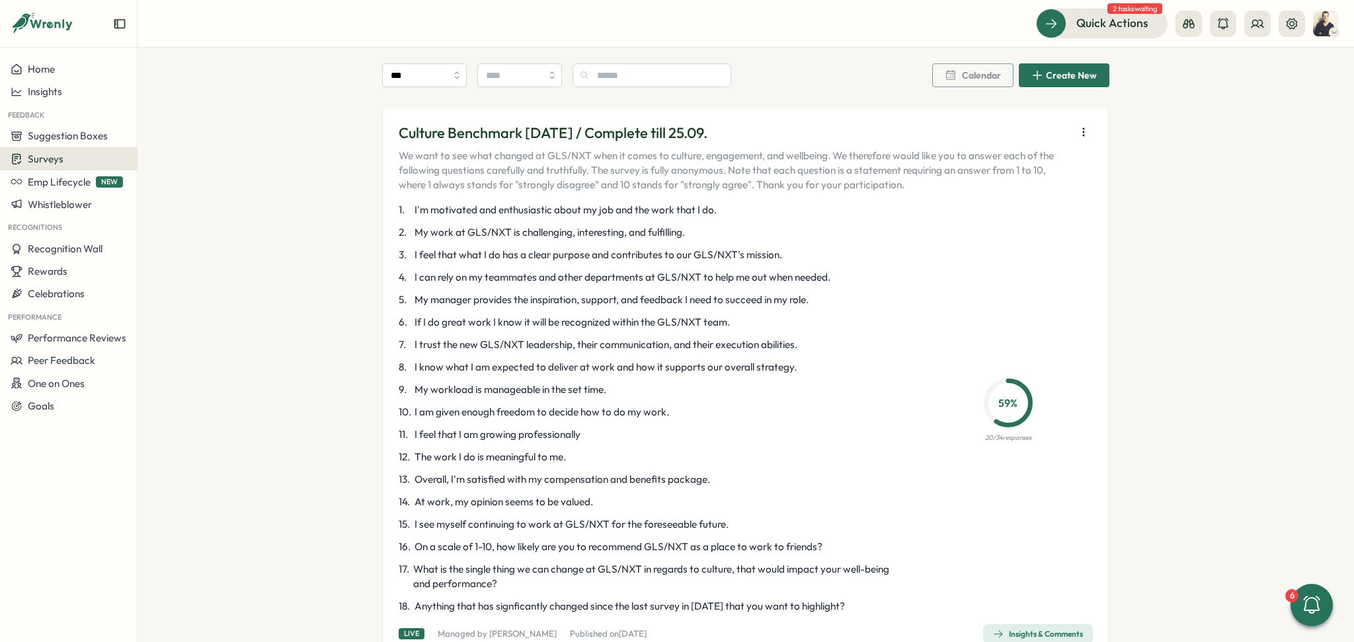
drag, startPoint x: 978, startPoint y: 436, endPoint x: 1023, endPoint y: 440, distance: 44.4
click at [1023, 440] on div "59 % 20 / 34 responses" at bounding box center [1008, 408] width 170 height 70
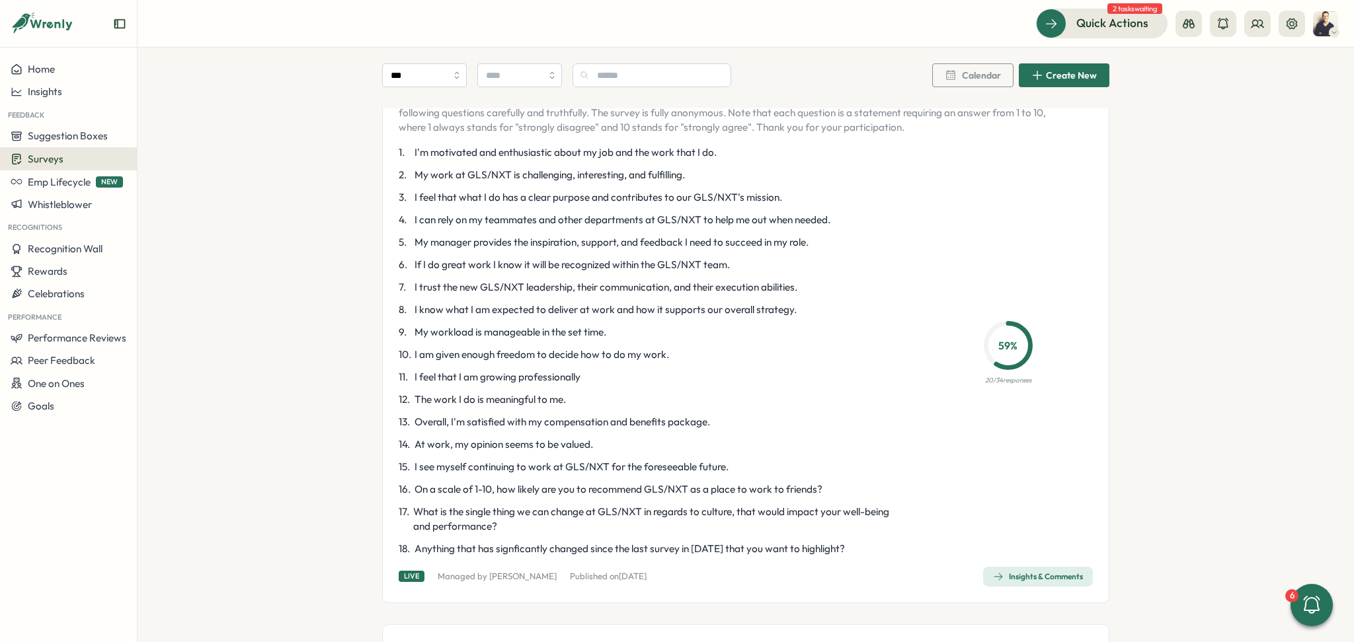
scroll to position [1410, 0]
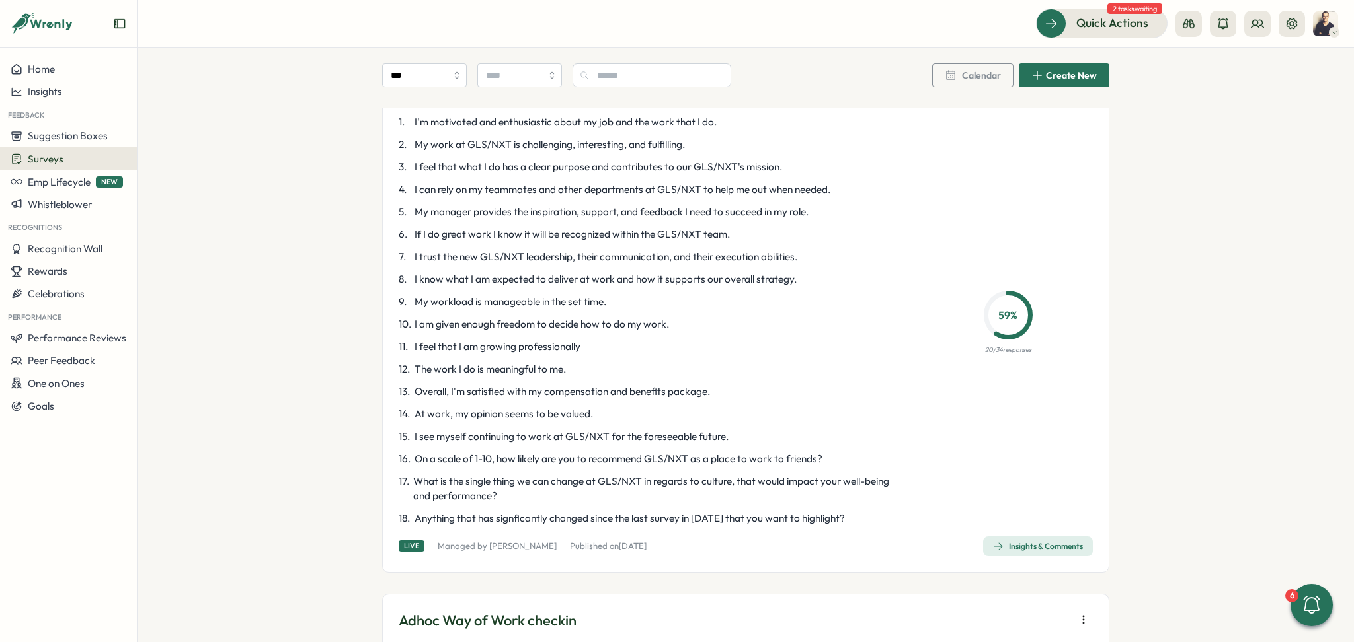
click at [1042, 549] on div "Insights & Comments" at bounding box center [1038, 546] width 90 height 11
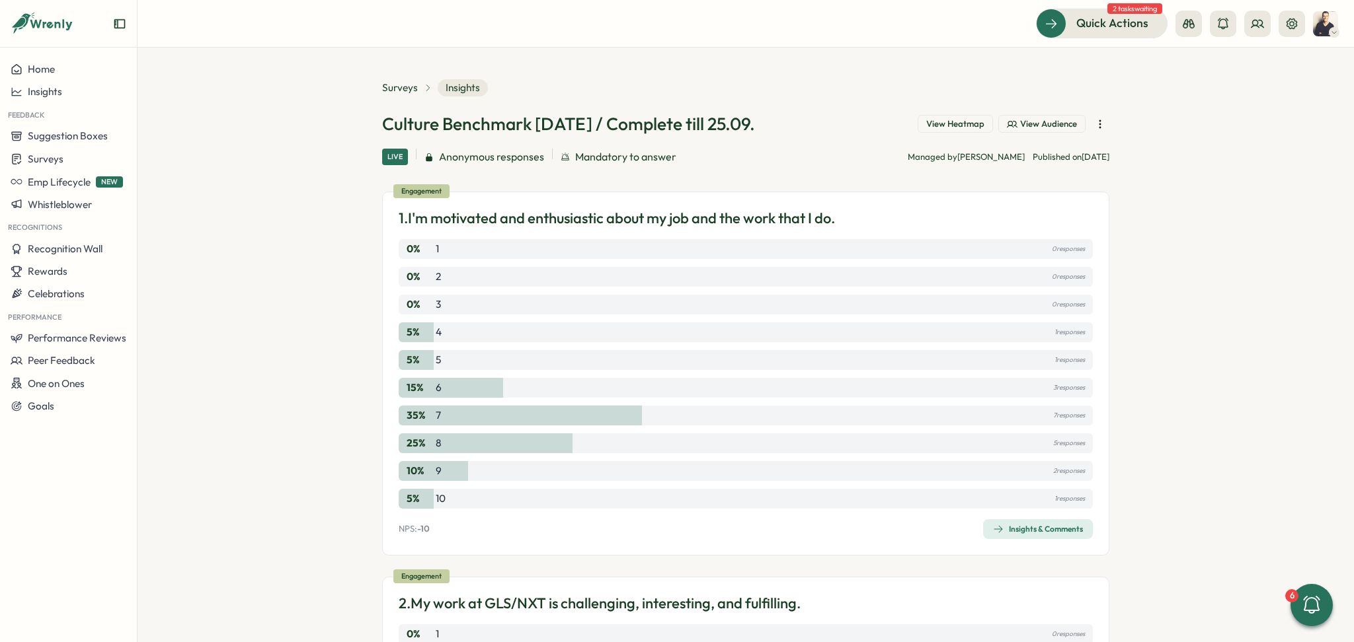
click at [966, 127] on span "View Heatmap" at bounding box center [955, 124] width 58 height 12
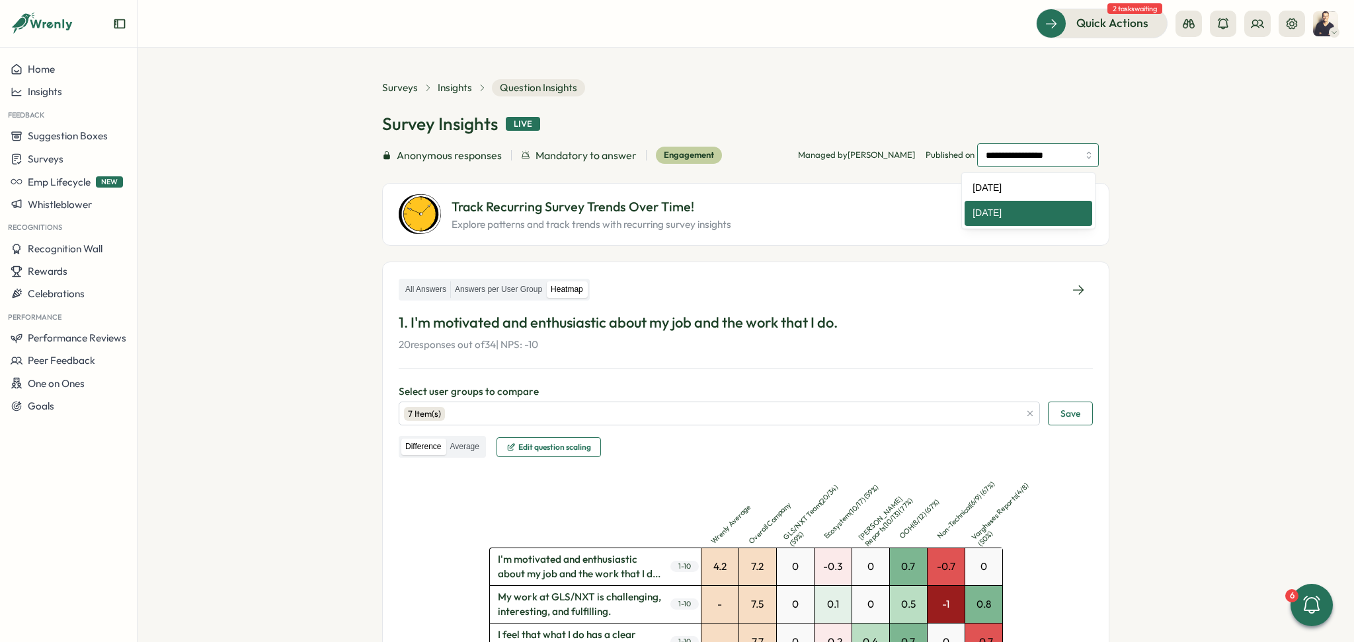
click at [1043, 151] on input "**********" at bounding box center [1038, 155] width 122 height 24
click at [746, 230] on div "Track Recurring Survey Trends Over Time! Explore patterns and track trends with…" at bounding box center [700, 214] width 602 height 40
click at [1070, 222] on span "View Trend" at bounding box center [1049, 214] width 61 height 22
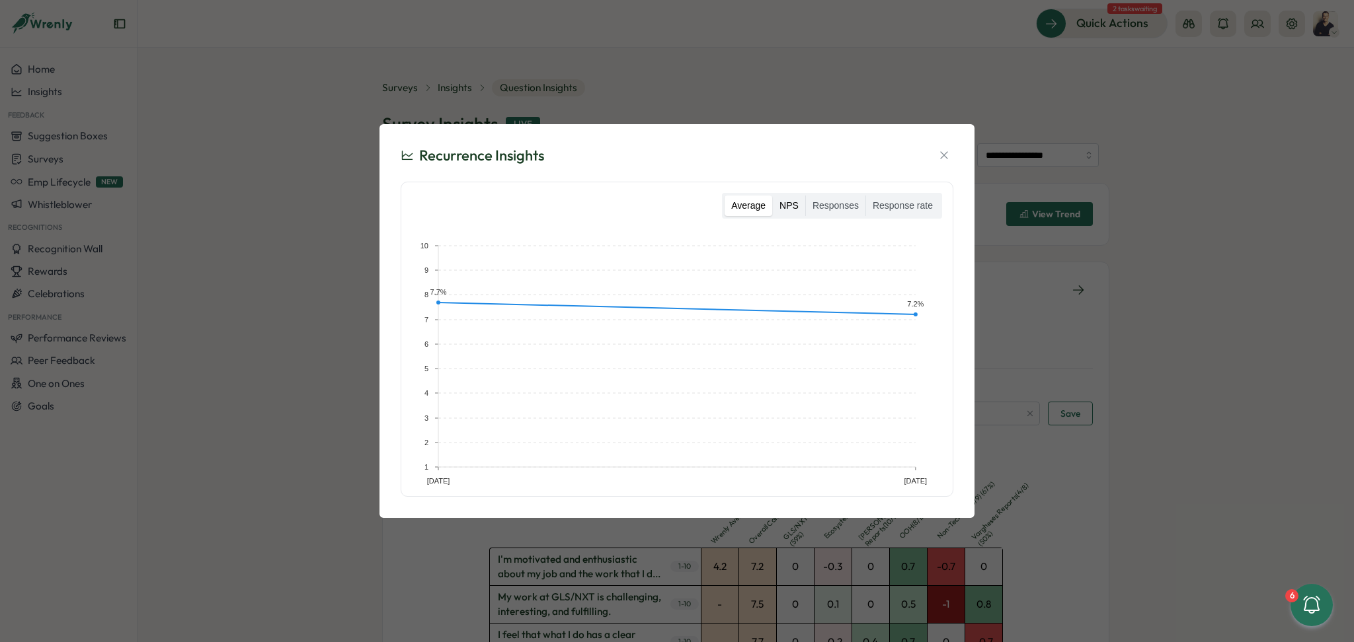
click at [797, 206] on label "NPS" at bounding box center [789, 206] width 32 height 21
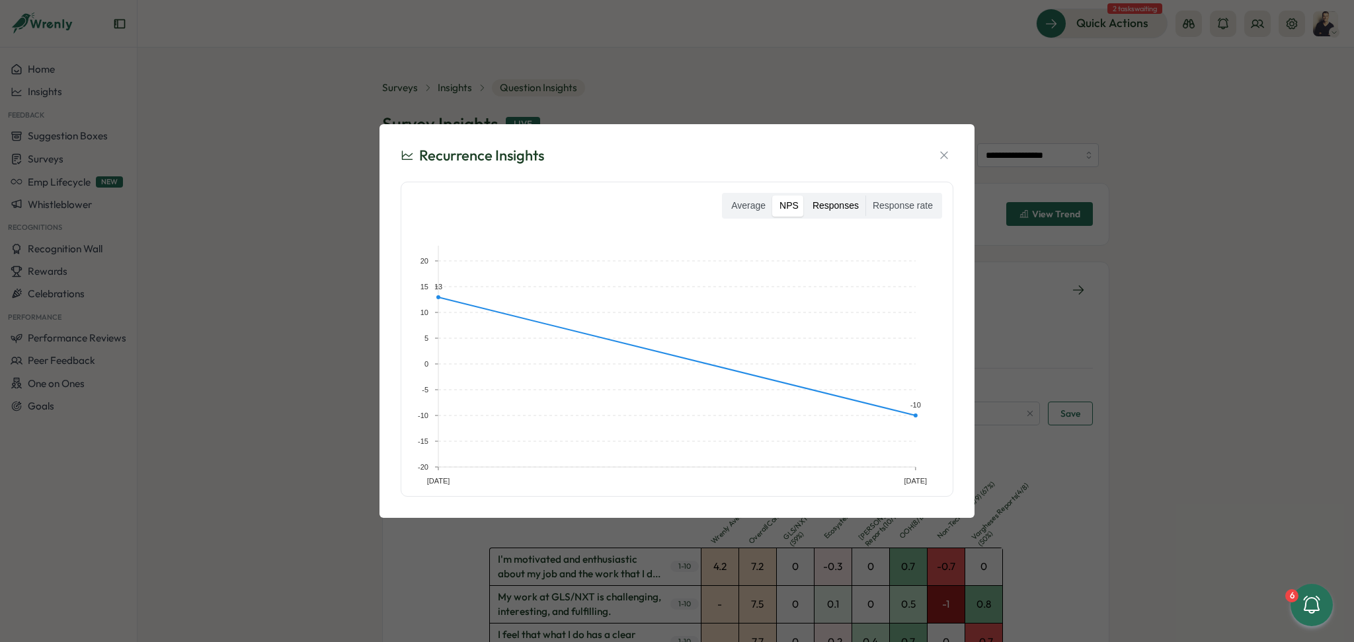
click at [839, 204] on label "Responses" at bounding box center [835, 206] width 59 height 21
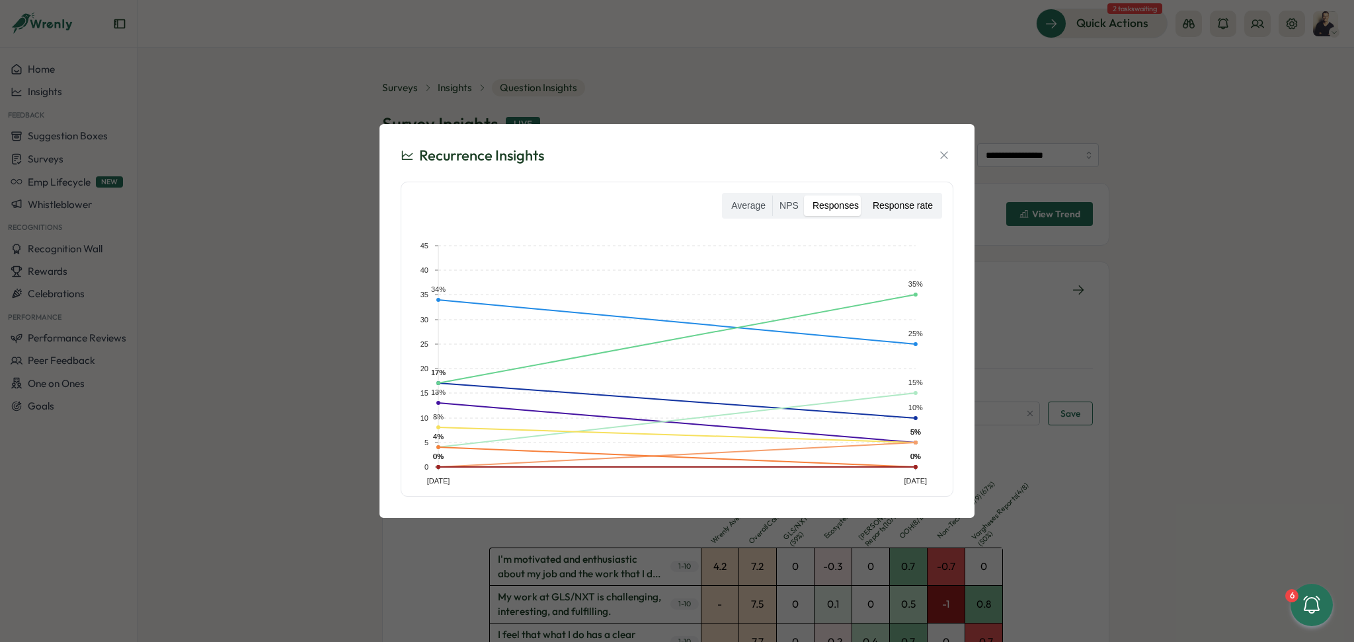
click at [900, 205] on label "Response rate" at bounding box center [902, 206] width 73 height 21
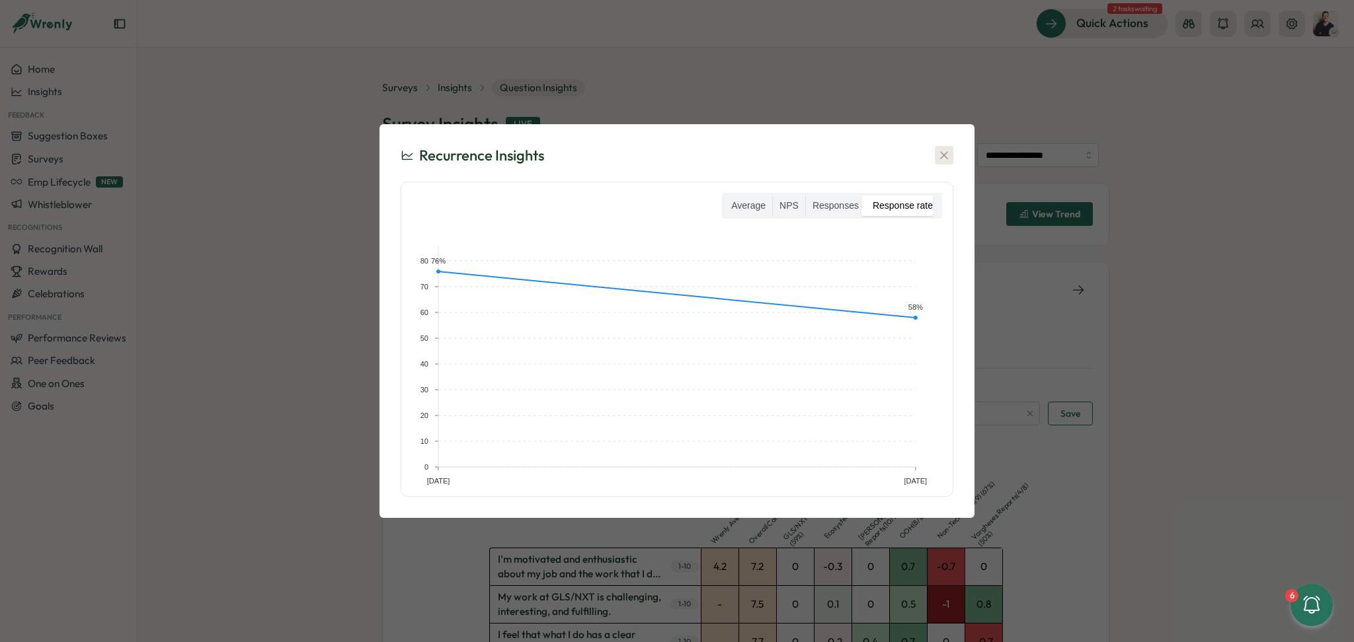
click at [939, 158] on icon "button" at bounding box center [943, 155] width 13 height 13
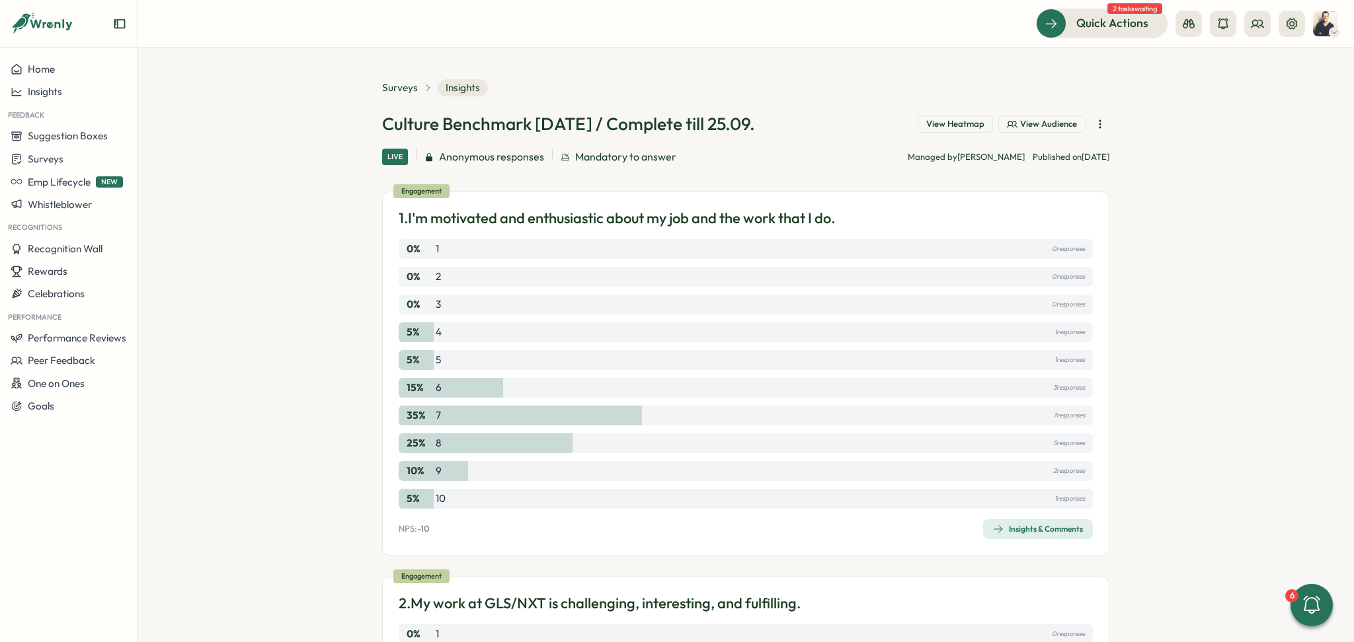
click at [1020, 128] on span "View Audience" at bounding box center [1048, 124] width 57 height 12
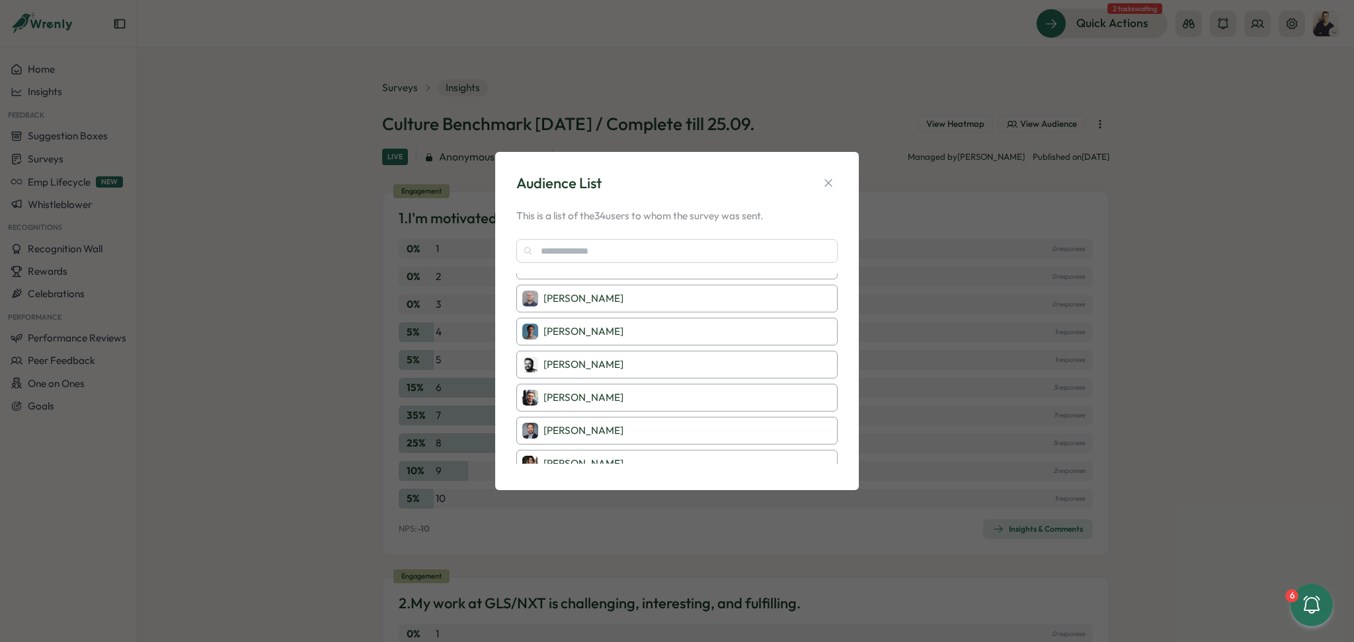
scroll to position [931, 0]
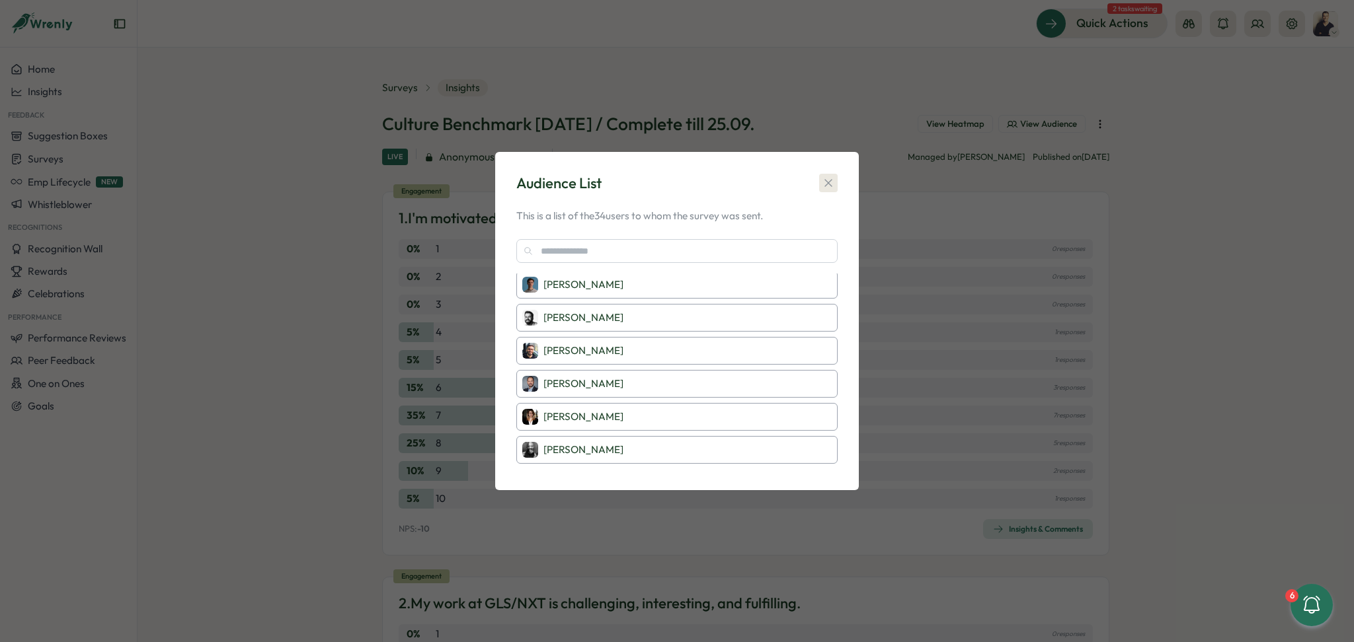
click at [833, 177] on icon "button" at bounding box center [828, 182] width 13 height 13
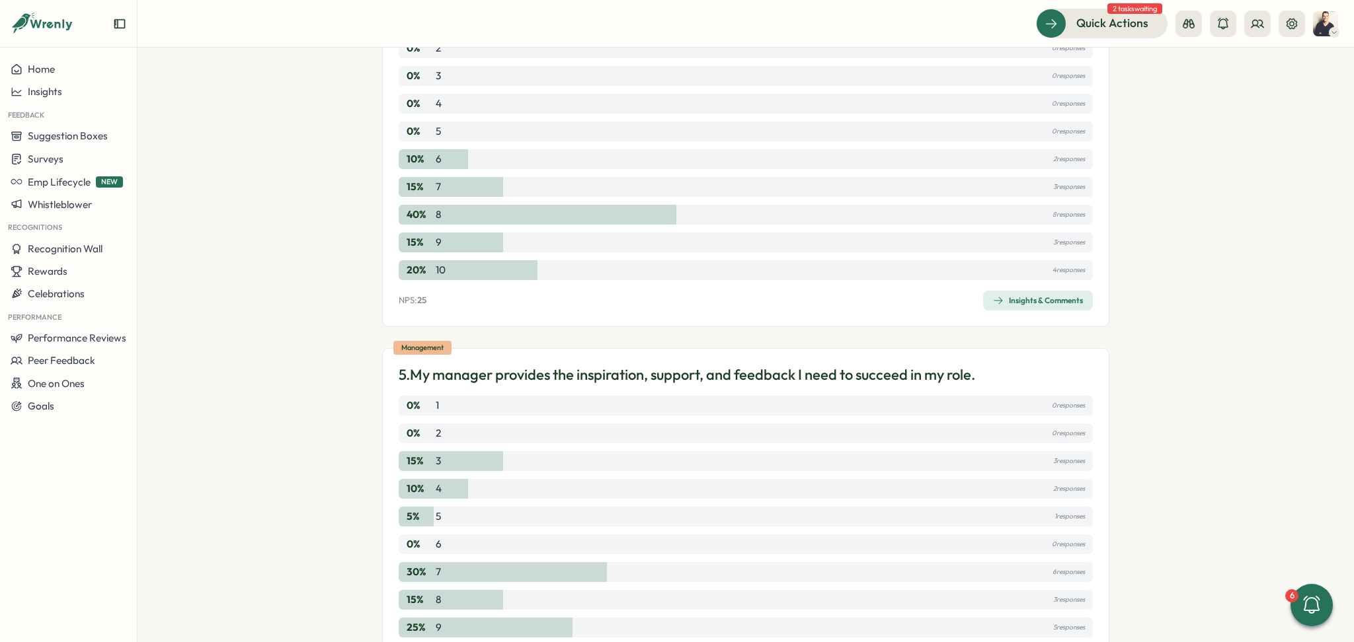
scroll to position [1410, 0]
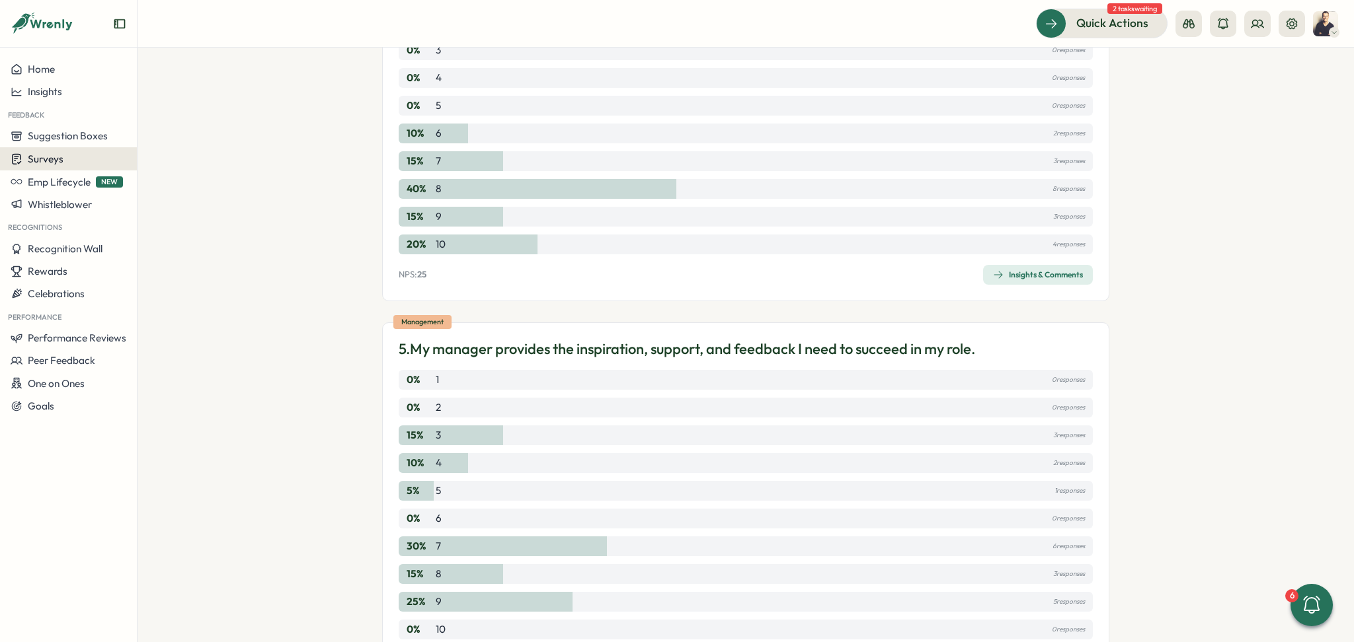
click at [60, 157] on span "Surveys" at bounding box center [46, 159] width 36 height 13
click at [180, 129] on div "Insights" at bounding box center [189, 134] width 98 height 15
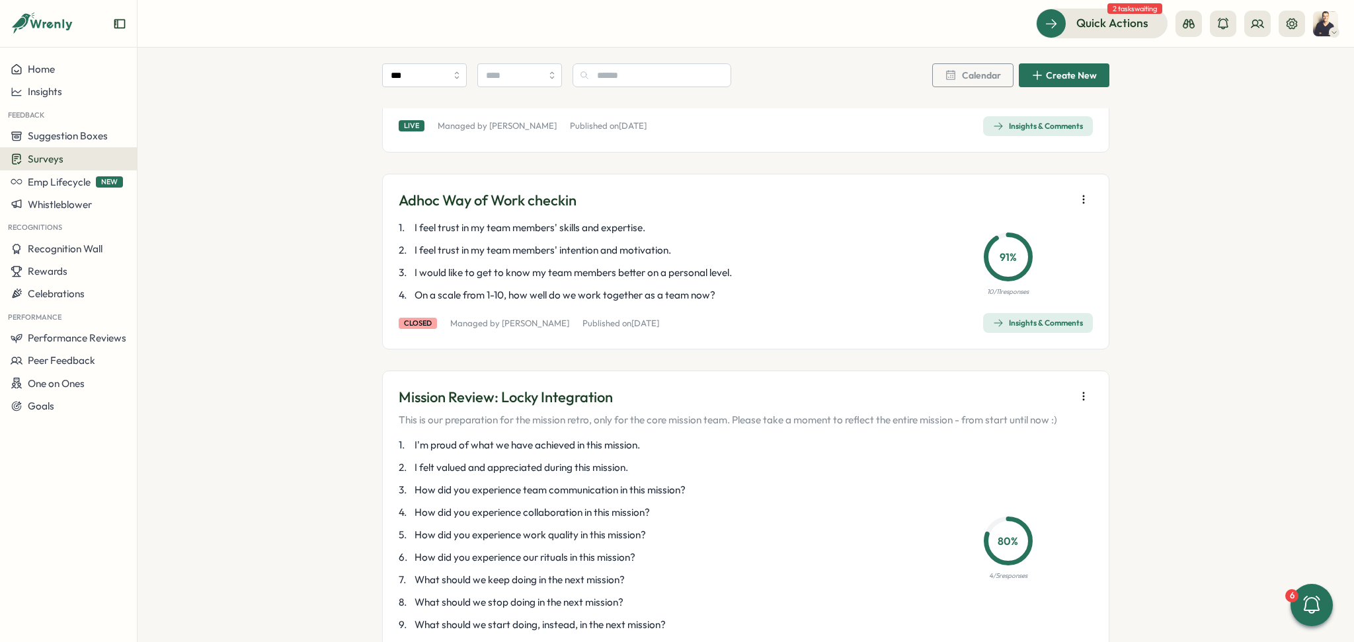
scroll to position [1939, 0]
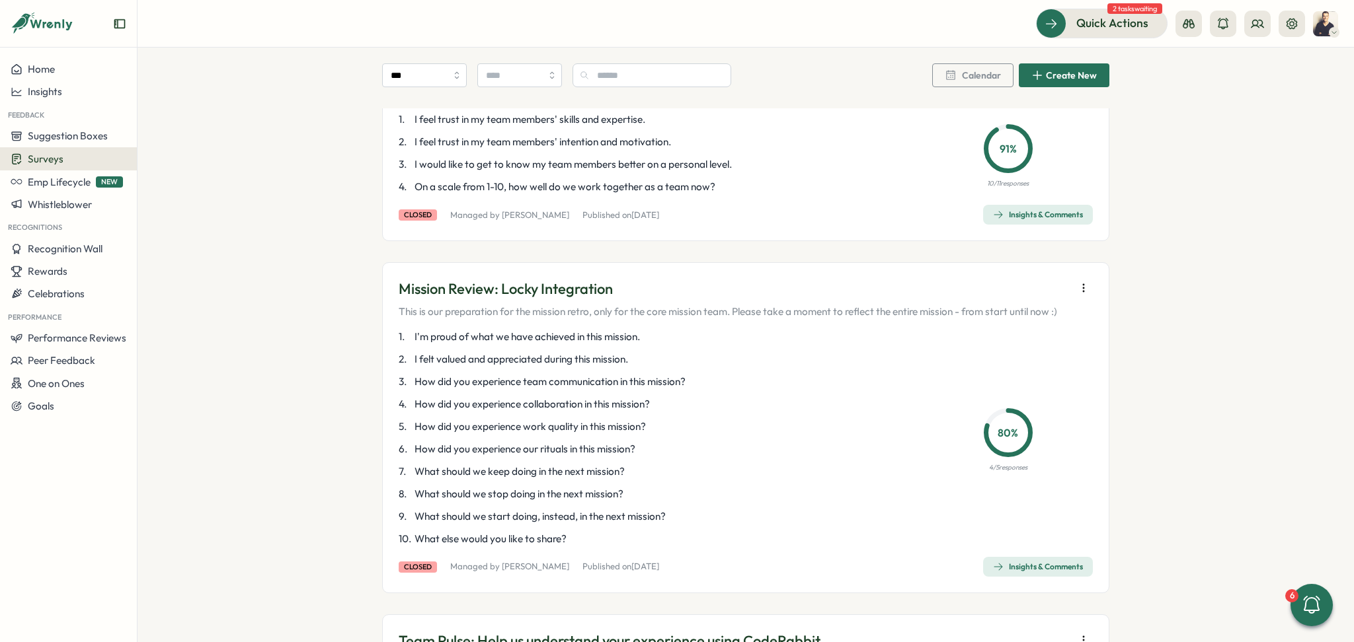
click at [1079, 288] on icon "button" at bounding box center [1083, 288] width 13 height 13
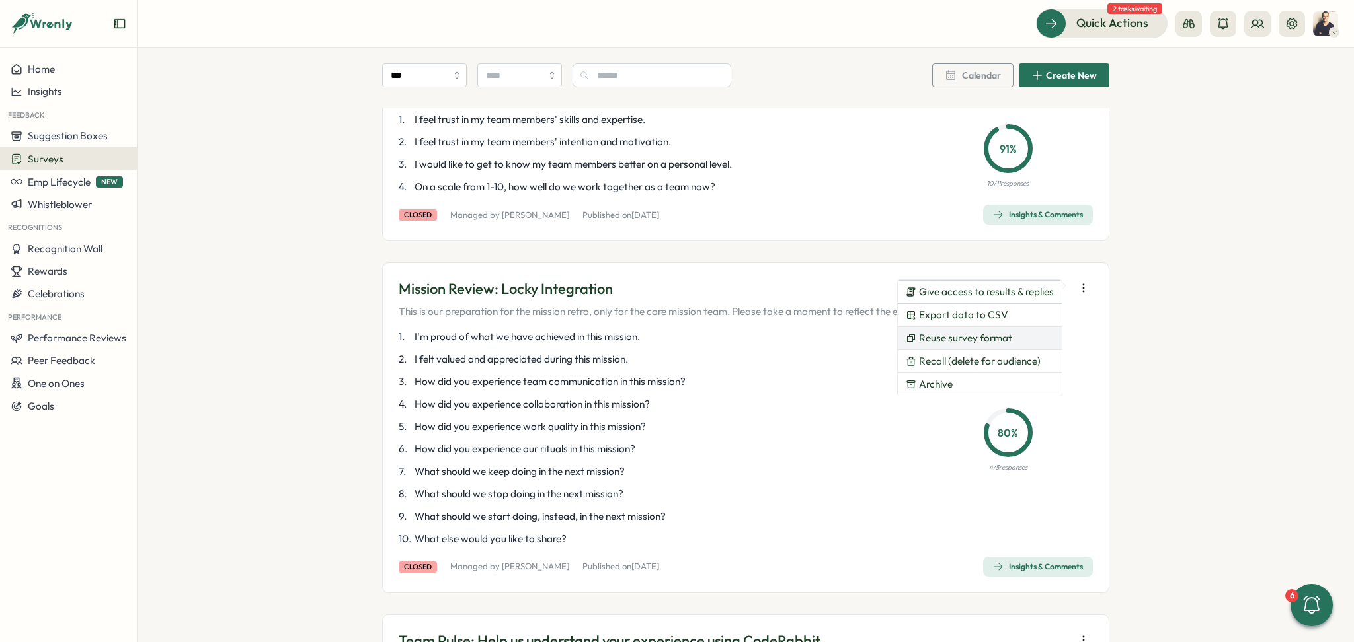
click at [1025, 332] on button "Reuse survey format" at bounding box center [980, 338] width 164 height 22
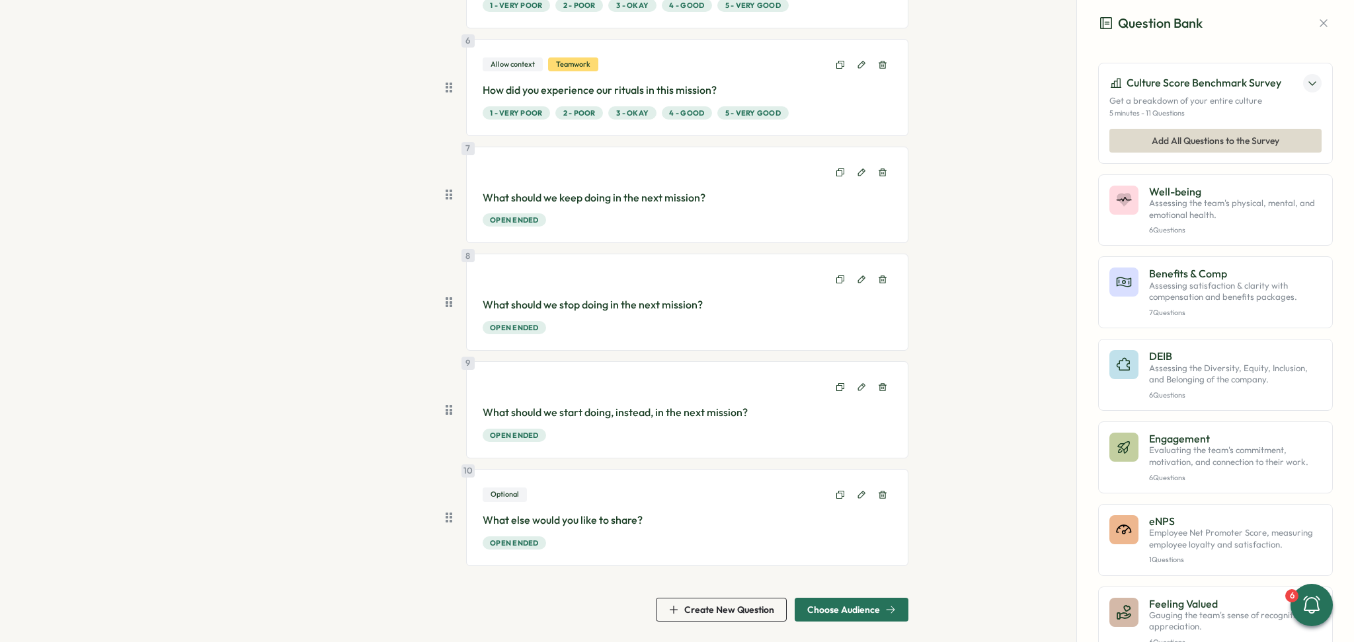
scroll to position [652, 0]
click at [861, 613] on span "Choose Audience" at bounding box center [843, 609] width 73 height 9
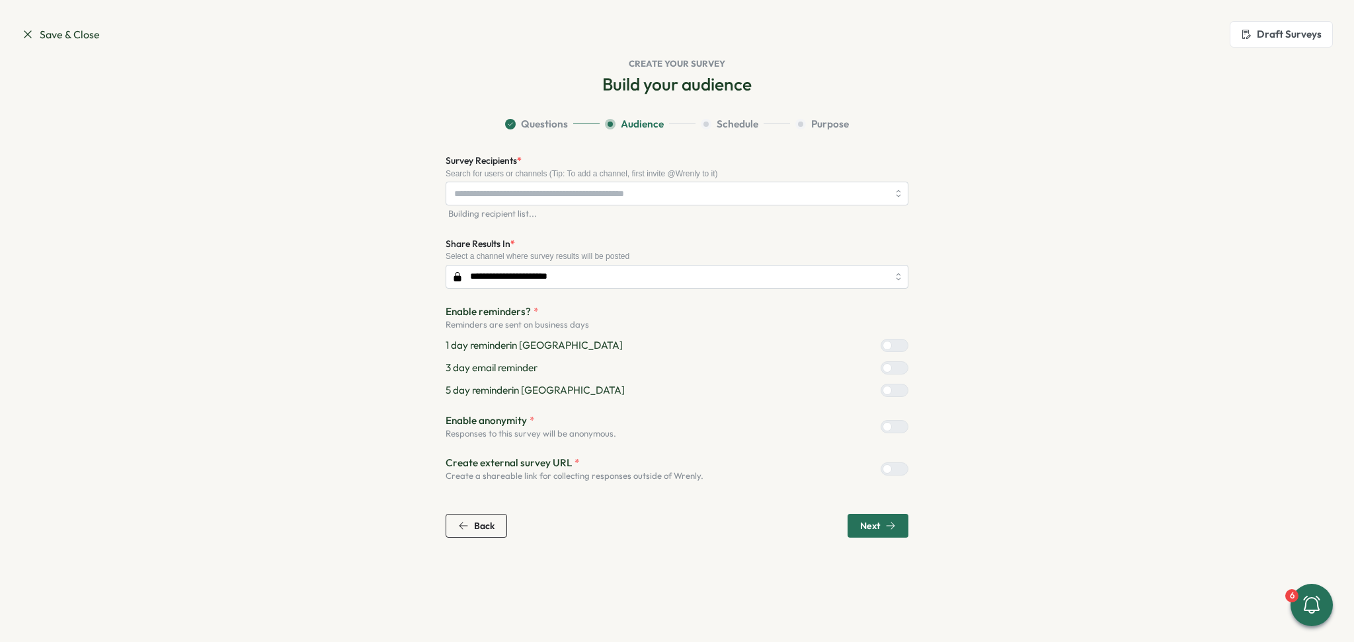
scroll to position [0, 0]
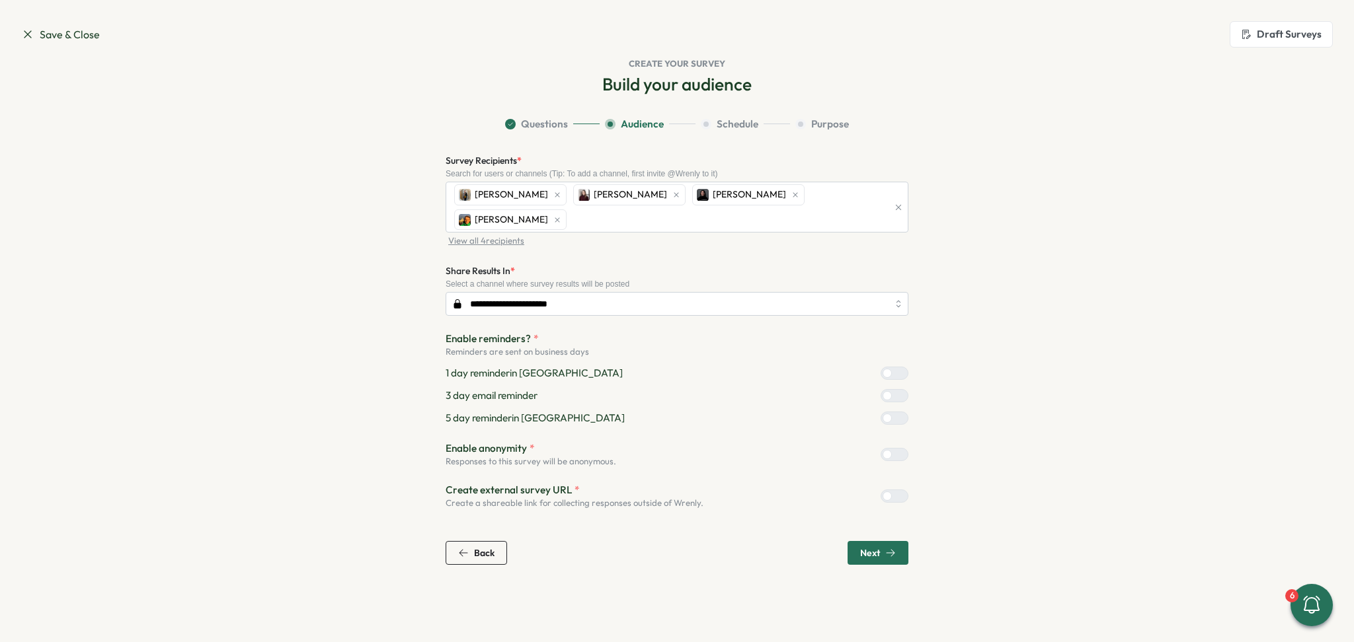
click at [865, 542] on span "Next" at bounding box center [878, 553] width 36 height 22
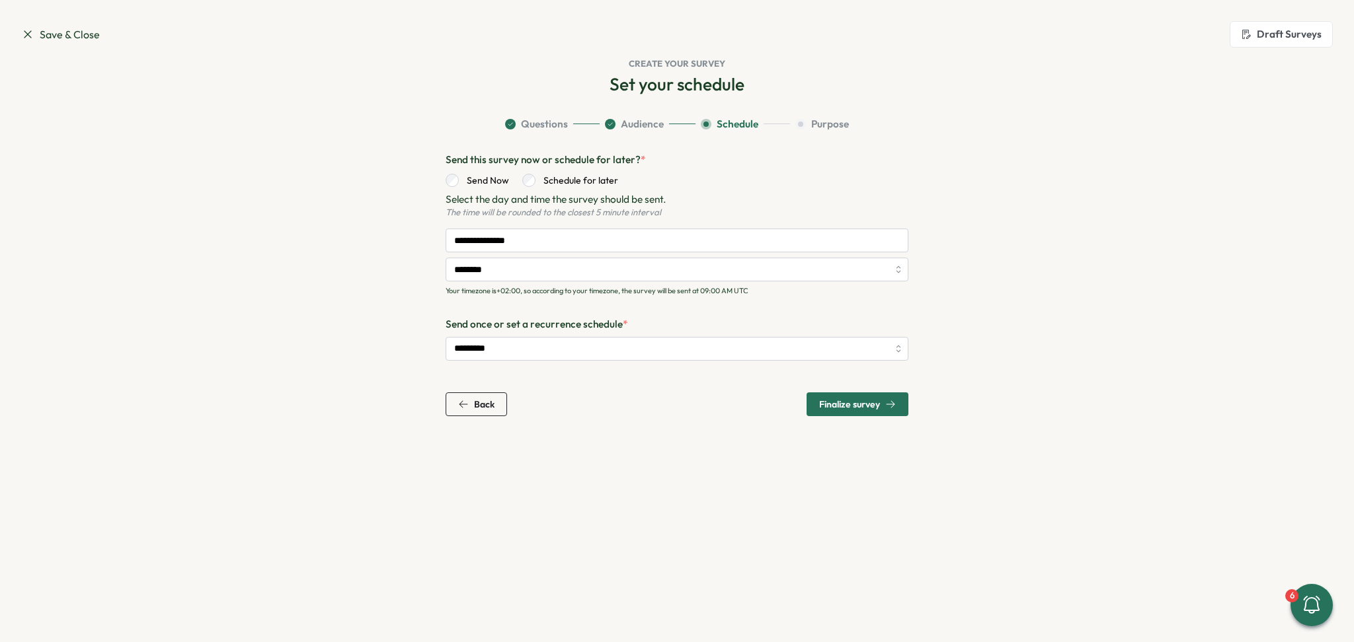
click at [868, 401] on span "Finalize survey" at bounding box center [849, 404] width 61 height 9
click at [34, 34] on span "Save & Close" at bounding box center [60, 34] width 79 height 17
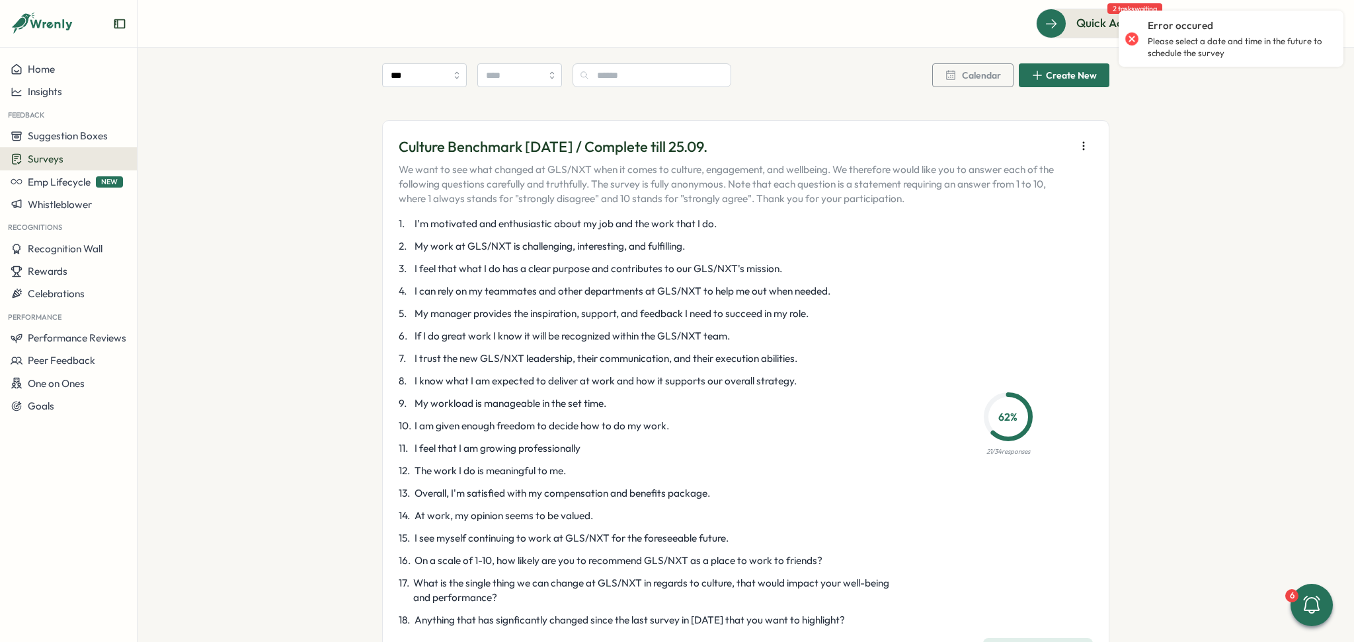
scroll to position [1233, 0]
